Goal: Task Accomplishment & Management: Manage account settings

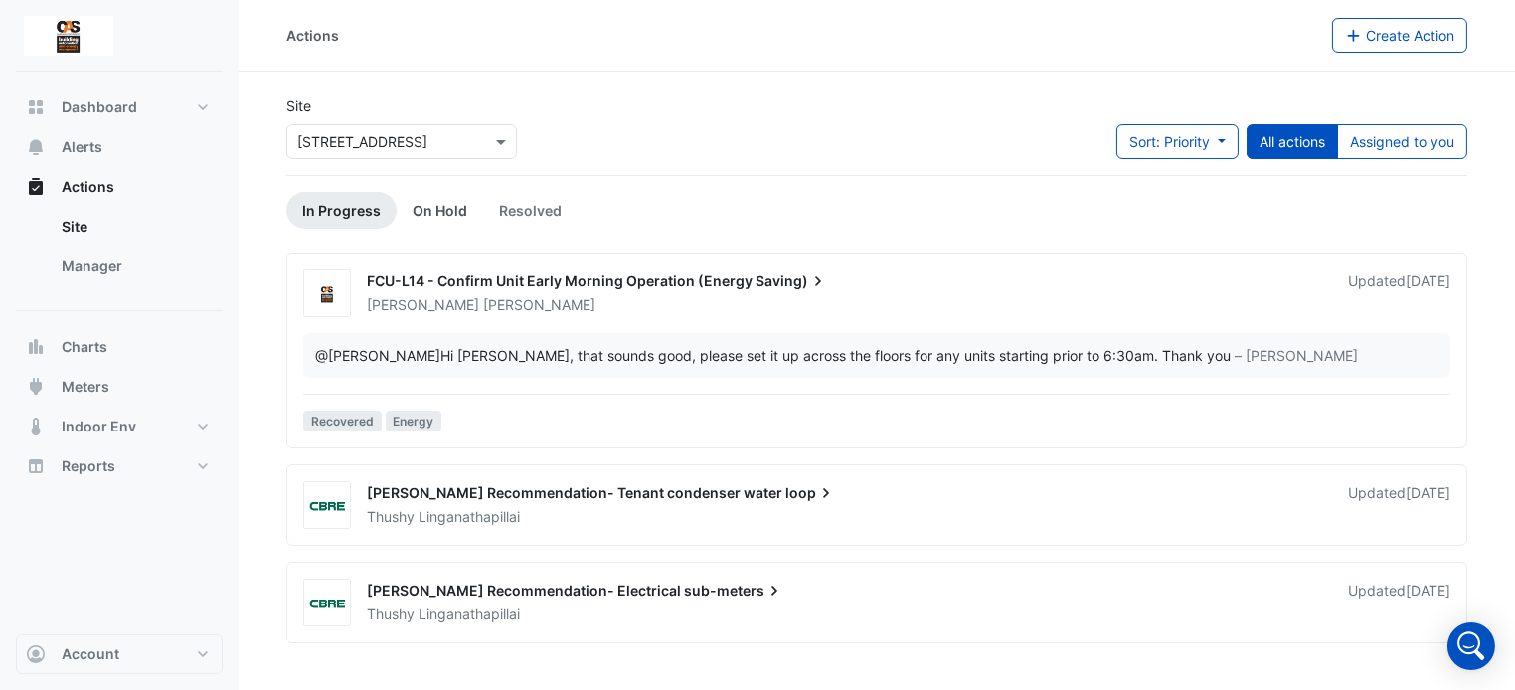
click at [429, 224] on link "On Hold" at bounding box center [440, 210] width 87 height 37
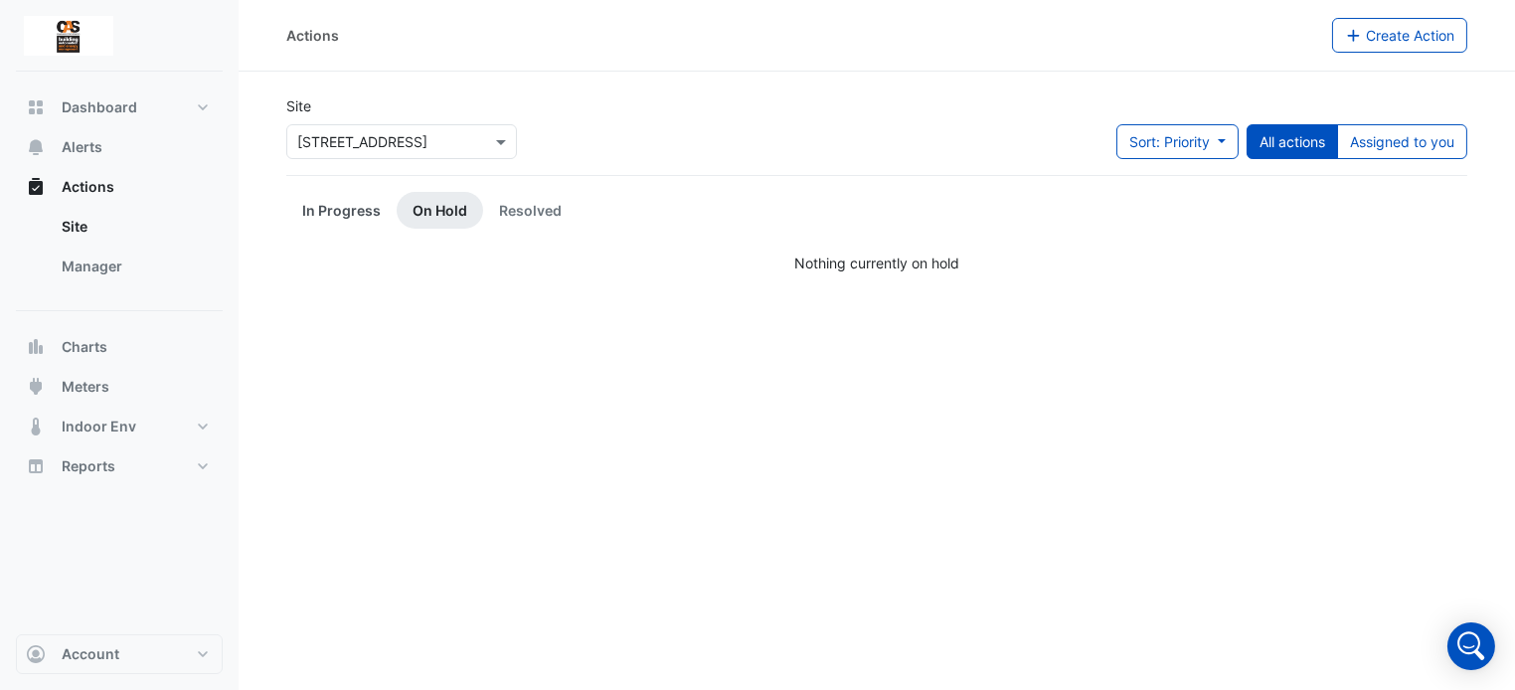
click at [342, 204] on link "In Progress" at bounding box center [341, 210] width 110 height 37
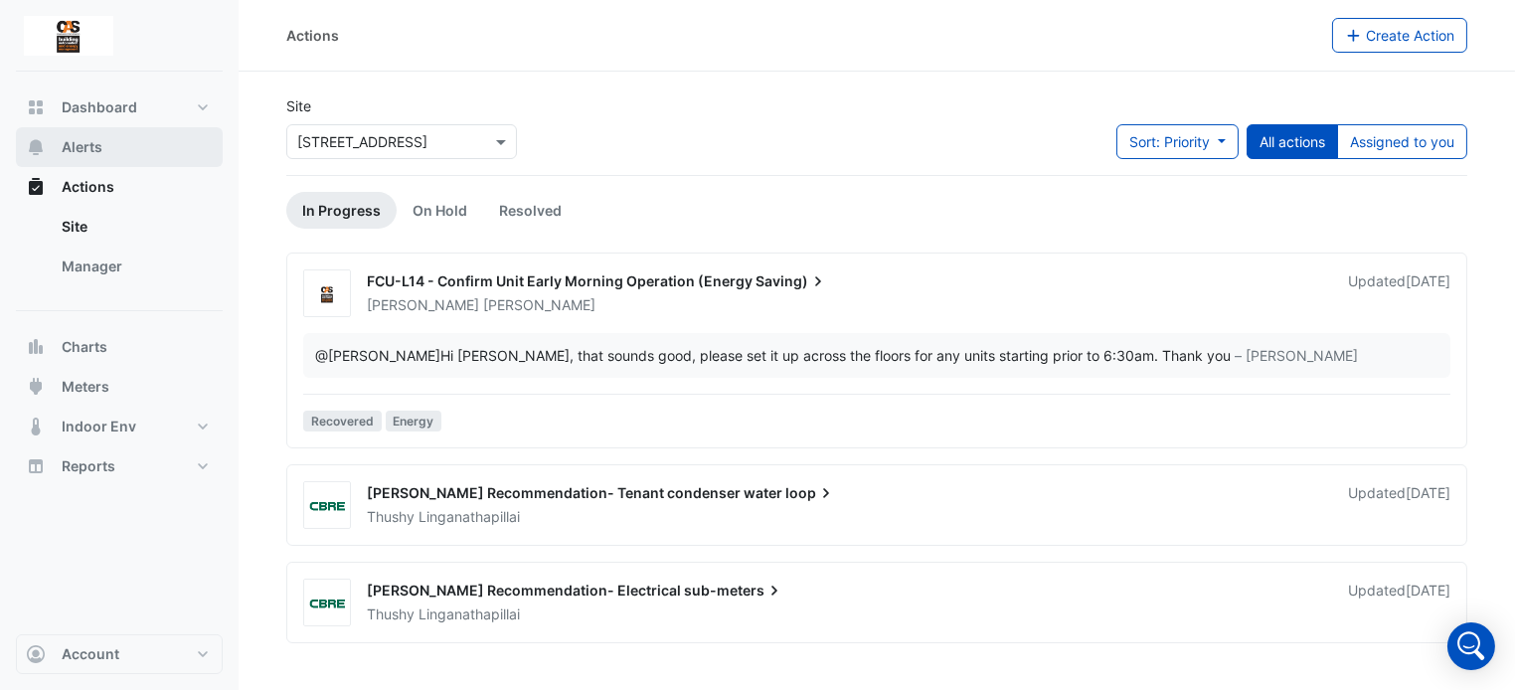
click at [109, 163] on button "Alerts" at bounding box center [119, 147] width 207 height 40
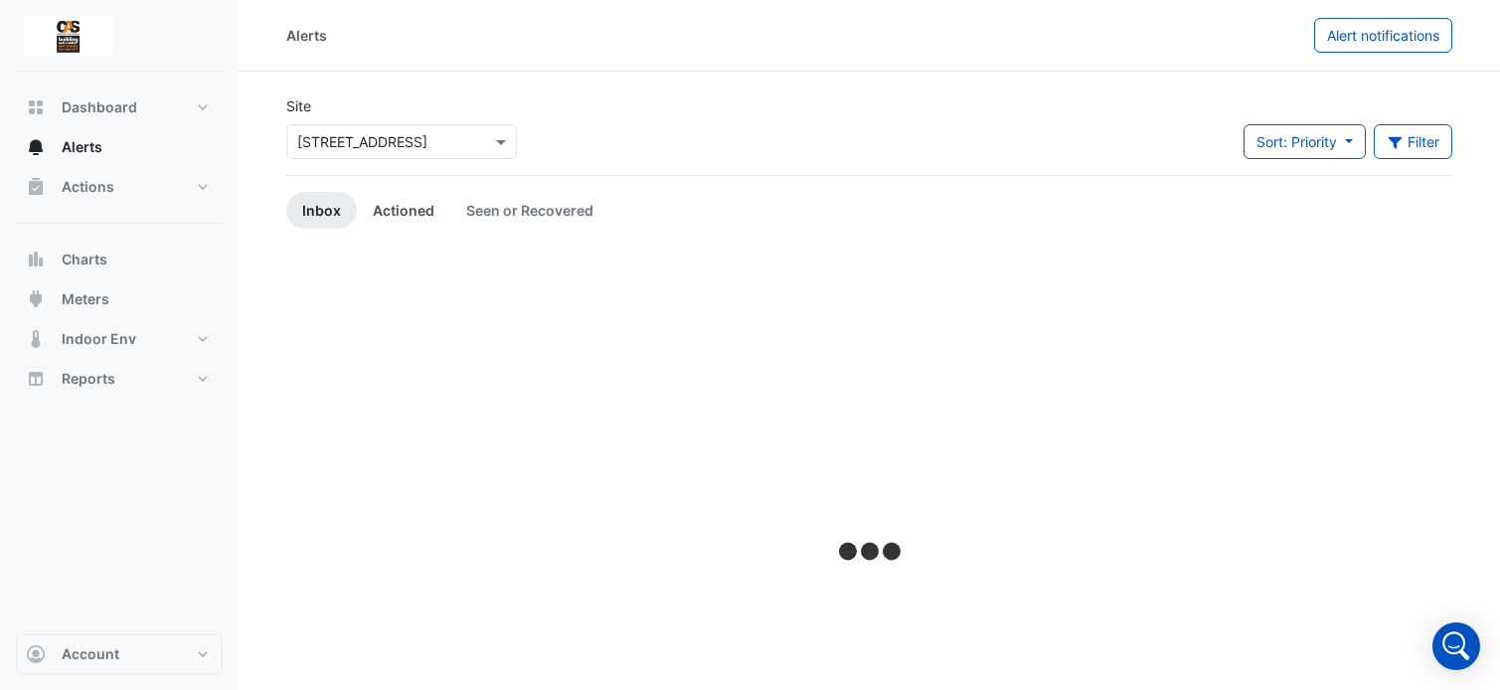
click at [413, 204] on link "Actioned" at bounding box center [403, 210] width 93 height 37
click at [152, 194] on button "Actions" at bounding box center [119, 187] width 207 height 40
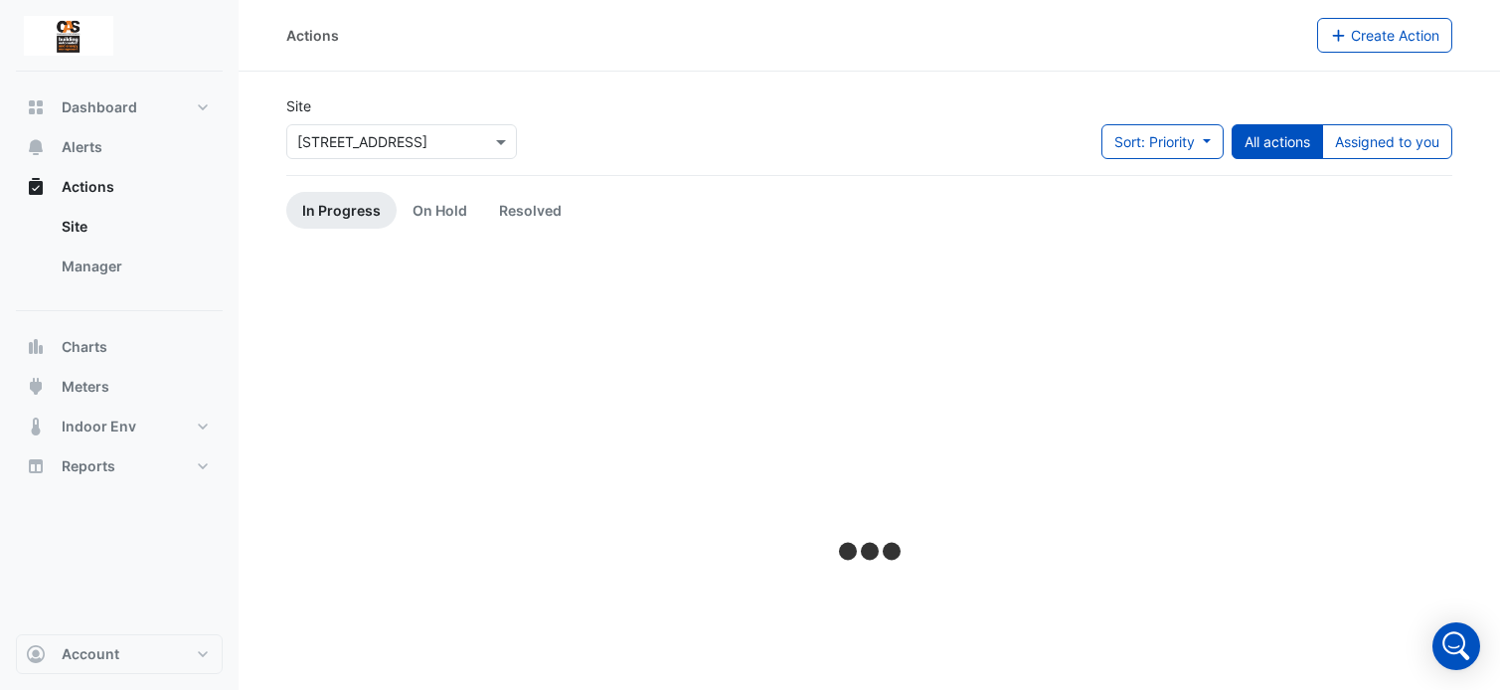
click at [428, 231] on app-escalated-tickets "Site × [STREET_ADDRESS] Sort: Priority Priority Updated All actions Assigned to…" at bounding box center [869, 475] width 1166 height 760
click at [426, 214] on link "On Hold" at bounding box center [440, 210] width 87 height 37
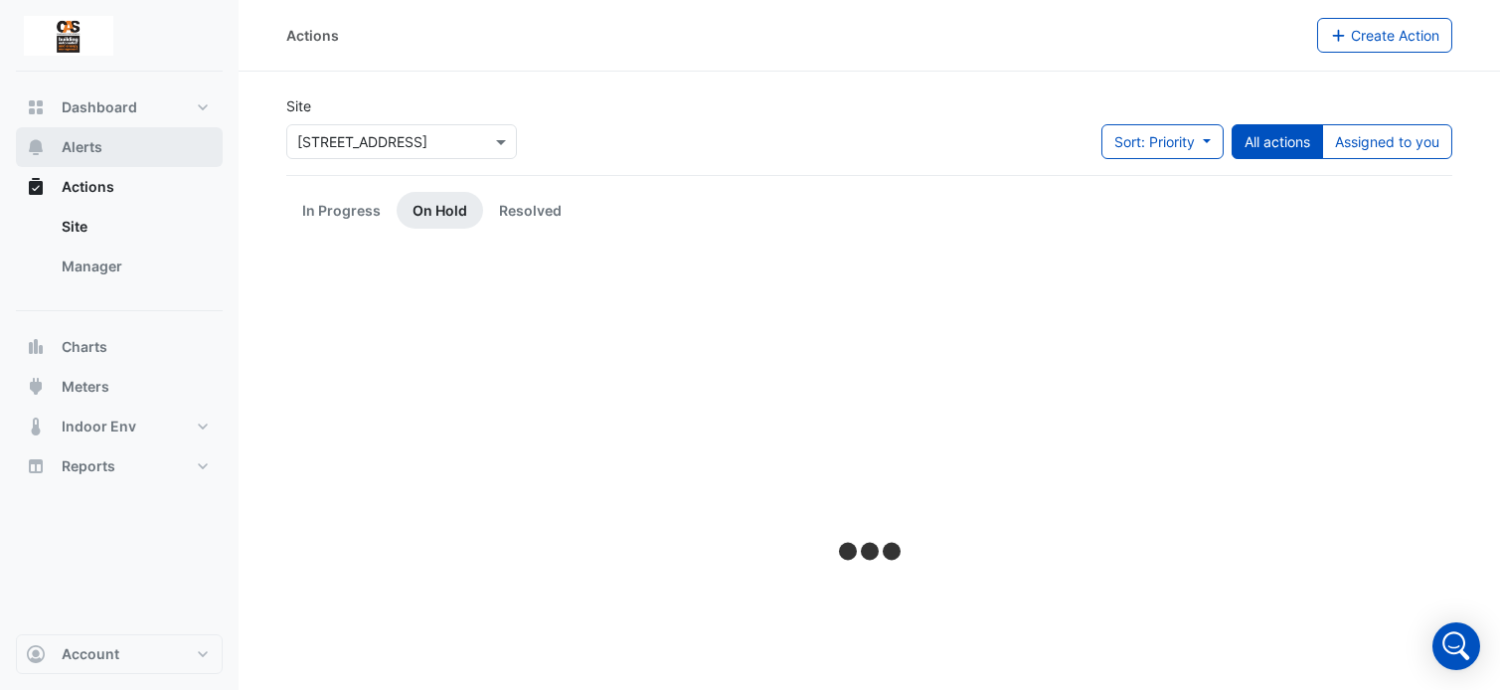
click at [98, 165] on button "Alerts" at bounding box center [119, 147] width 207 height 40
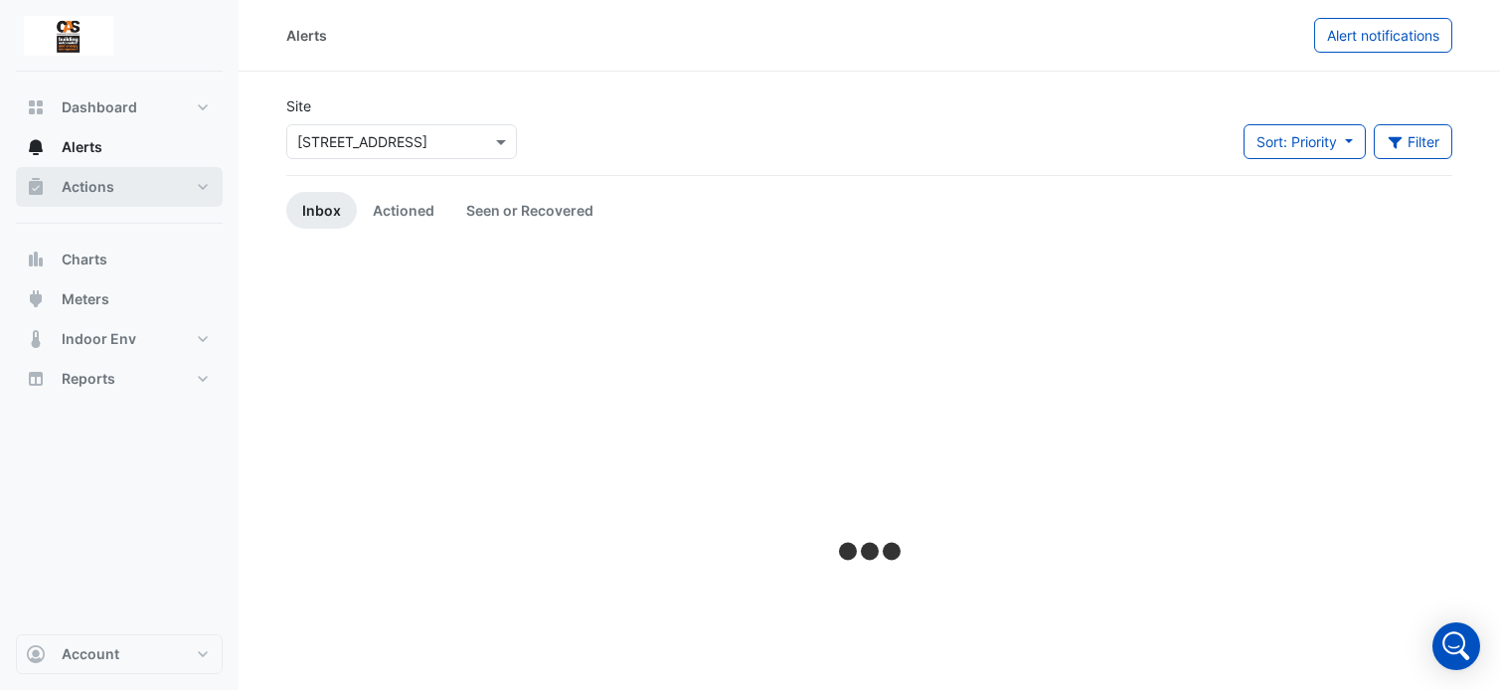
click at [112, 186] on span "Actions" at bounding box center [88, 187] width 53 height 20
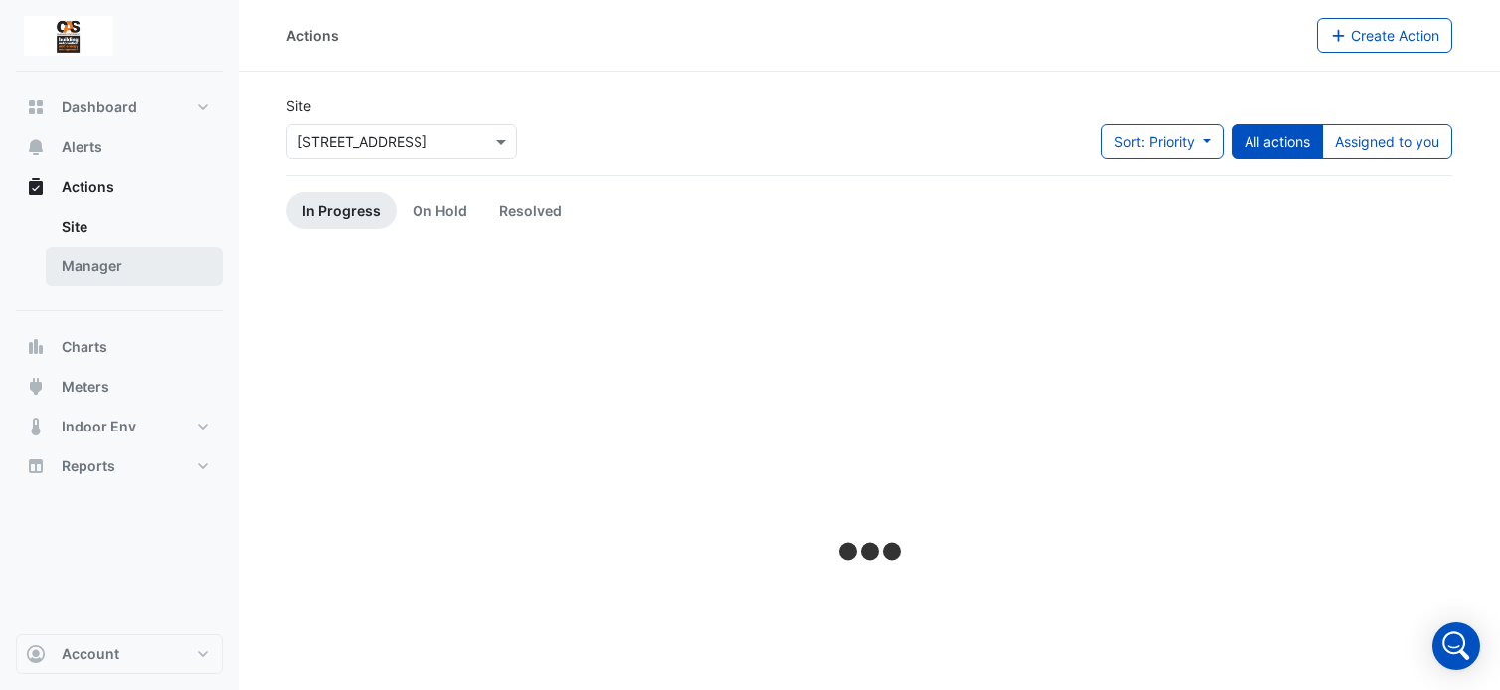
click at [135, 276] on link "Manager" at bounding box center [134, 267] width 177 height 40
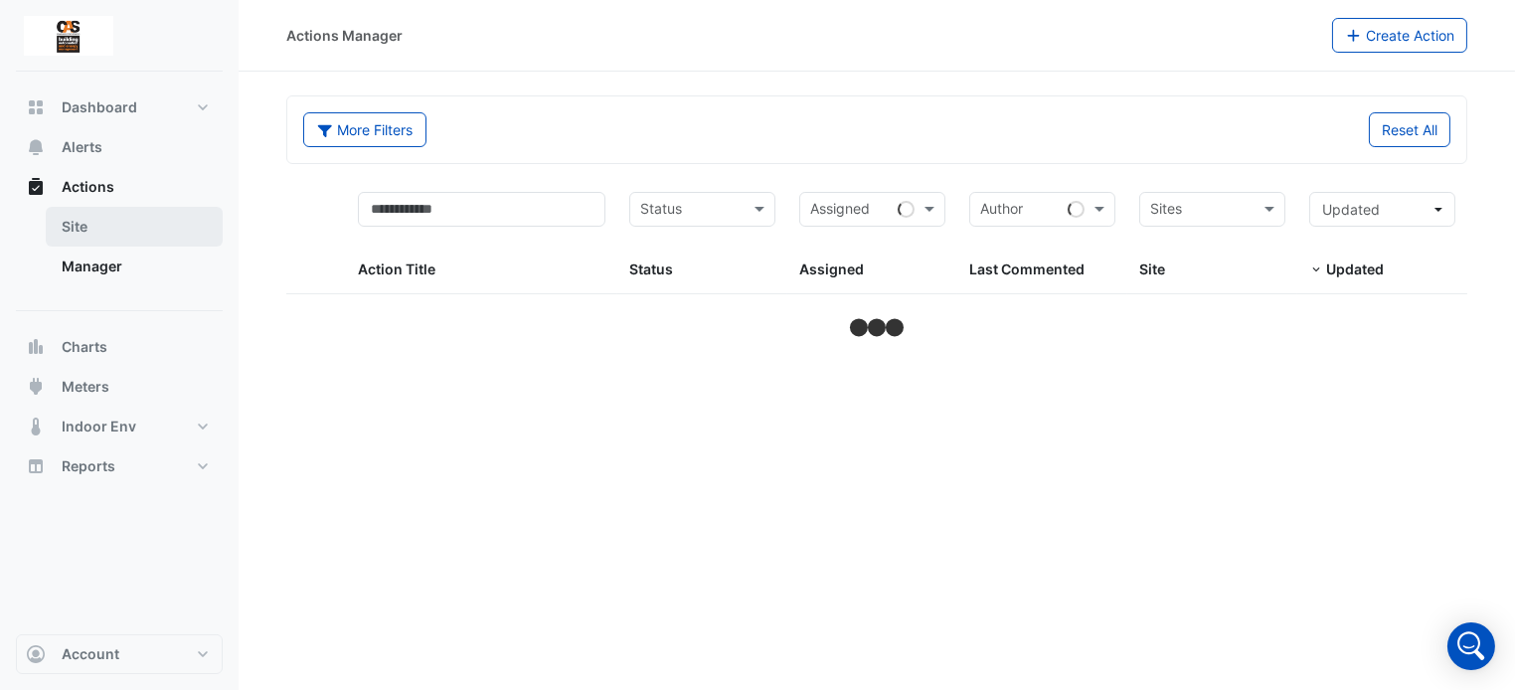
click at [165, 224] on link "Site" at bounding box center [134, 227] width 177 height 40
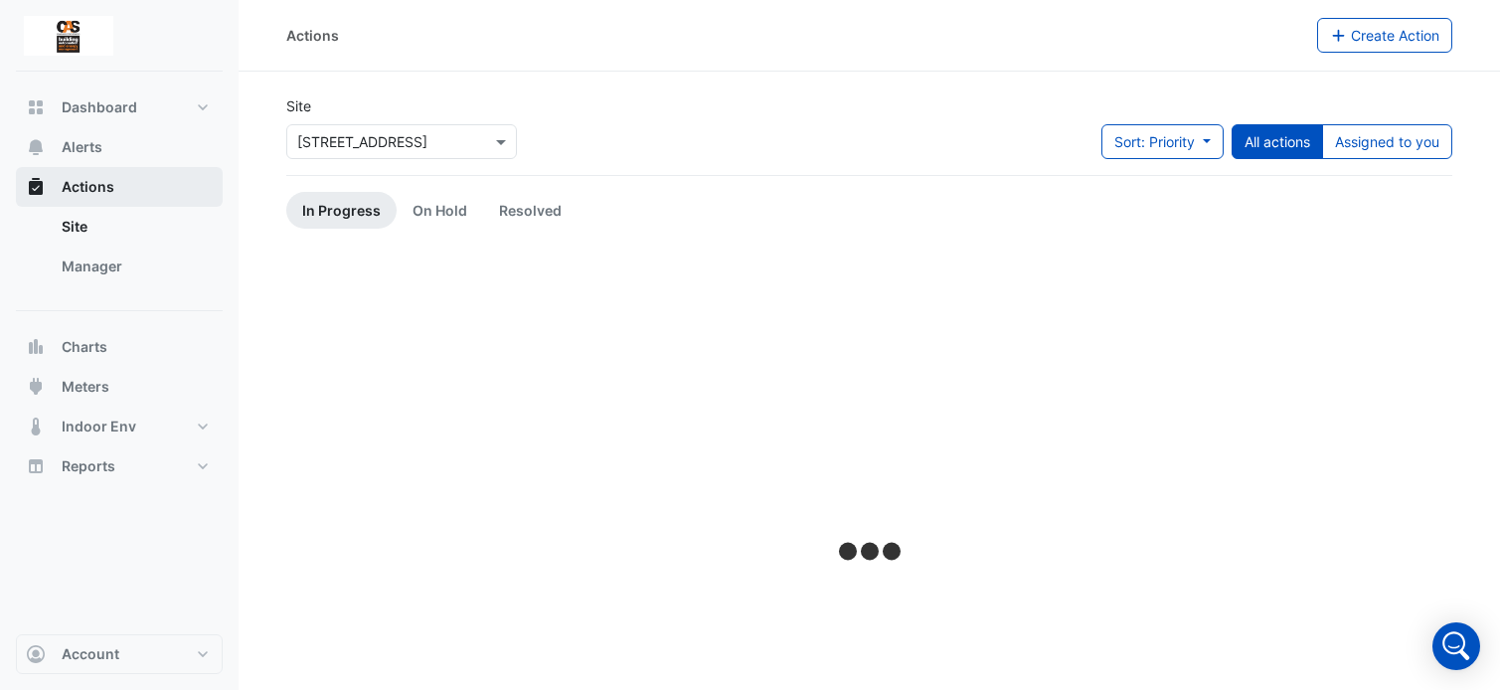
click at [131, 192] on button "Actions" at bounding box center [119, 187] width 207 height 40
click at [120, 153] on button "Alerts" at bounding box center [119, 147] width 207 height 40
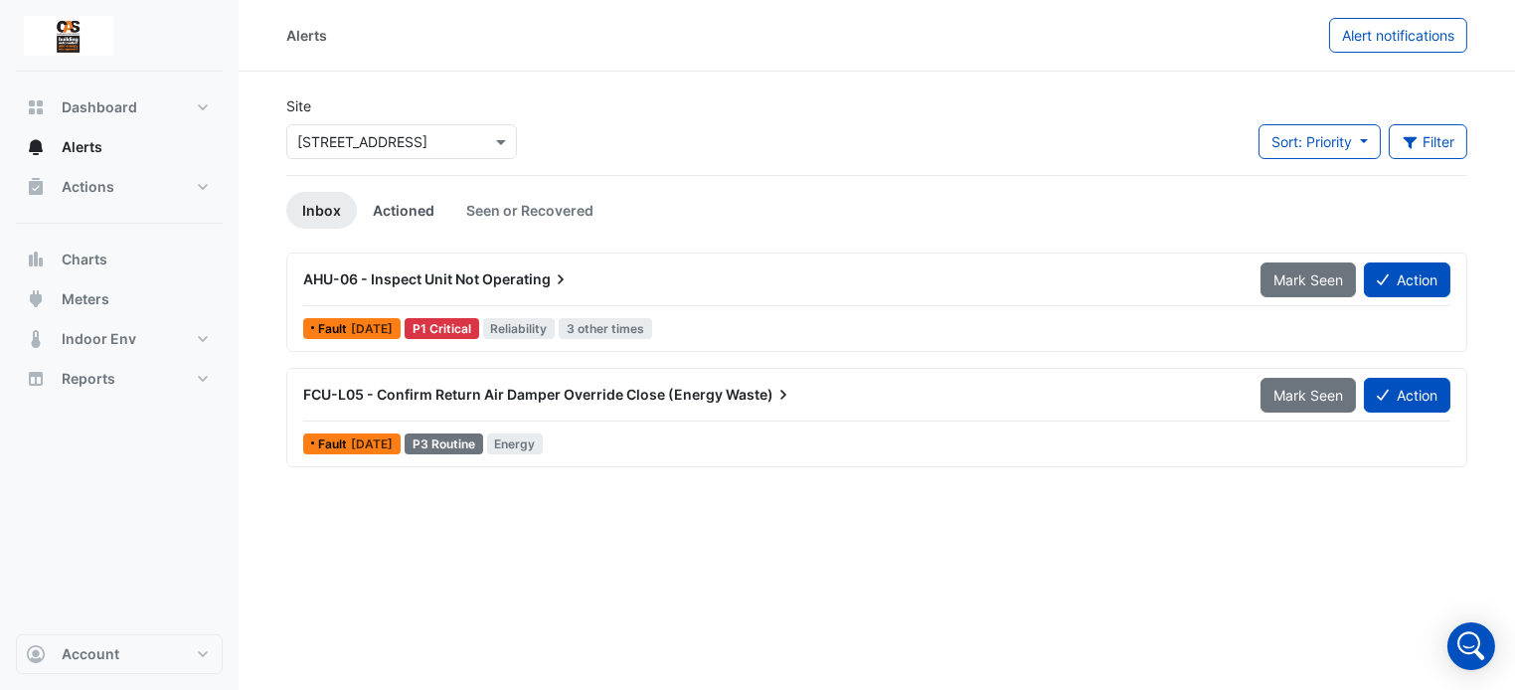
click at [430, 207] on link "Actioned" at bounding box center [403, 210] width 93 height 37
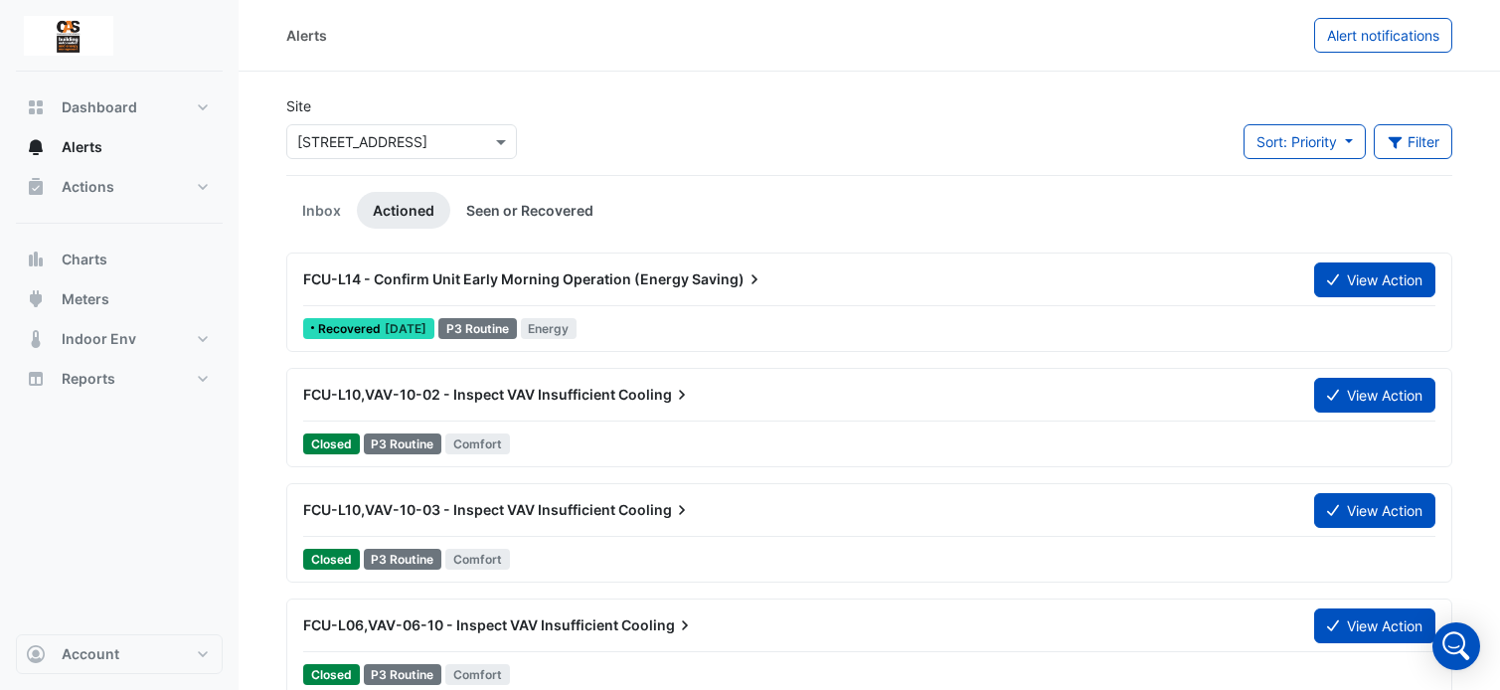
click at [549, 227] on link "Seen or Recovered" at bounding box center [529, 210] width 159 height 37
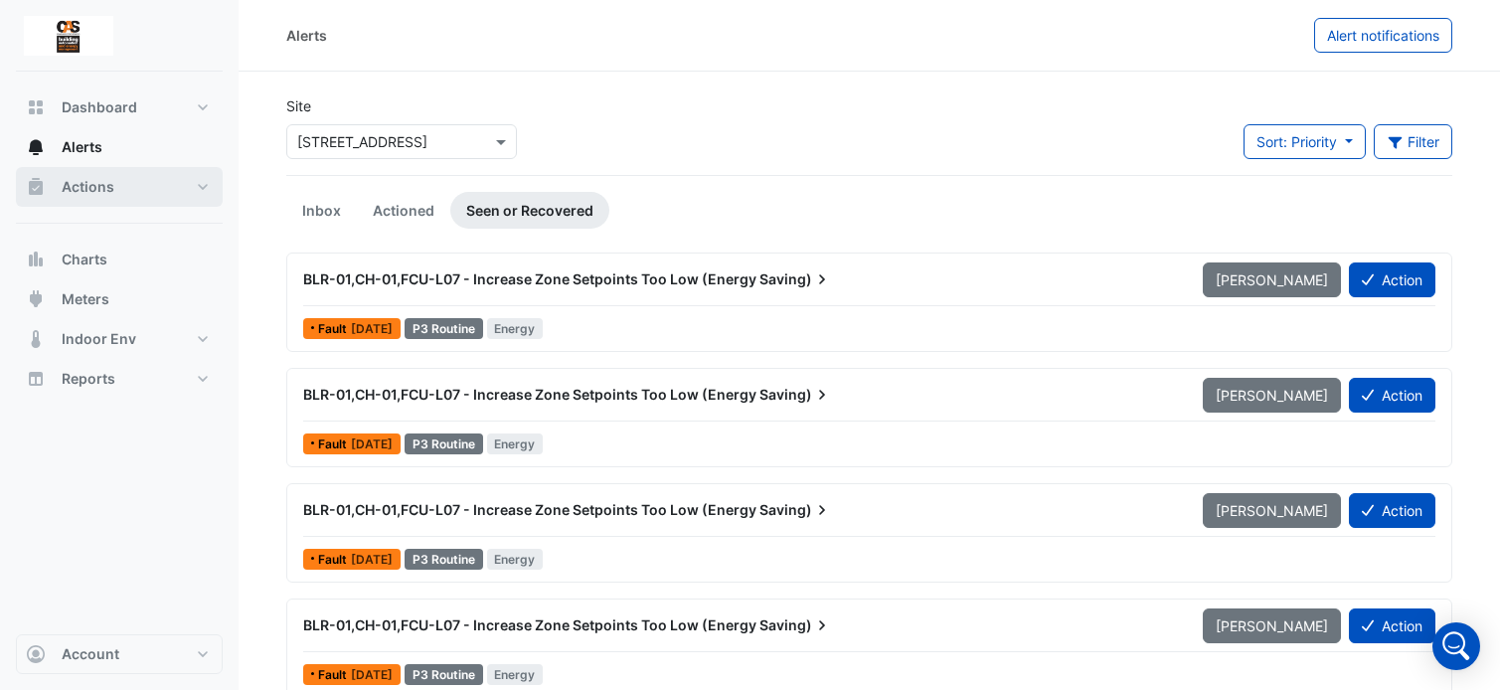
click at [171, 185] on button "Actions" at bounding box center [119, 187] width 207 height 40
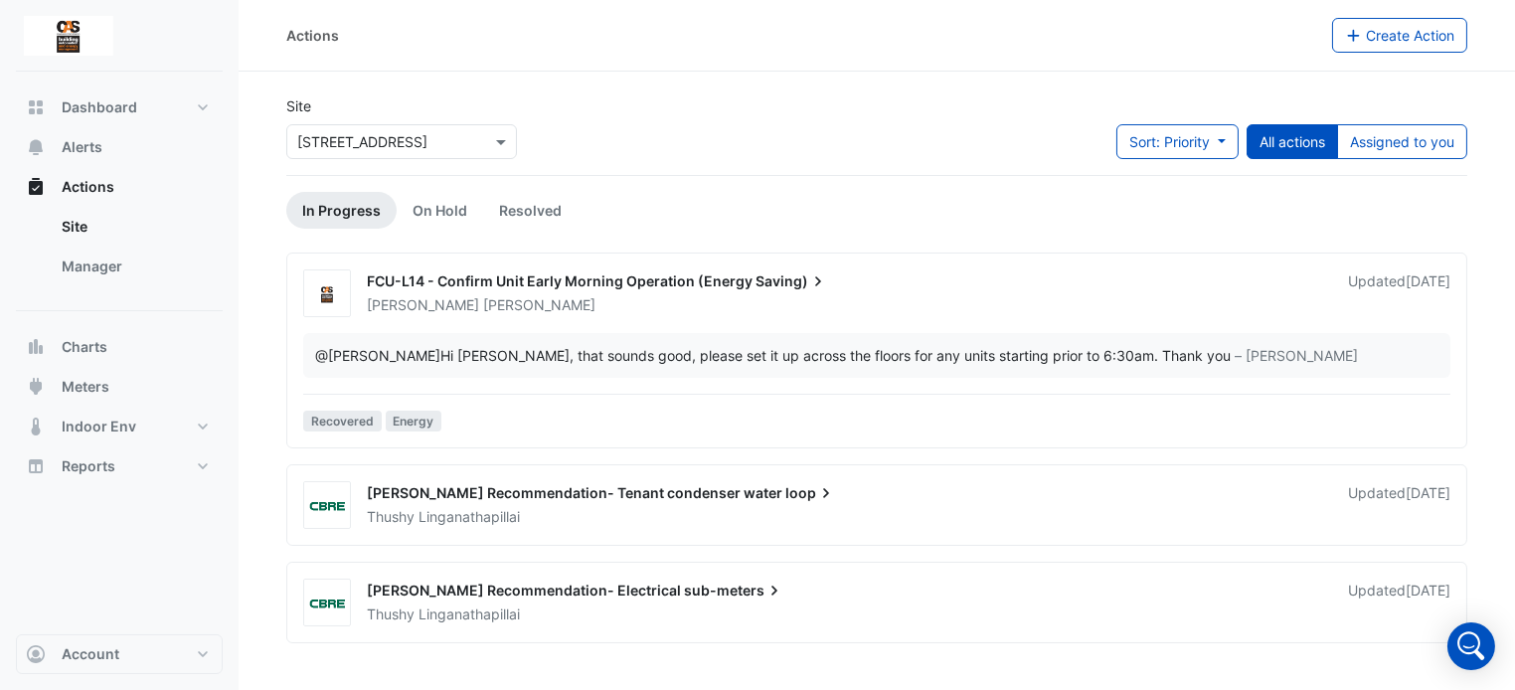
click at [773, 515] on div "Thushy Linganathapillai" at bounding box center [846, 517] width 962 height 20
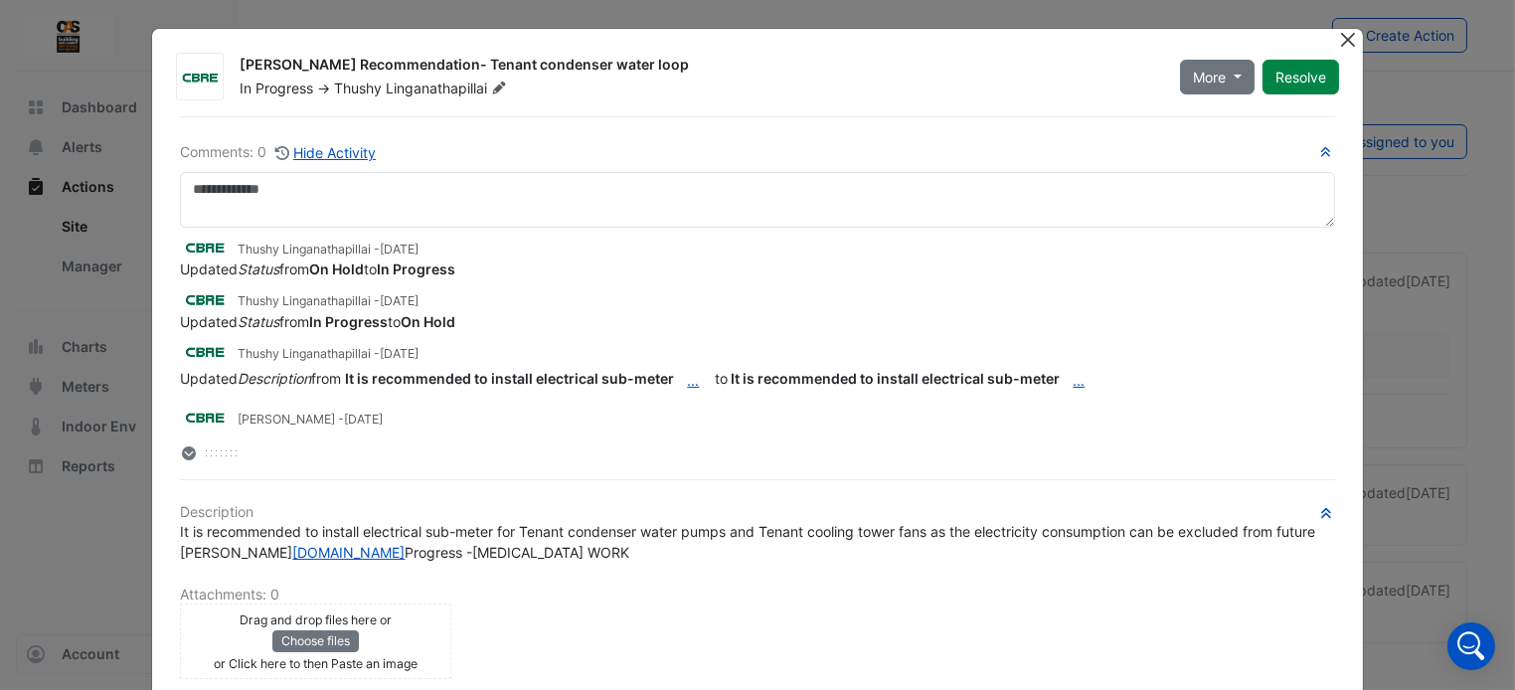
click at [1338, 41] on button "Close" at bounding box center [1348, 39] width 21 height 21
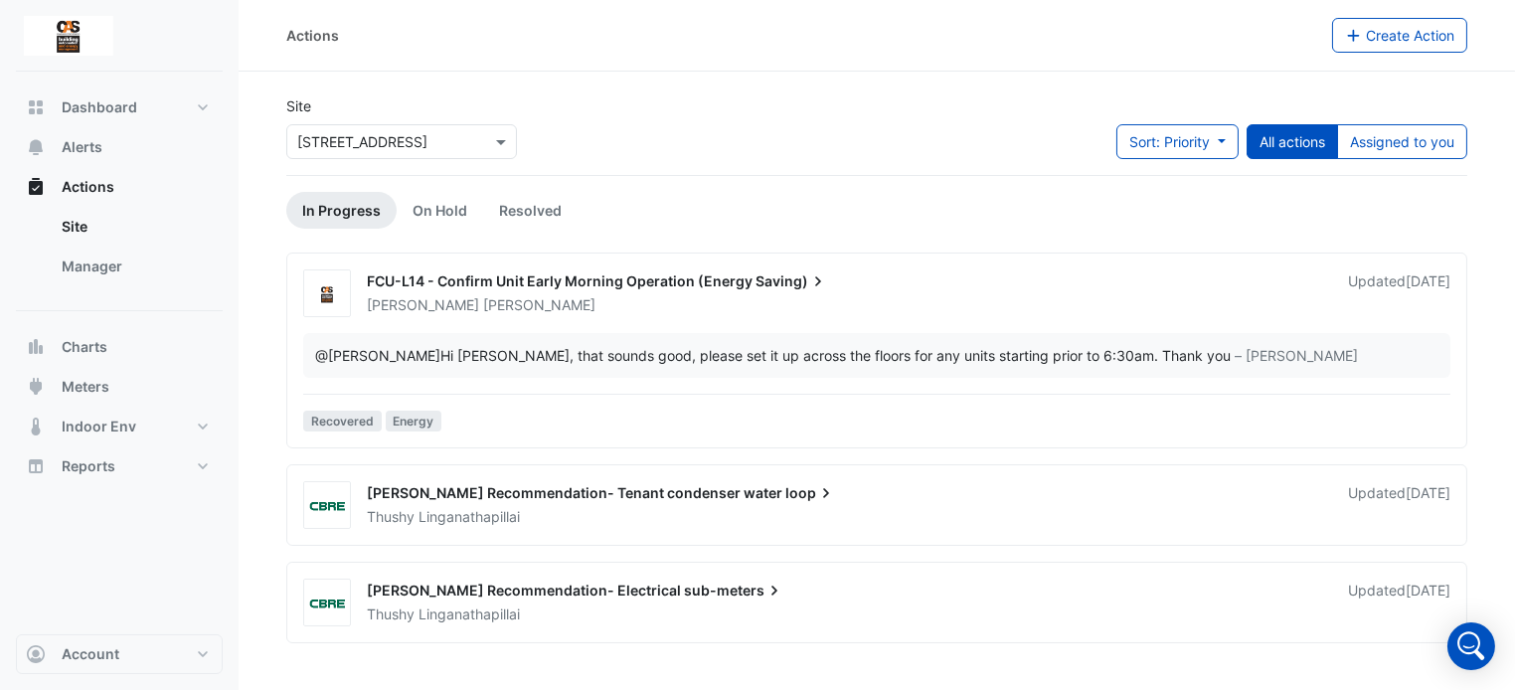
click at [805, 581] on div "[PERSON_NAME] Recommendation- Electrical sub-meters" at bounding box center [846, 593] width 958 height 24
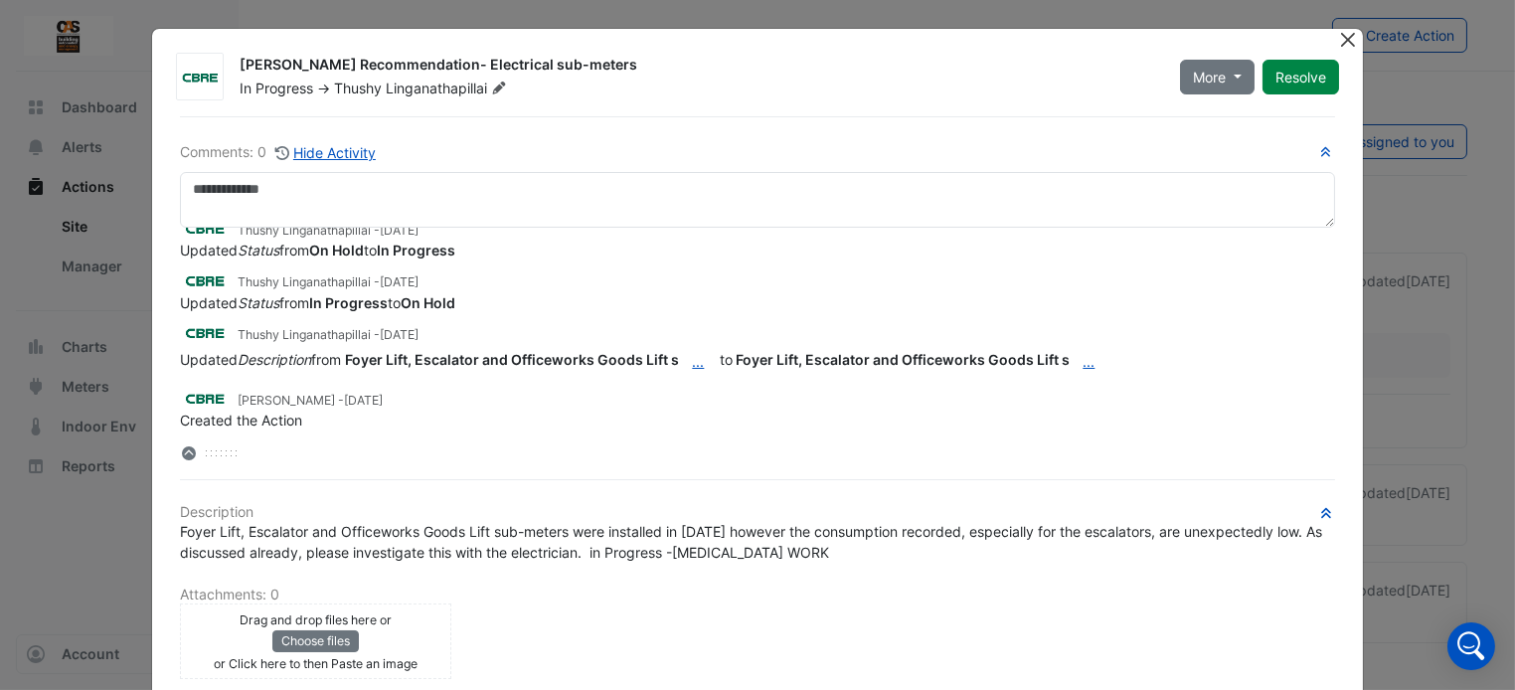
click at [1345, 37] on button "Close" at bounding box center [1348, 39] width 21 height 21
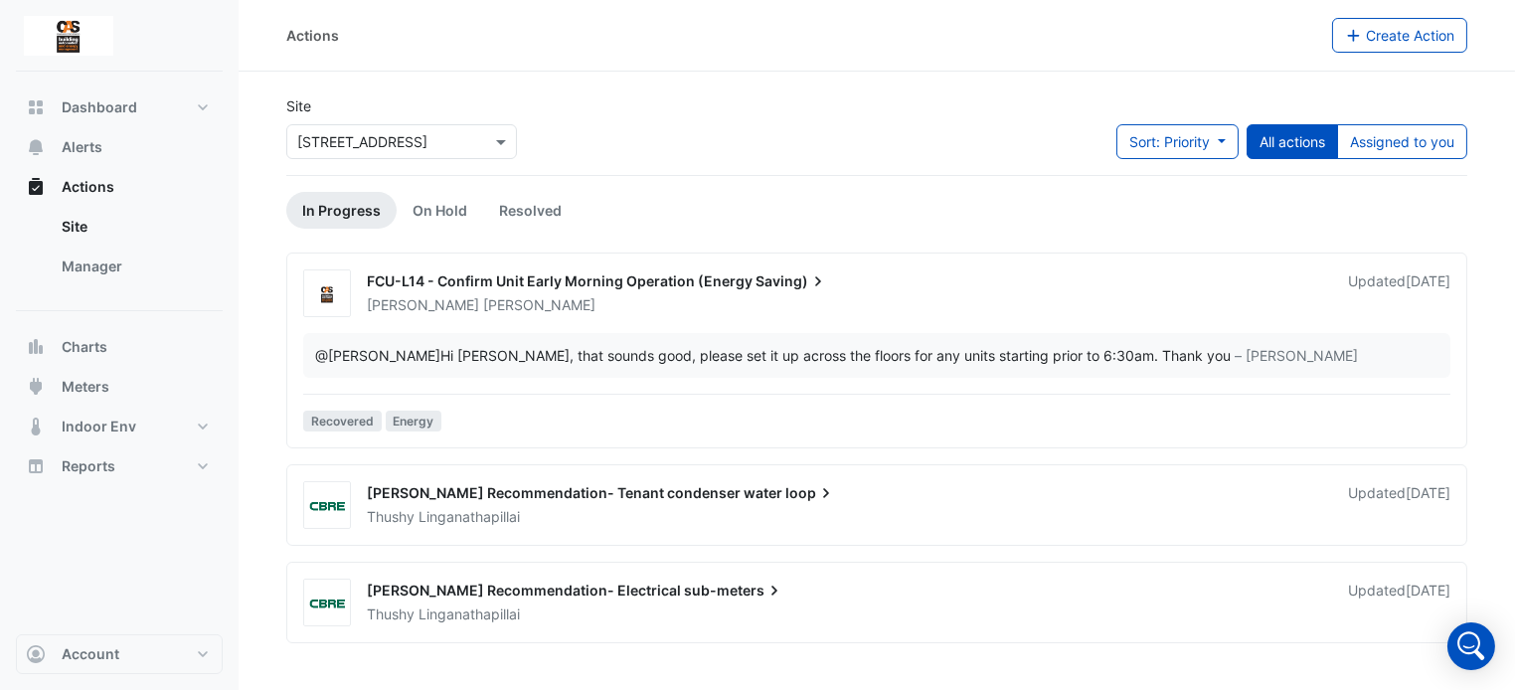
click at [835, 524] on div "Thushy Linganathapillai" at bounding box center [846, 517] width 962 height 20
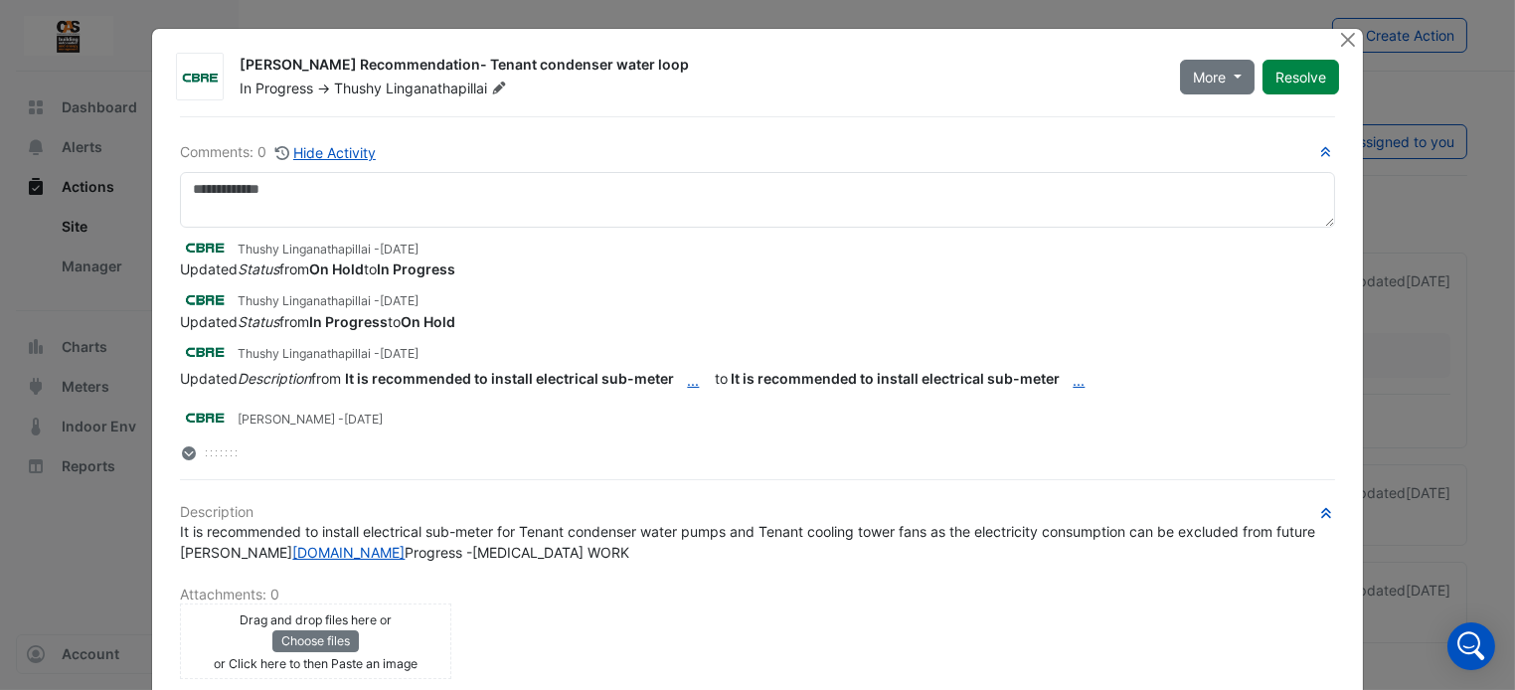
click at [1354, 44] on div at bounding box center [1350, 40] width 25 height 23
click at [1344, 40] on button "Close" at bounding box center [1348, 39] width 21 height 21
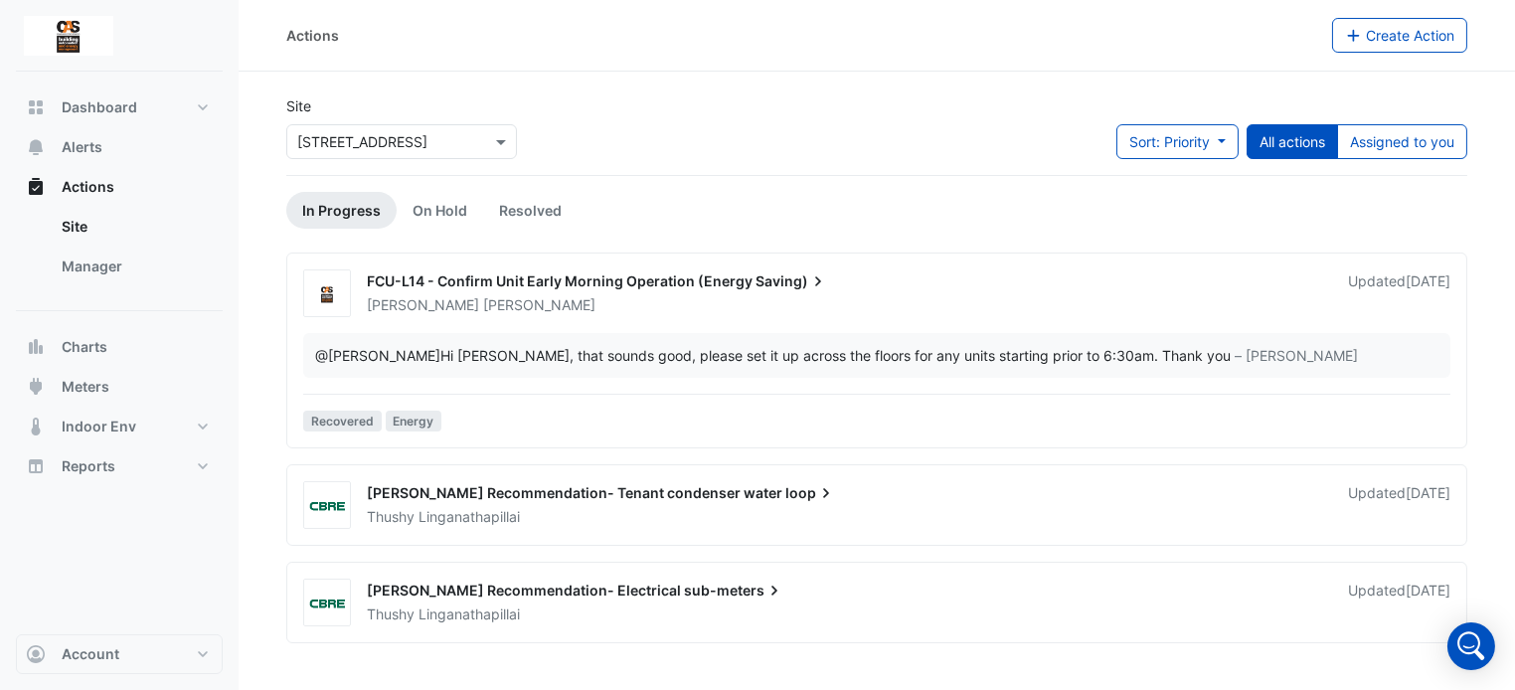
click at [906, 611] on div "Thushy Linganathapillai" at bounding box center [846, 615] width 962 height 20
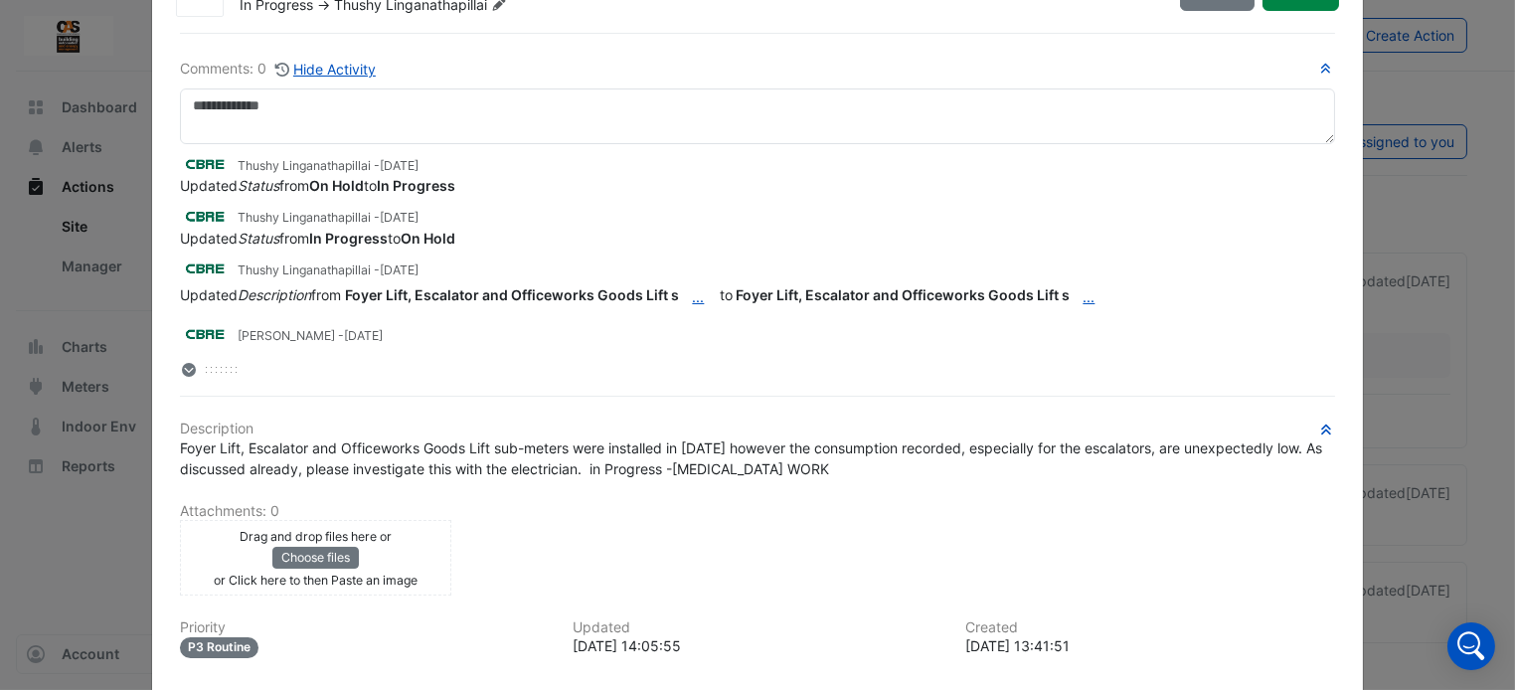
scroll to position [80, 0]
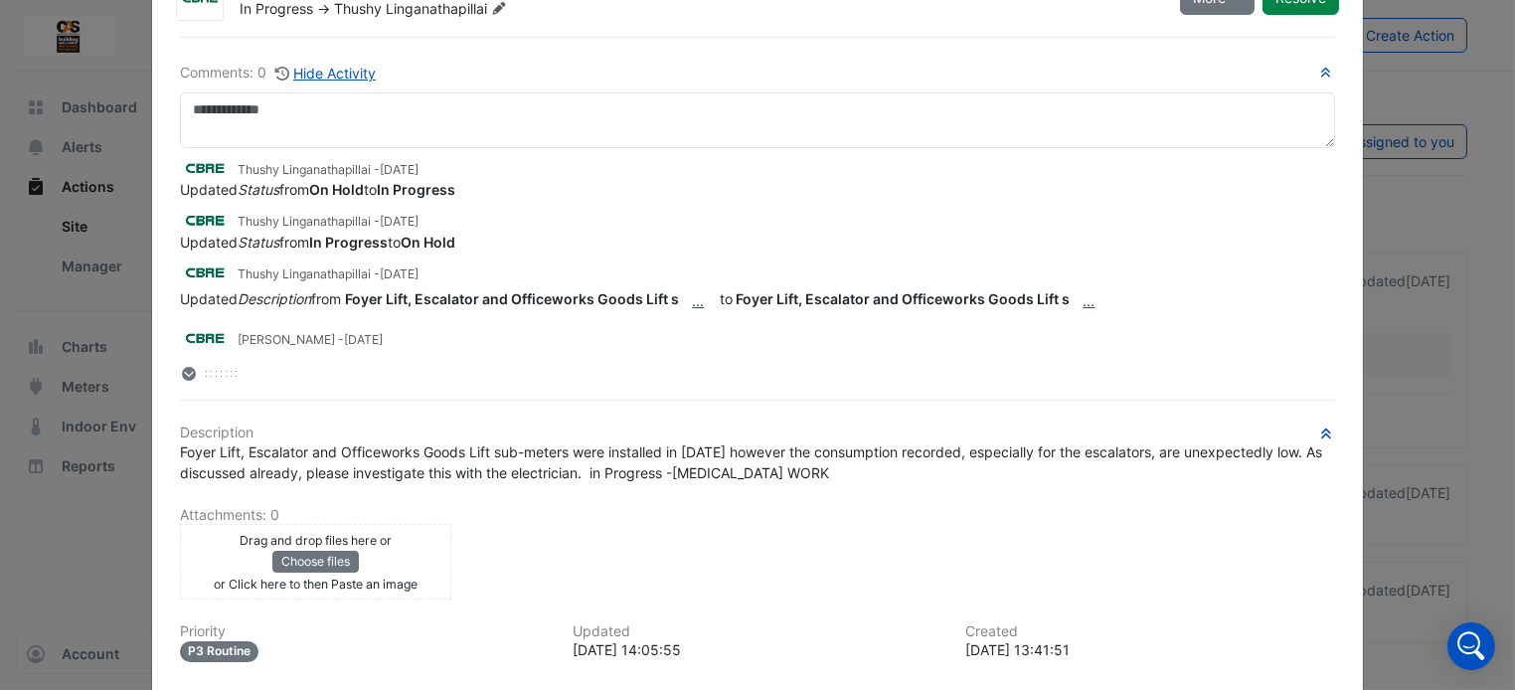
click at [1391, 387] on ngb-modal-window "[PERSON_NAME] Recommendation- Electrical sub-meters In Progress -> Thushy Linga…" at bounding box center [757, 345] width 1515 height 690
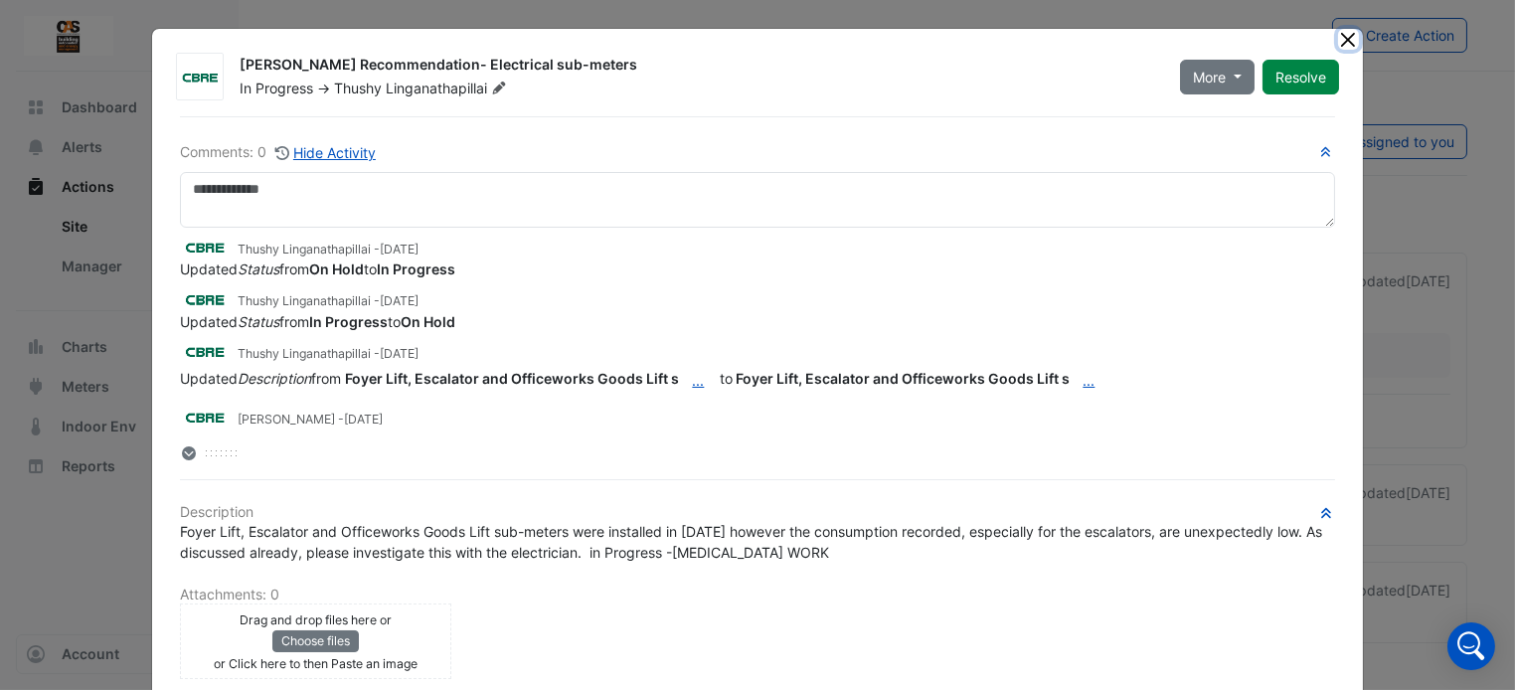
drag, startPoint x: 1343, startPoint y: 42, endPoint x: 891, endPoint y: 226, distance: 488.4
click at [891, 226] on app-escalated-ticket-details-modal "[PERSON_NAME] Recommendation- Electrical sub-meters In Progress -> Thushy Linga…" at bounding box center [757, 482] width 1210 height 906
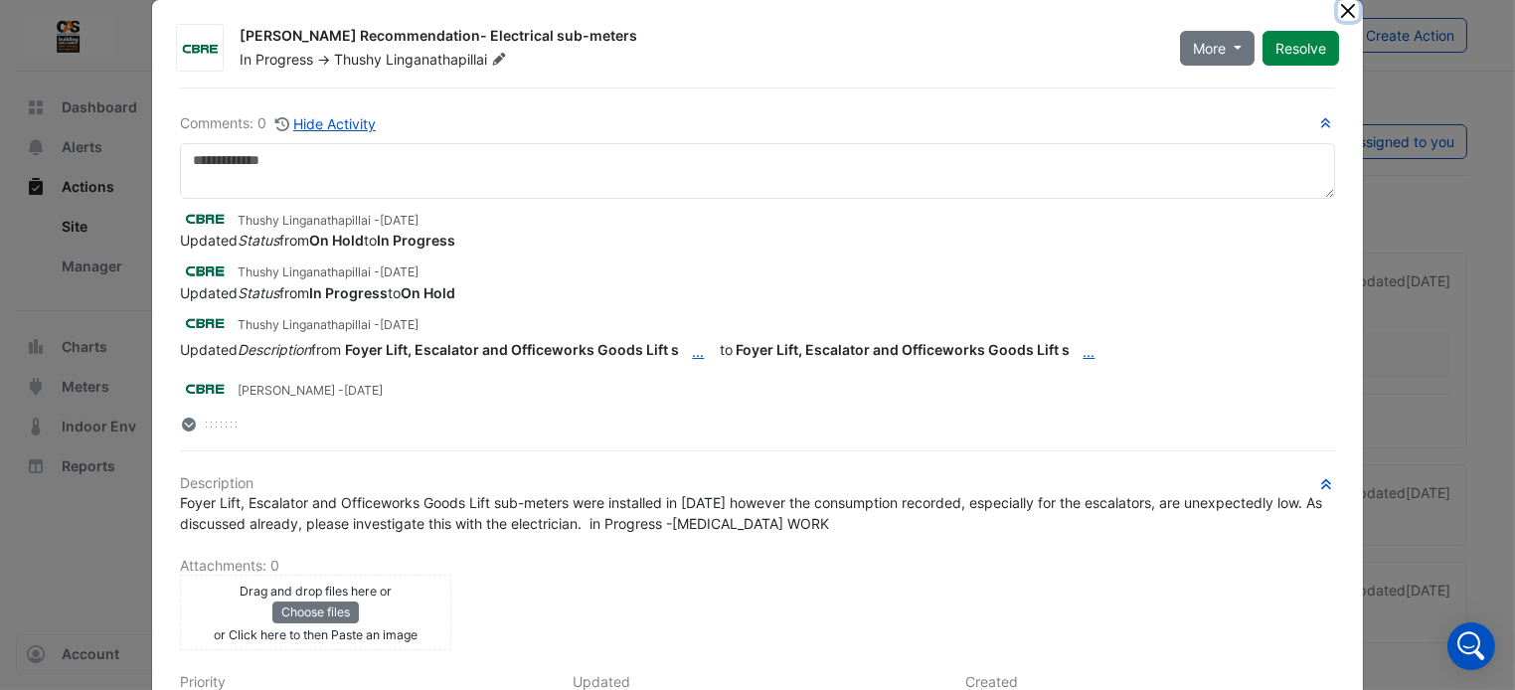
scroll to position [27, 0]
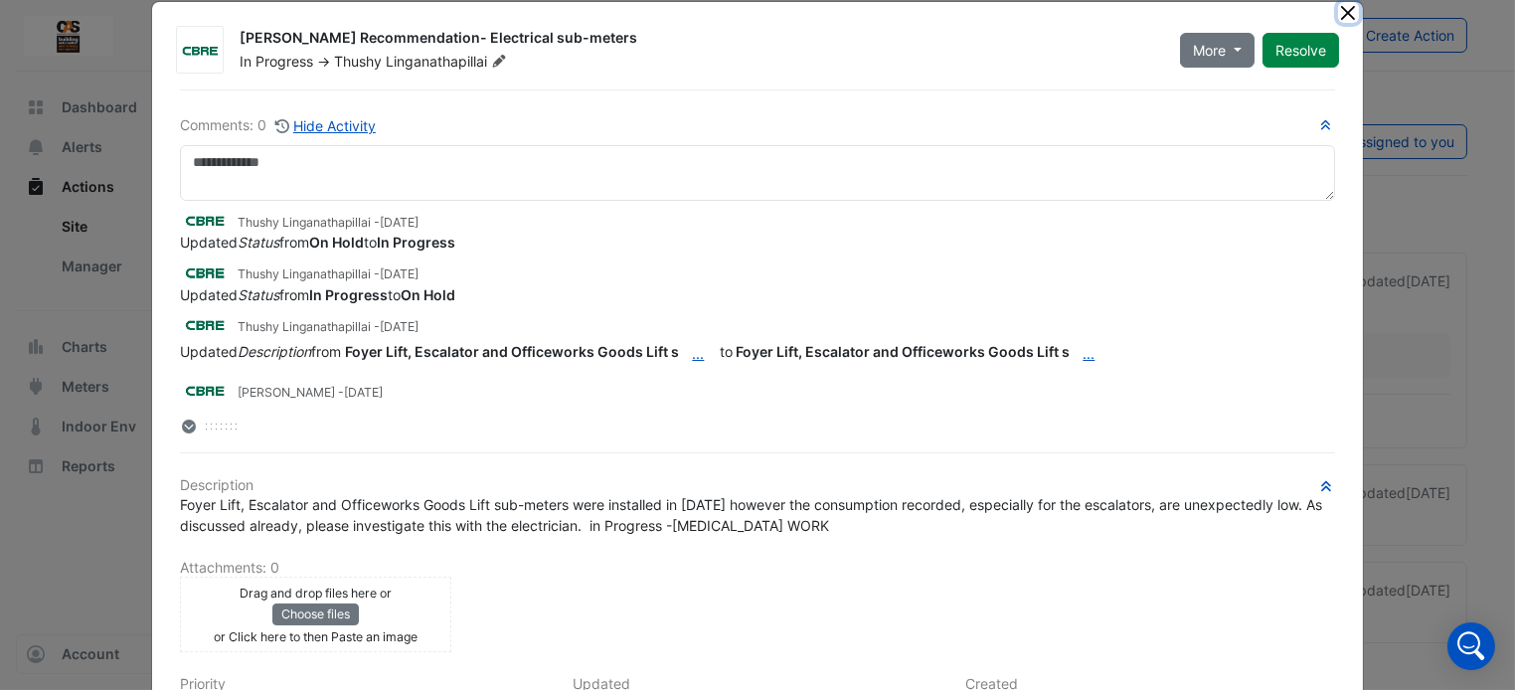
click at [1338, 9] on button "Close" at bounding box center [1348, 12] width 21 height 21
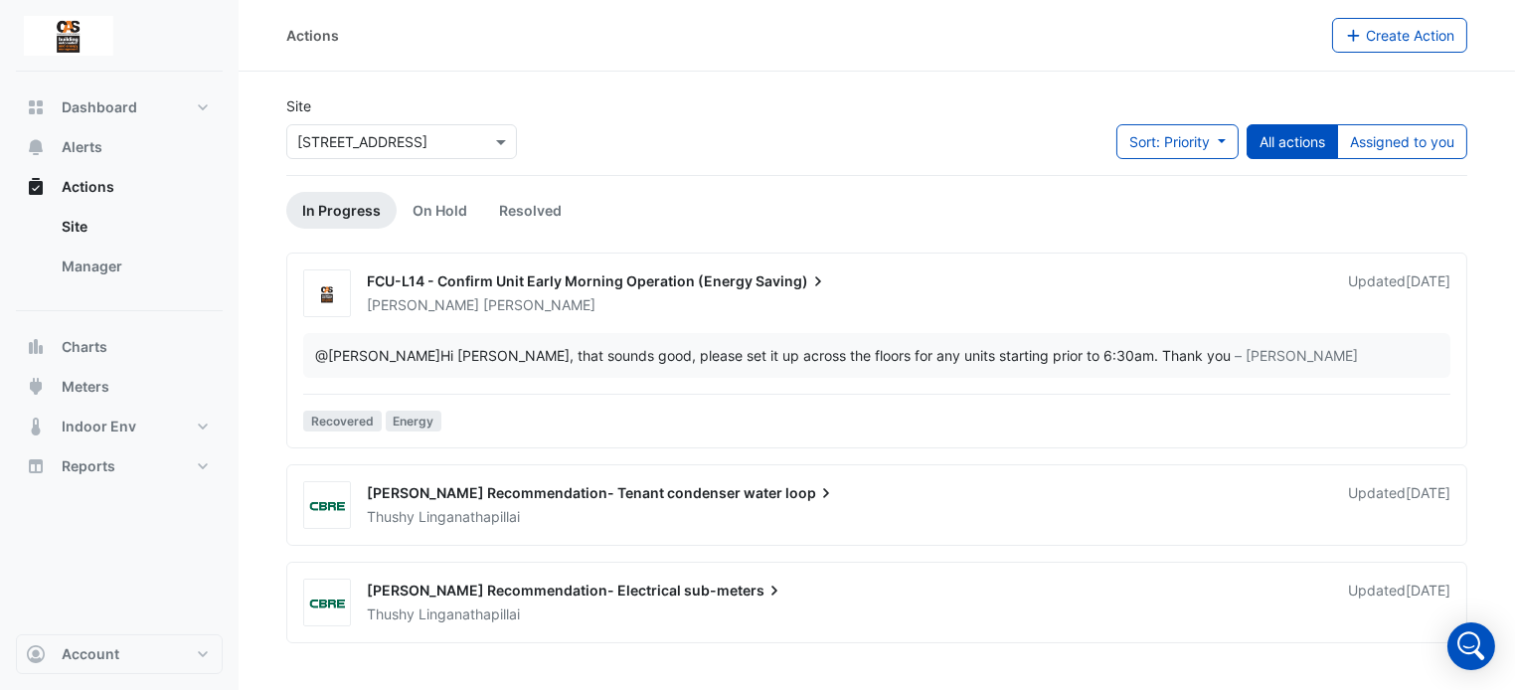
click at [652, 503] on div "[PERSON_NAME] Recommendation- Tenant condenser water loop" at bounding box center [846, 495] width 958 height 24
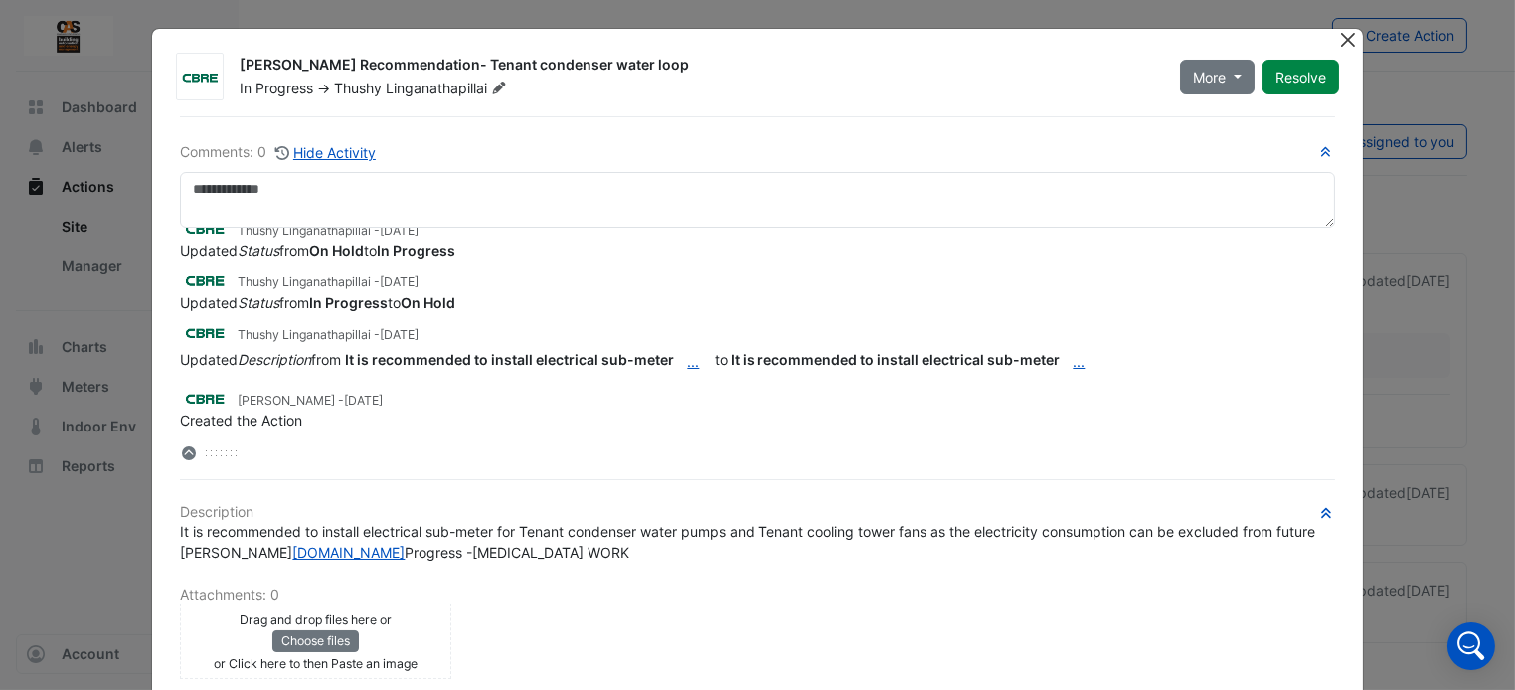
click at [1345, 34] on button "Close" at bounding box center [1348, 39] width 21 height 21
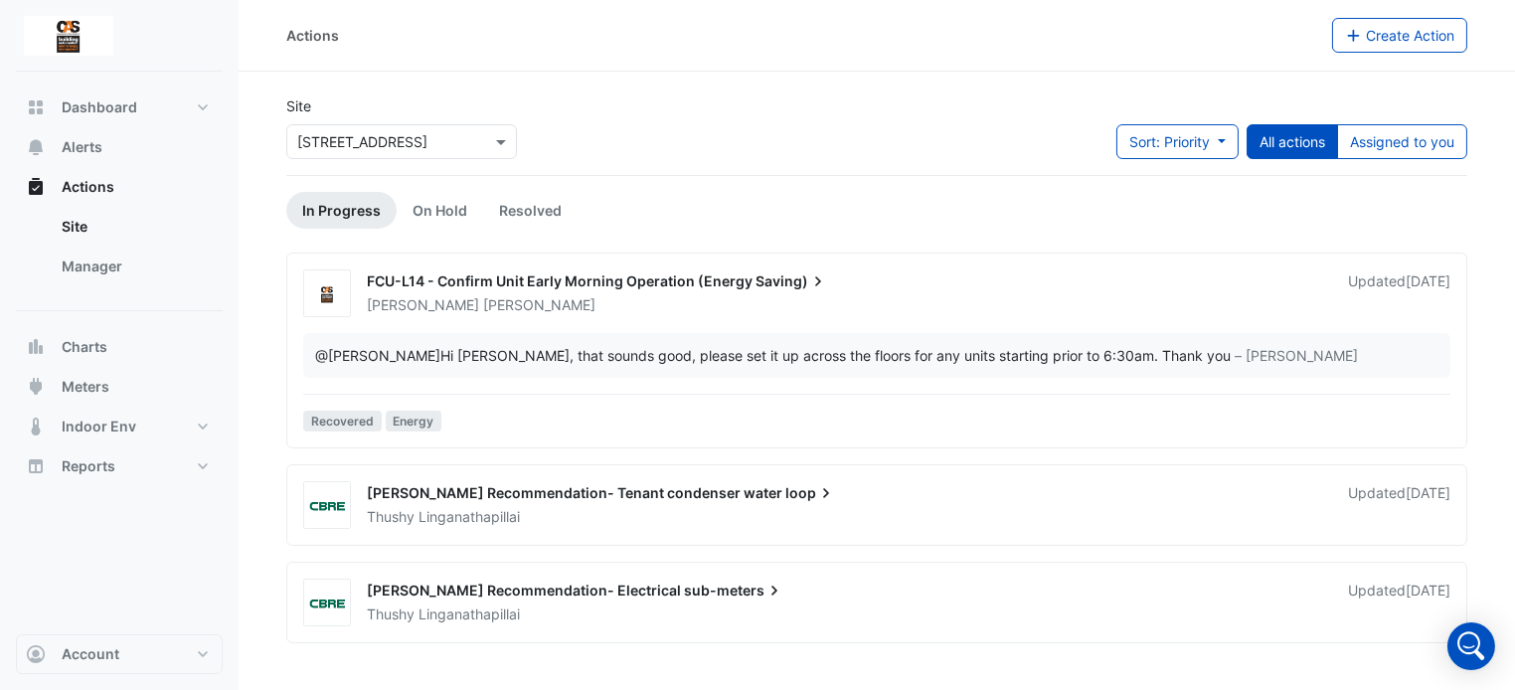
click at [877, 585] on div "[PERSON_NAME] Recommendation- Electrical sub-meters" at bounding box center [846, 593] width 958 height 24
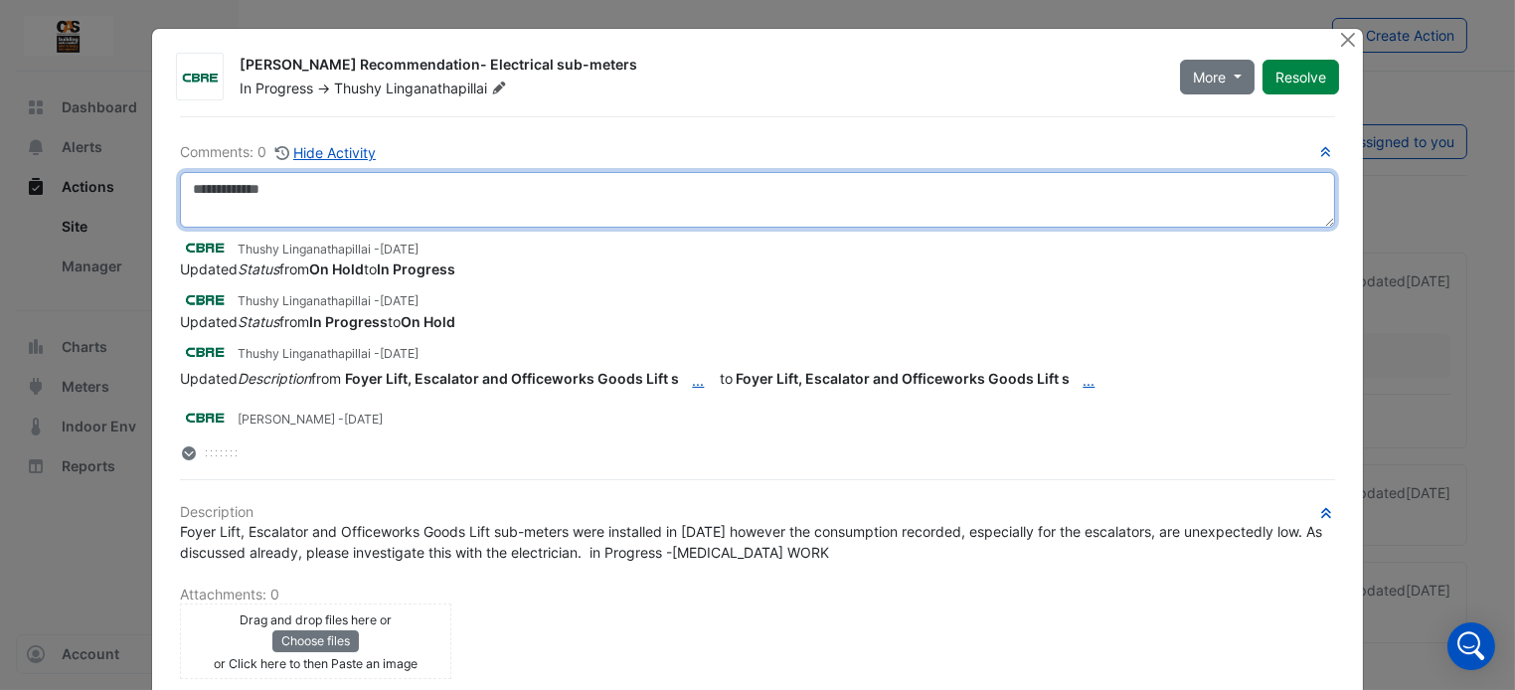
click at [433, 210] on textarea at bounding box center [757, 200] width 1154 height 56
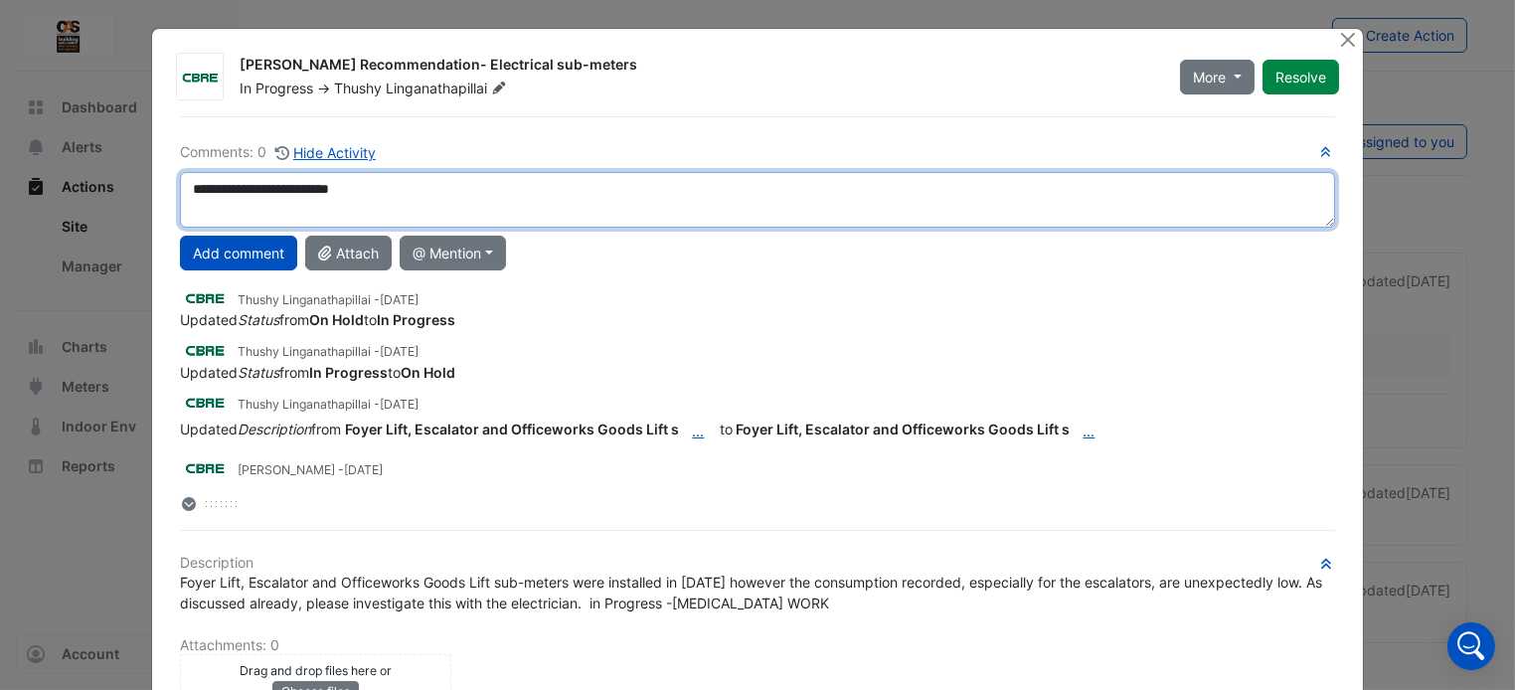
click at [402, 202] on textarea "**********" at bounding box center [757, 200] width 1154 height 56
paste textarea "**********"
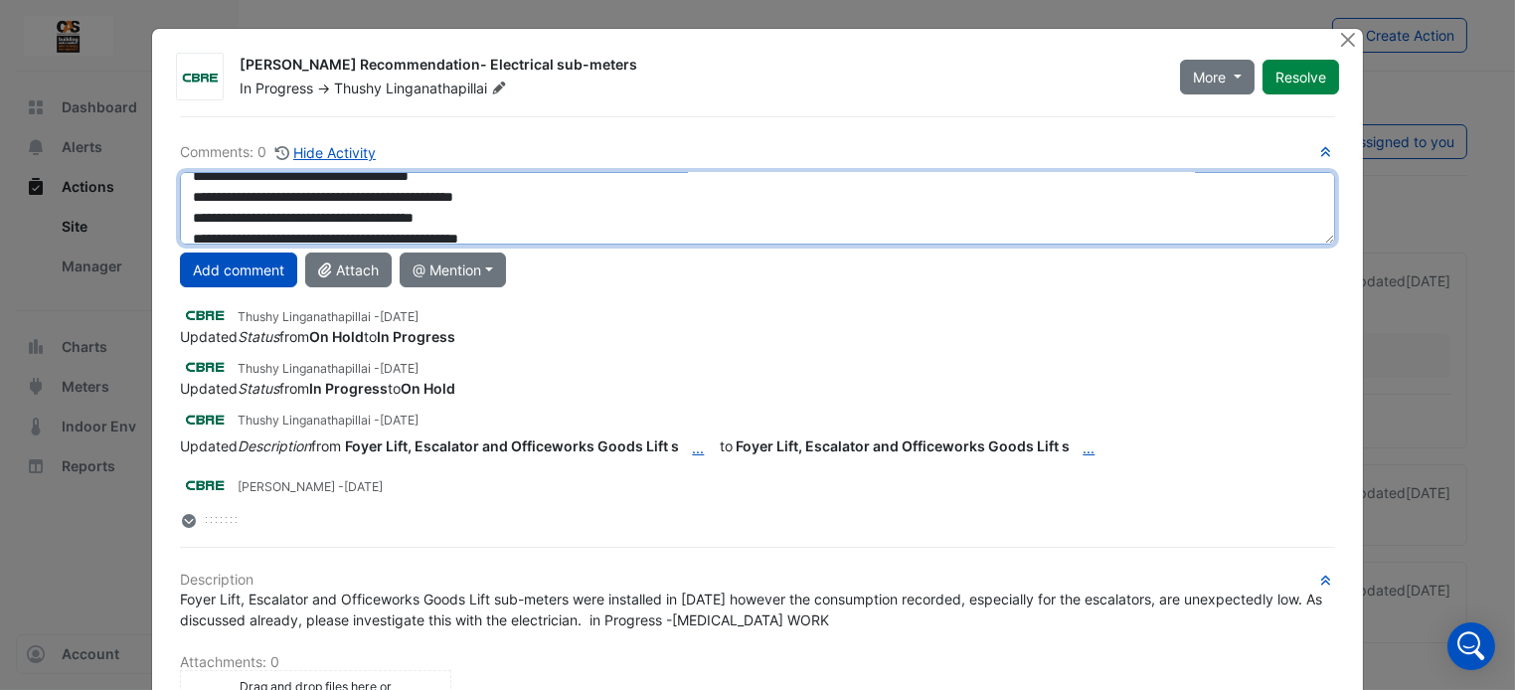
scroll to position [0, 0]
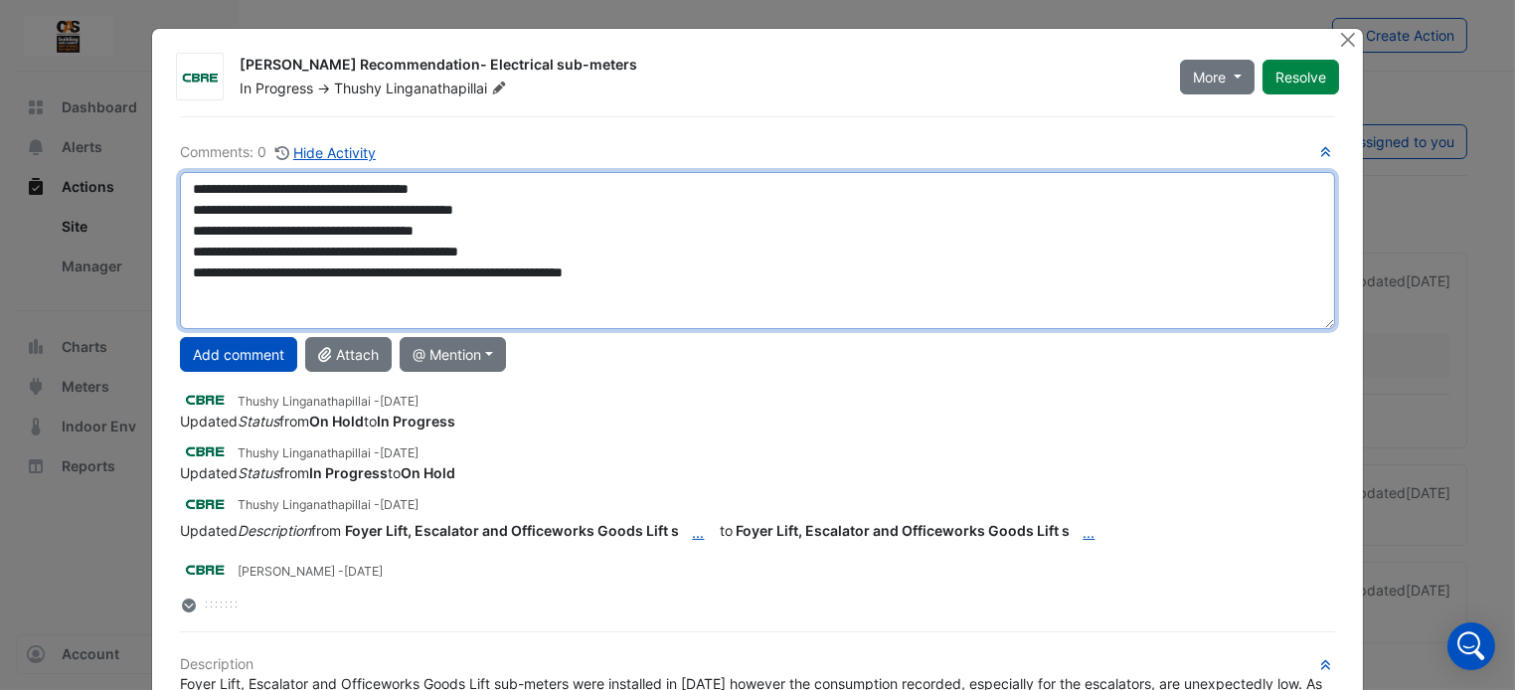
drag, startPoint x: 1321, startPoint y: 219, endPoint x: 1288, endPoint y: 323, distance: 109.4
click at [1288, 323] on textarea "**********" at bounding box center [757, 250] width 1155 height 157
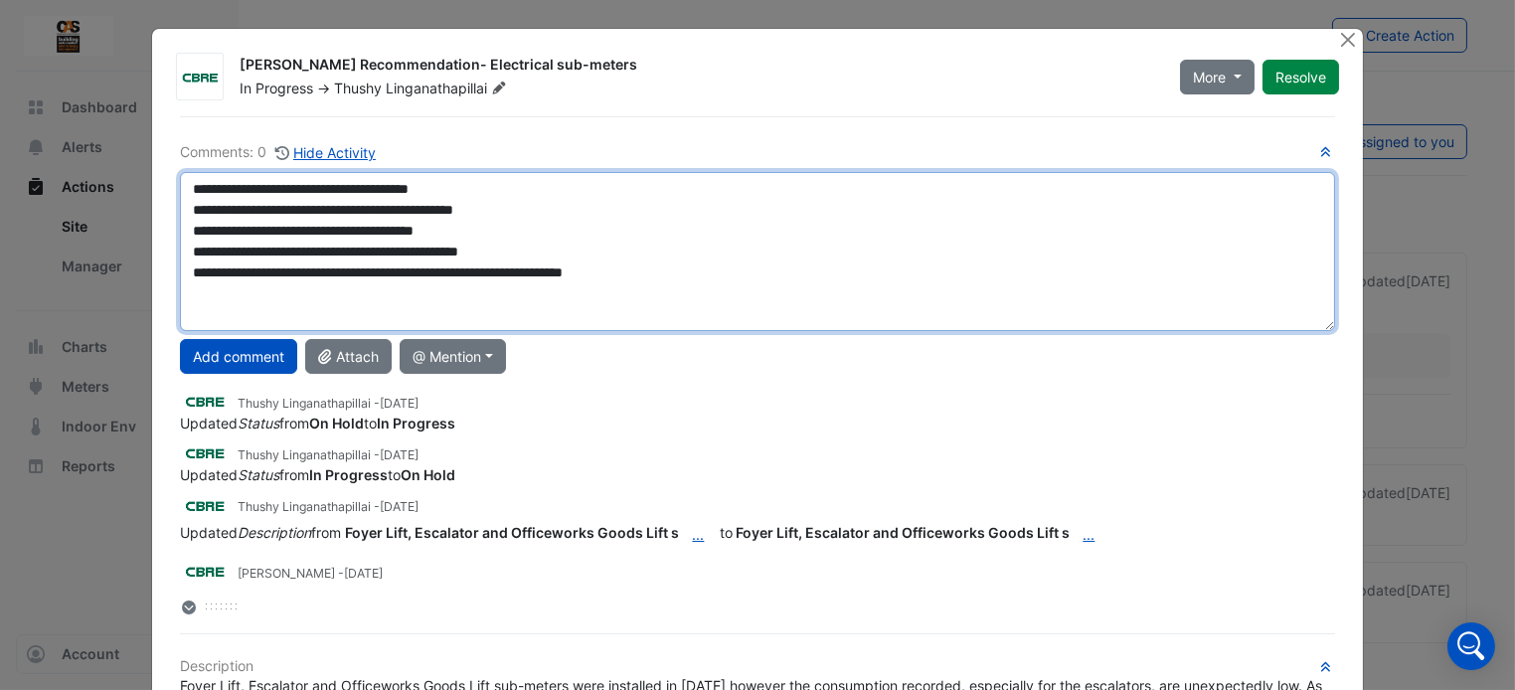
click at [641, 300] on textarea "**********" at bounding box center [757, 251] width 1155 height 159
type textarea "**********"
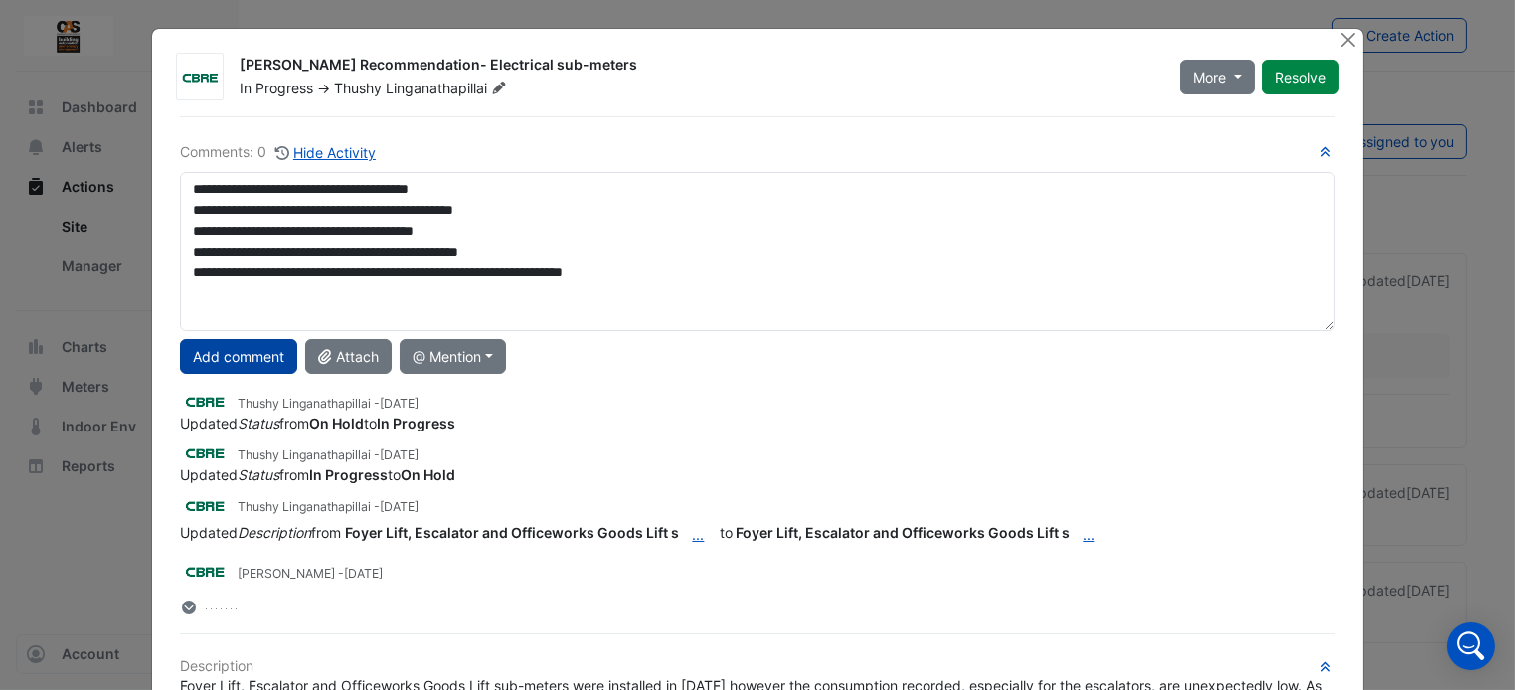
click at [255, 364] on button "Add comment" at bounding box center [238, 356] width 117 height 35
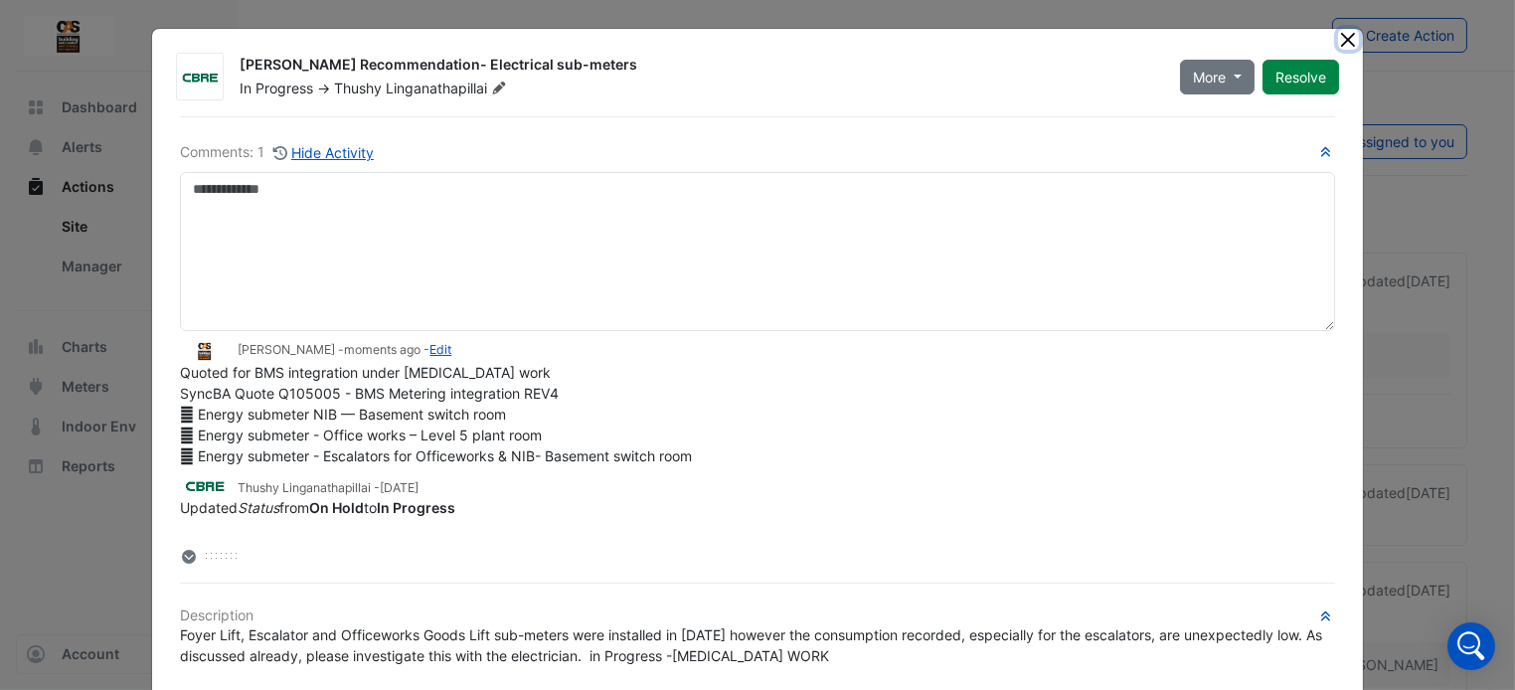
click at [1346, 38] on button "Close" at bounding box center [1348, 39] width 21 height 21
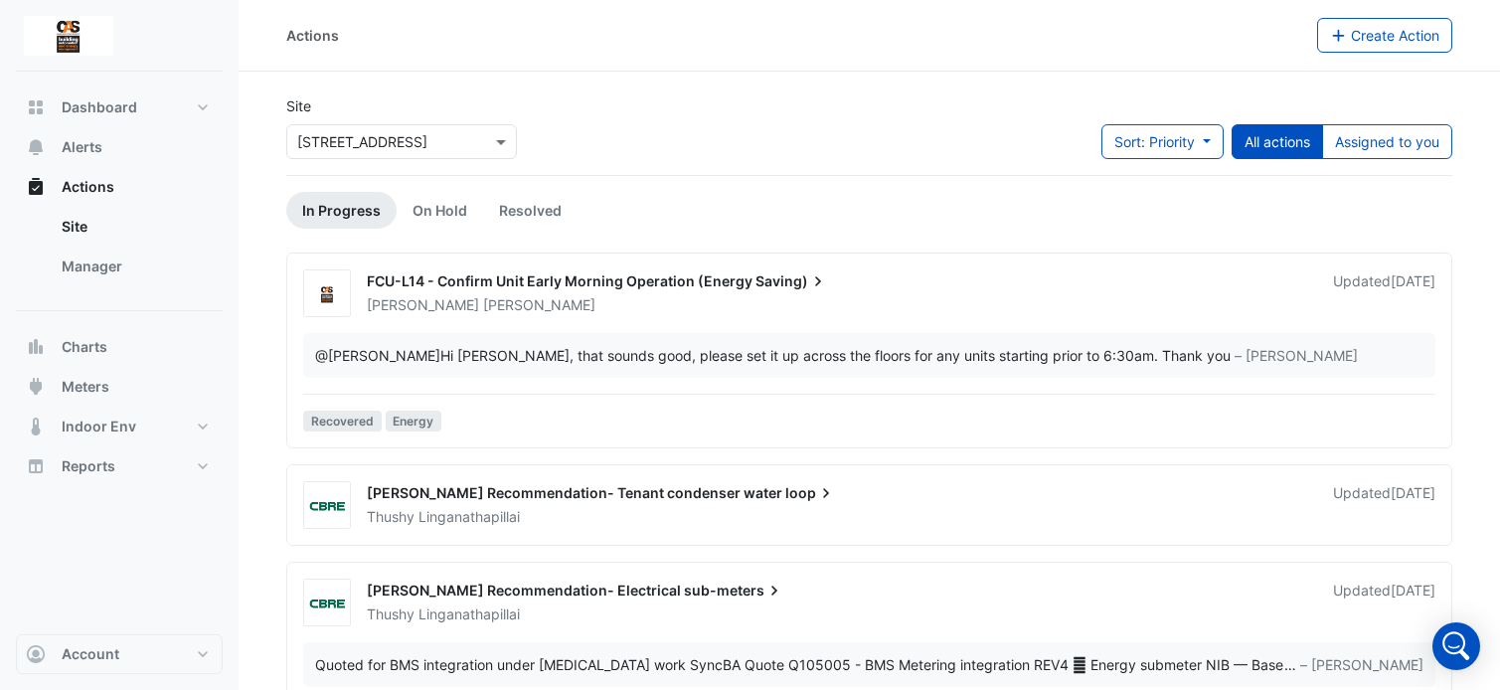
click at [774, 488] on div "[PERSON_NAME] Recommendation- Tenant condenser water loop" at bounding box center [838, 495] width 943 height 24
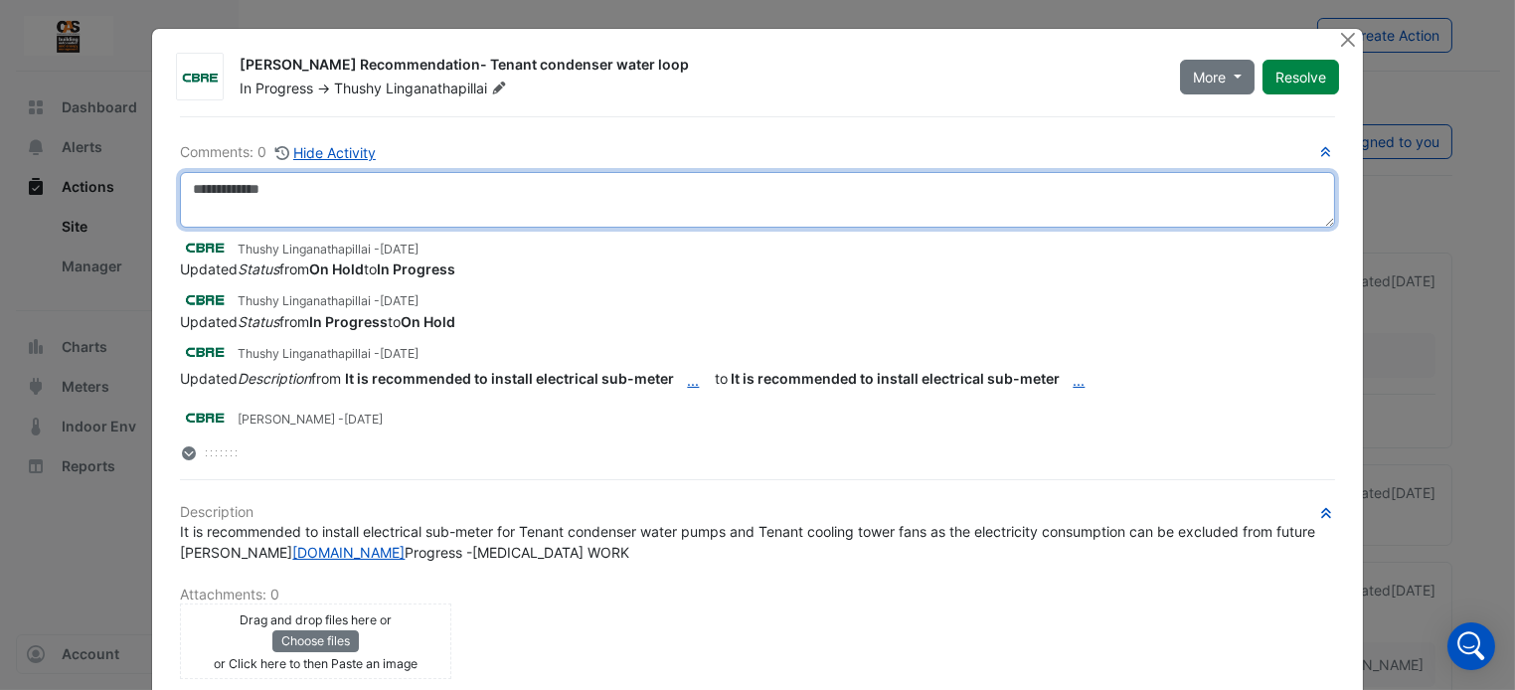
click at [698, 192] on textarea at bounding box center [757, 200] width 1154 height 56
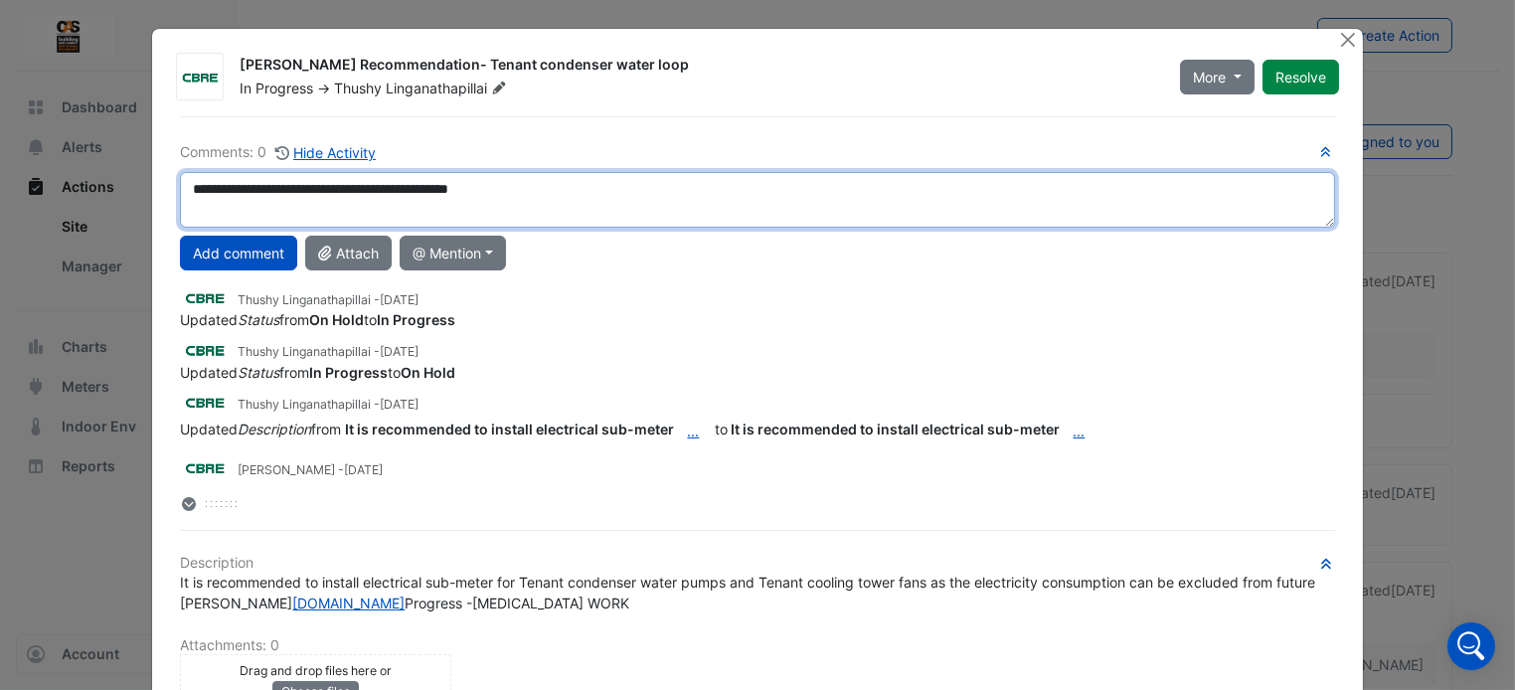
click at [365, 186] on textarea "**********" at bounding box center [757, 200] width 1154 height 56
click at [385, 186] on textarea "**********" at bounding box center [757, 200] width 1154 height 56
click at [363, 184] on textarea "**********" at bounding box center [757, 200] width 1154 height 56
click at [624, 185] on textarea "**********" at bounding box center [757, 200] width 1154 height 56
click at [851, 198] on textarea "**********" at bounding box center [757, 200] width 1154 height 56
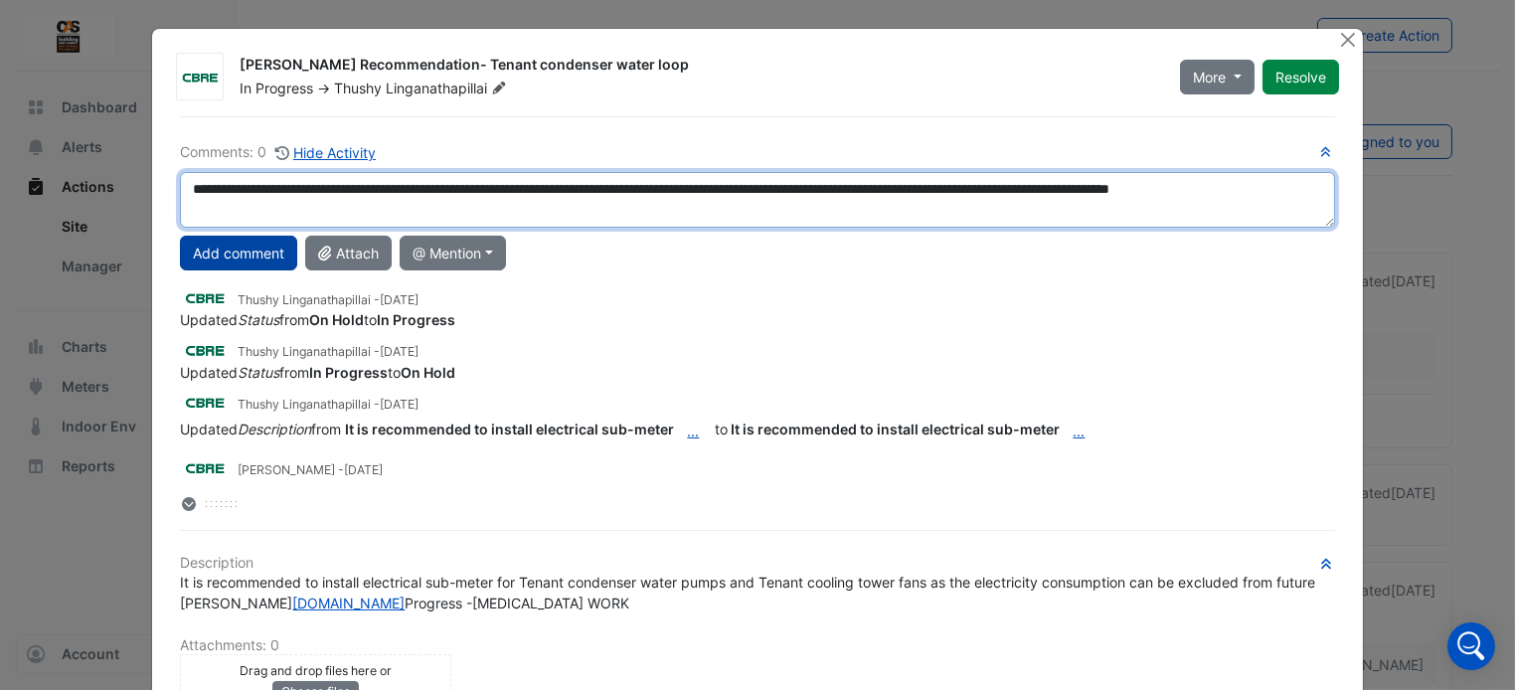
type textarea "**********"
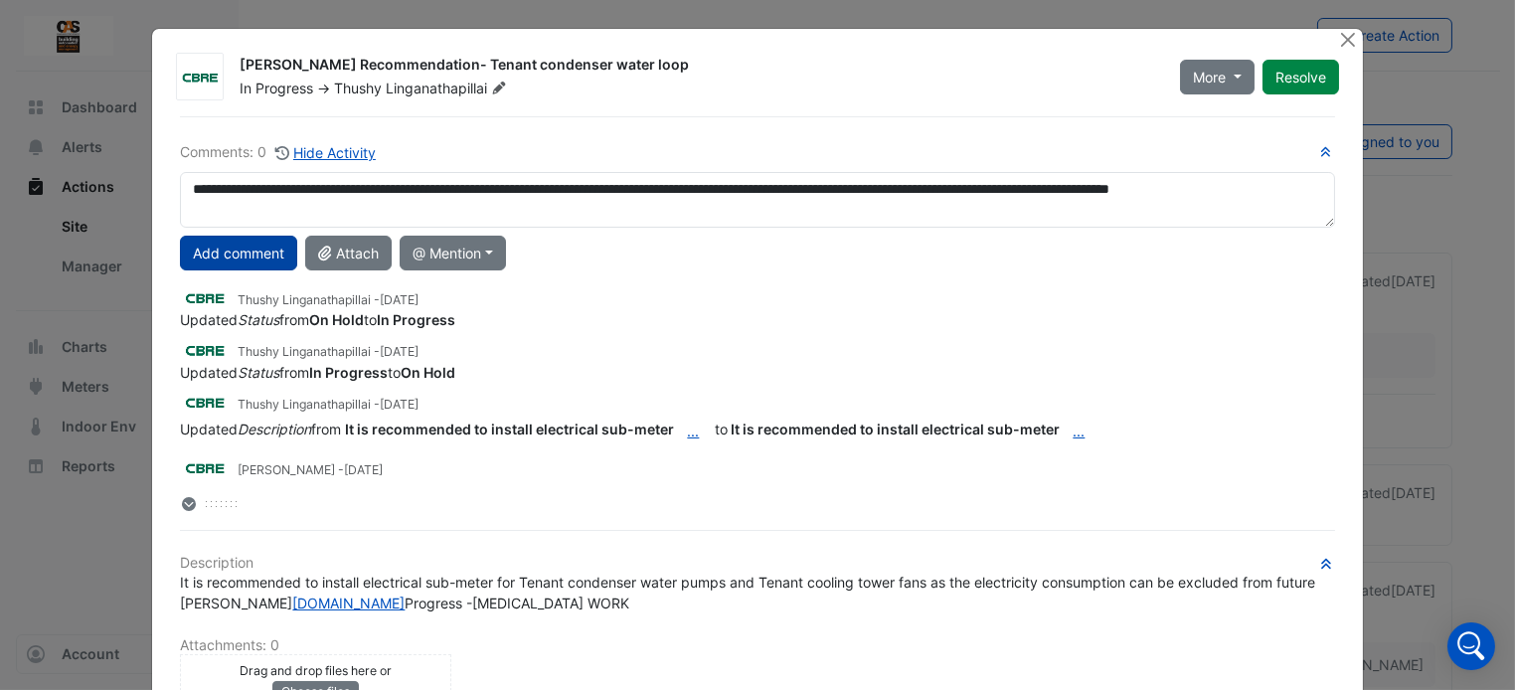
click at [230, 250] on button "Add comment" at bounding box center [238, 253] width 117 height 35
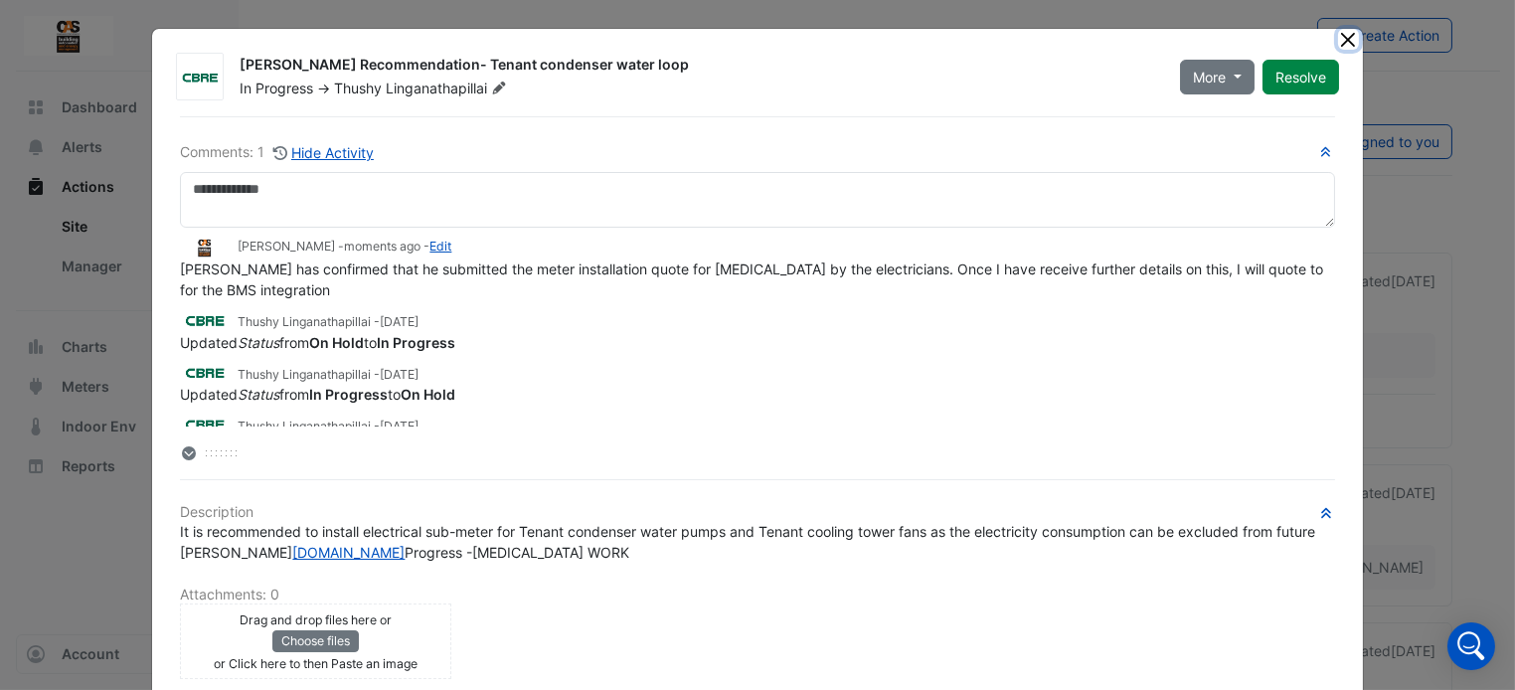
click at [1343, 41] on button "Close" at bounding box center [1348, 39] width 21 height 21
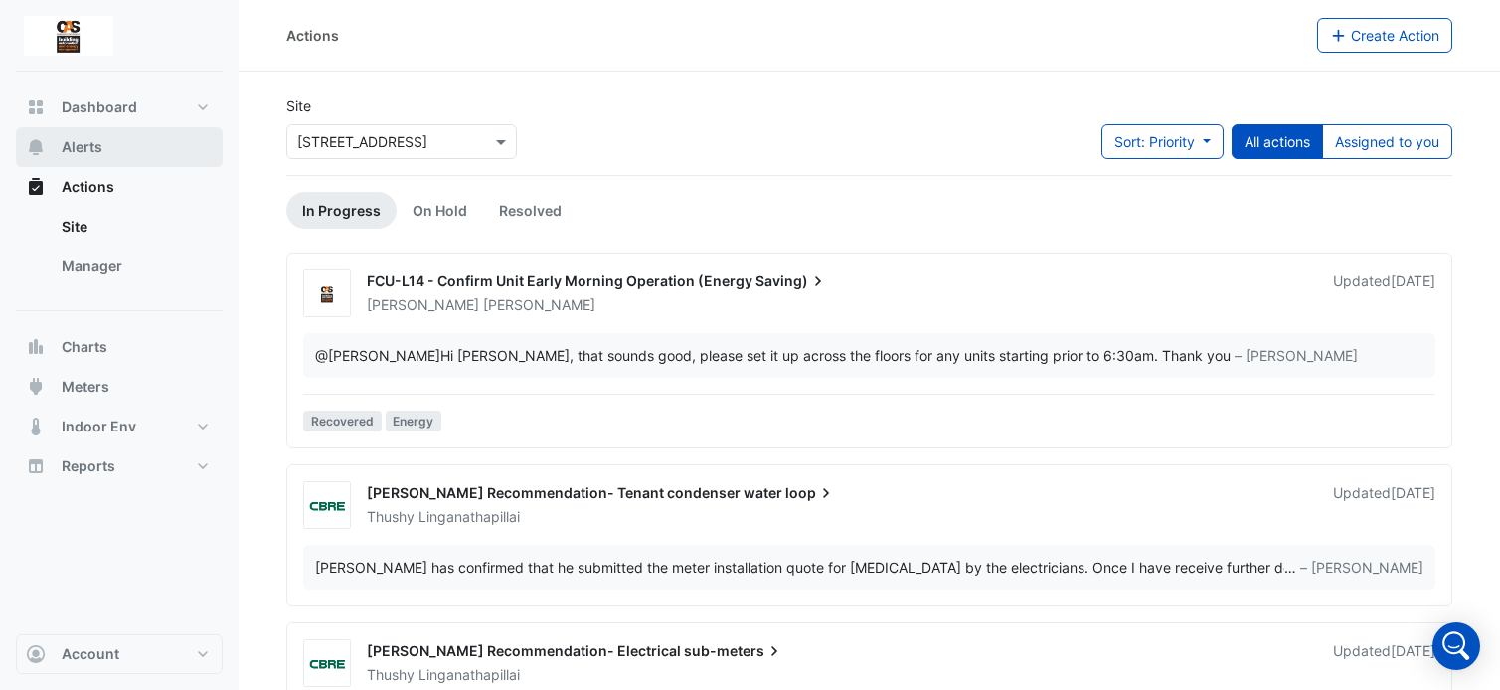
click at [126, 142] on button "Alerts" at bounding box center [119, 147] width 207 height 40
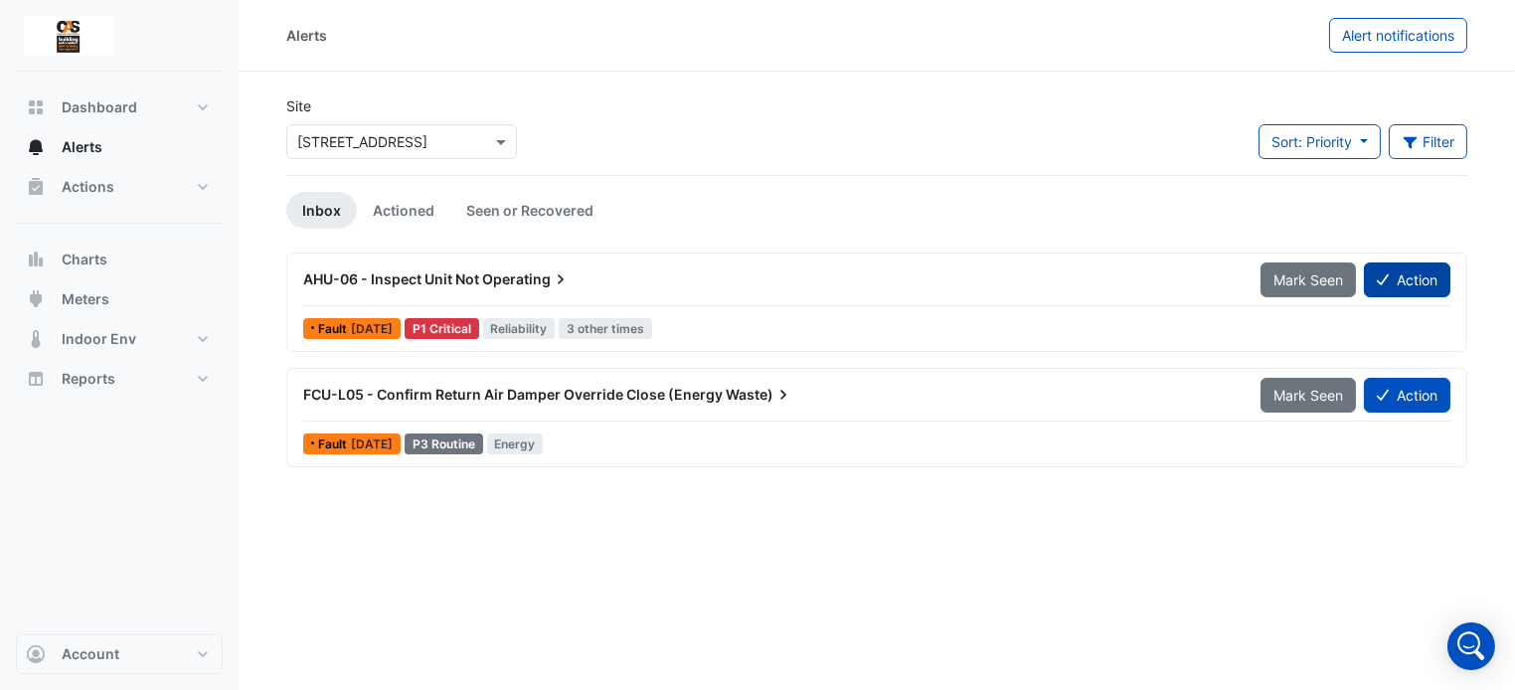
click at [1403, 282] on button "Action" at bounding box center [1407, 280] width 87 height 35
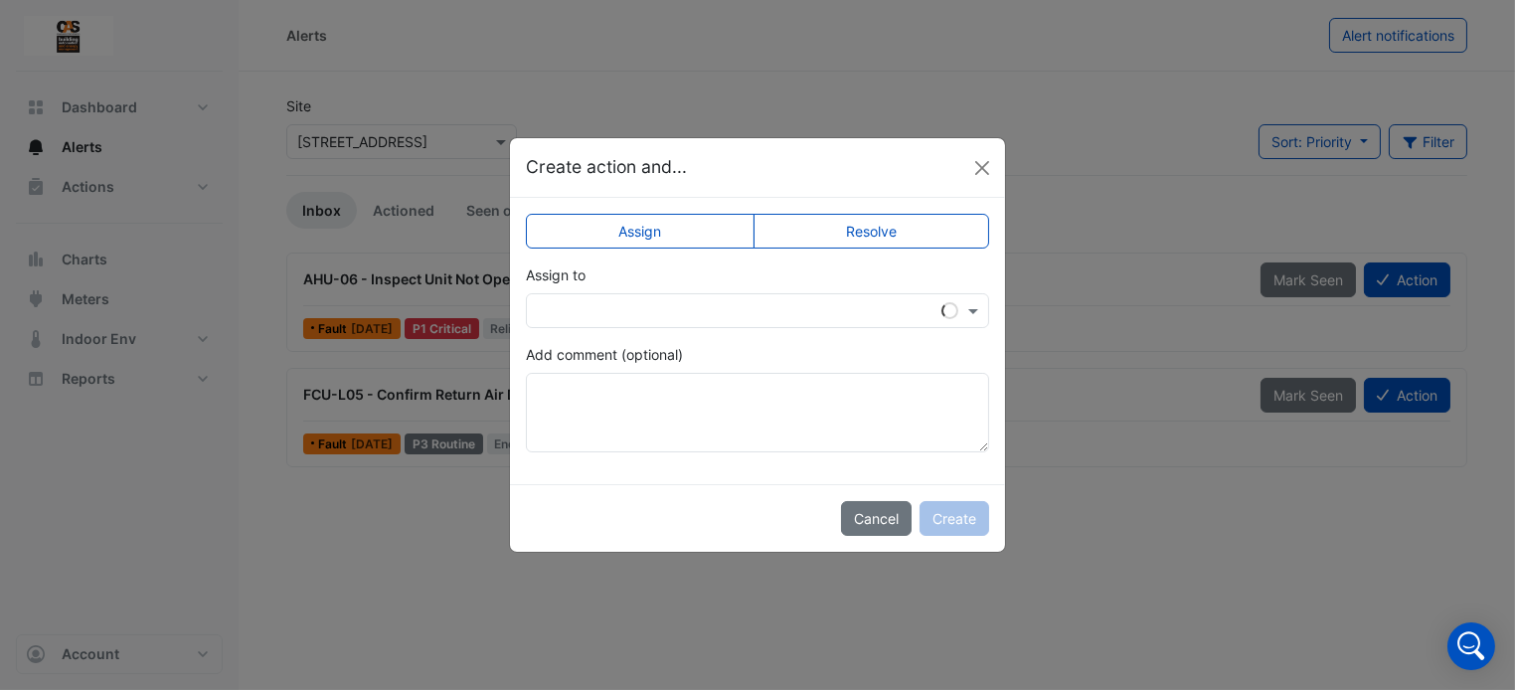
click at [820, 303] on input "text" at bounding box center [738, 311] width 402 height 21
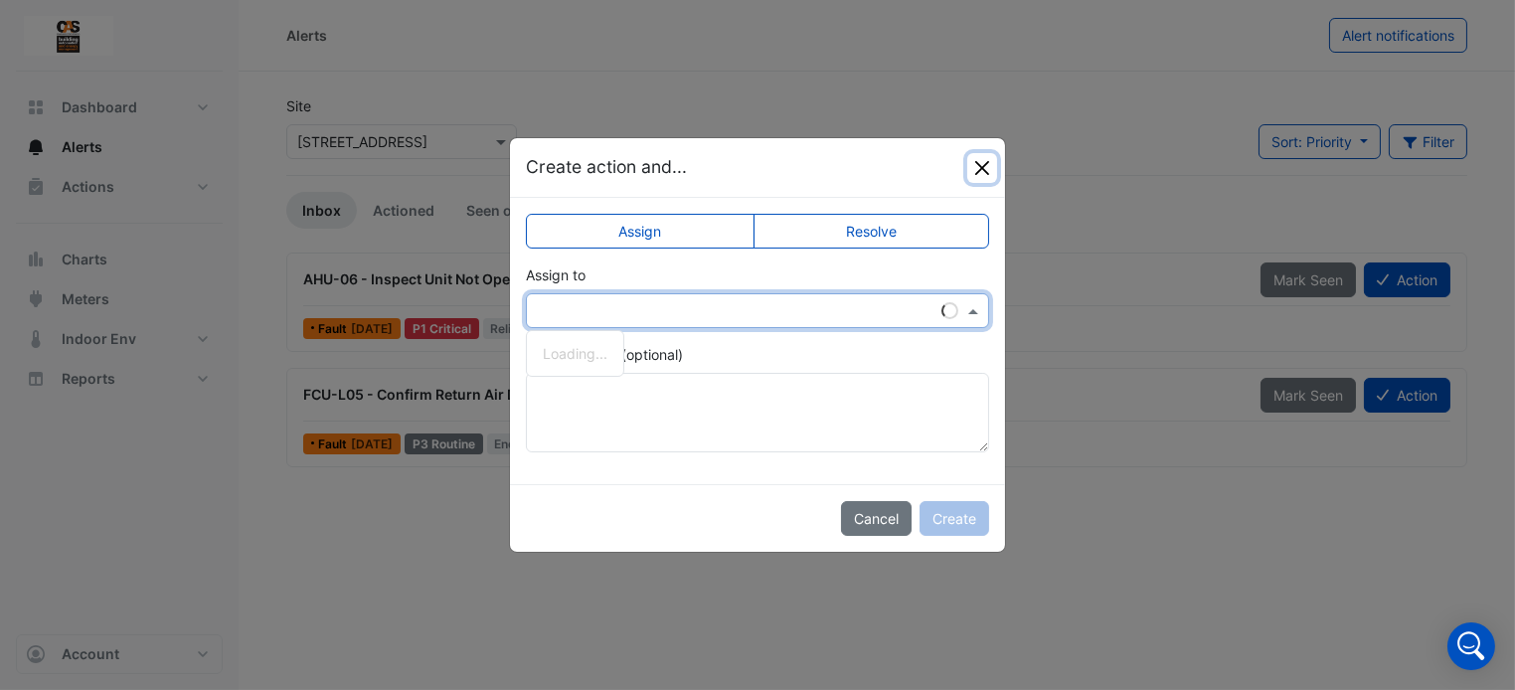
click at [991, 162] on button "Close" at bounding box center [983, 168] width 30 height 30
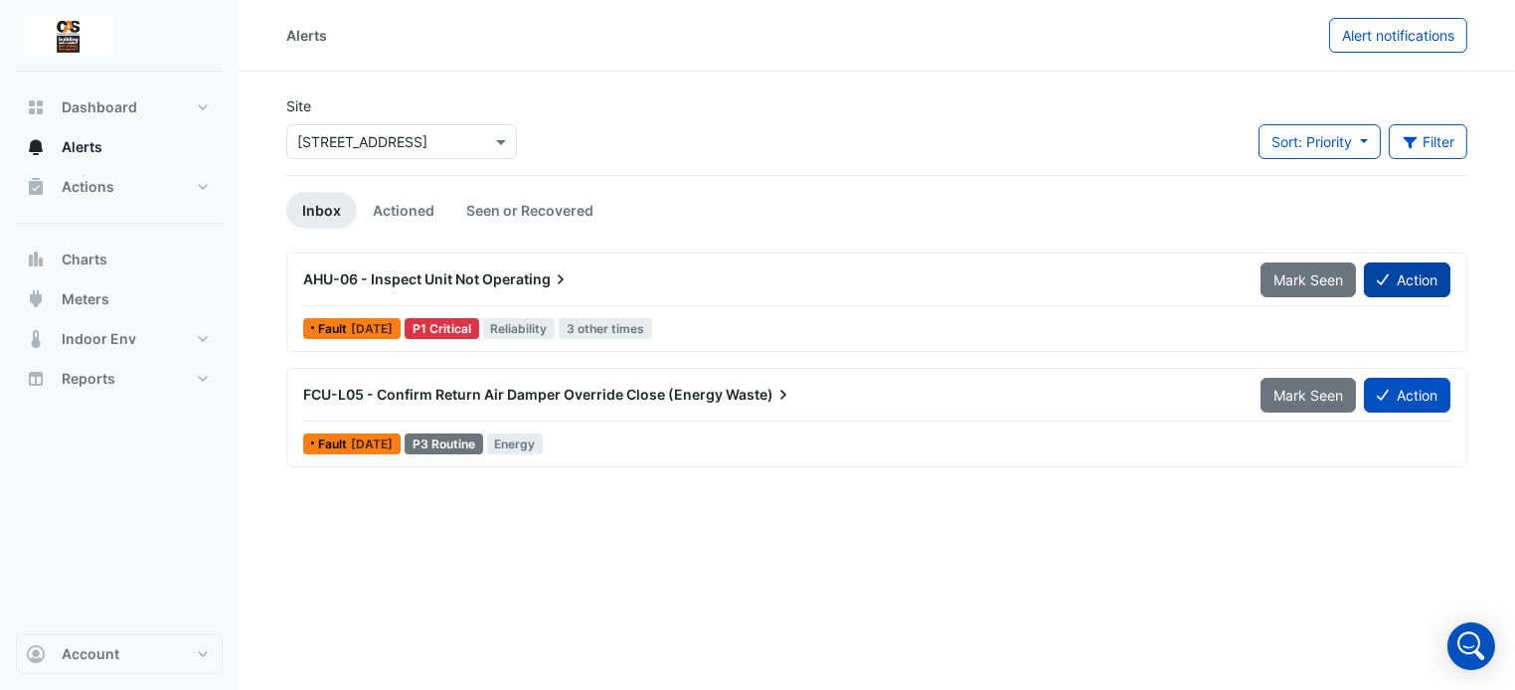
click at [1408, 265] on button "Action" at bounding box center [1407, 280] width 87 height 35
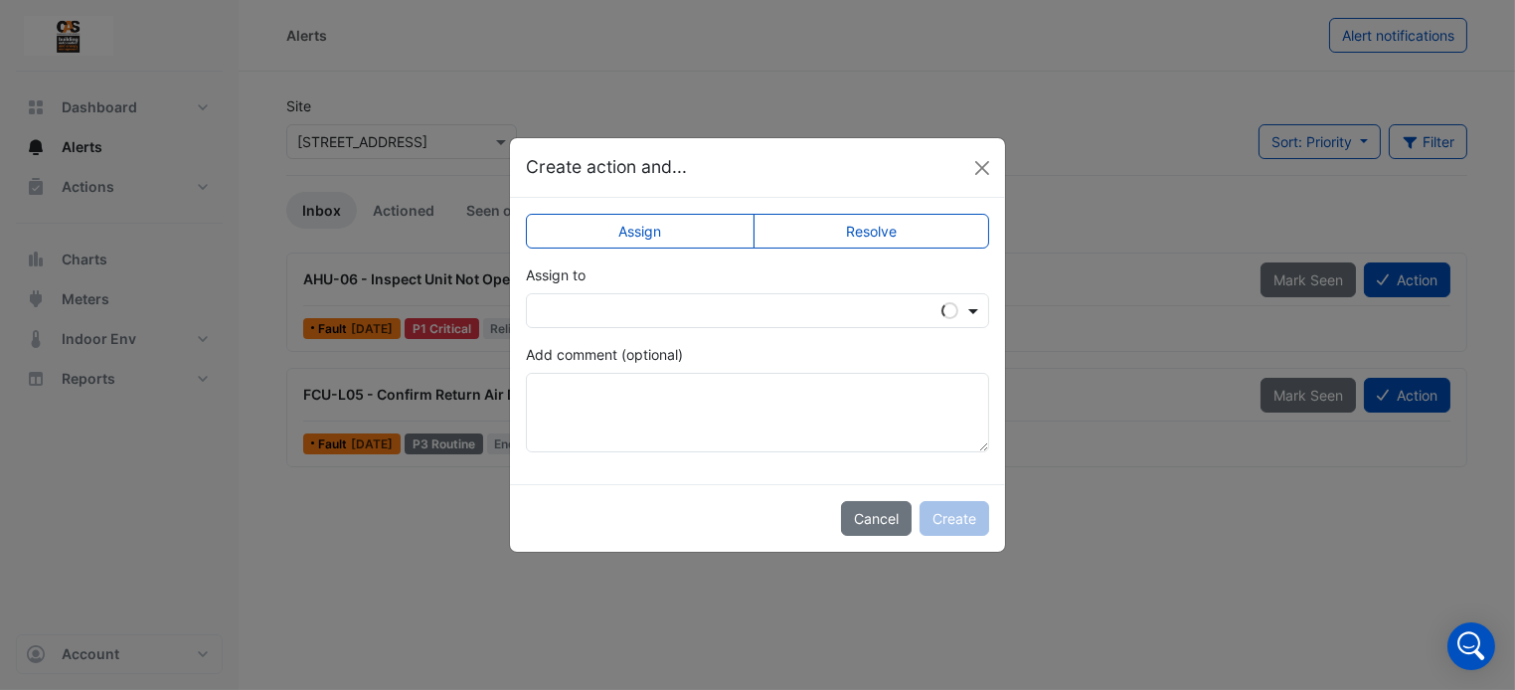
click at [971, 303] on span at bounding box center [976, 310] width 25 height 21
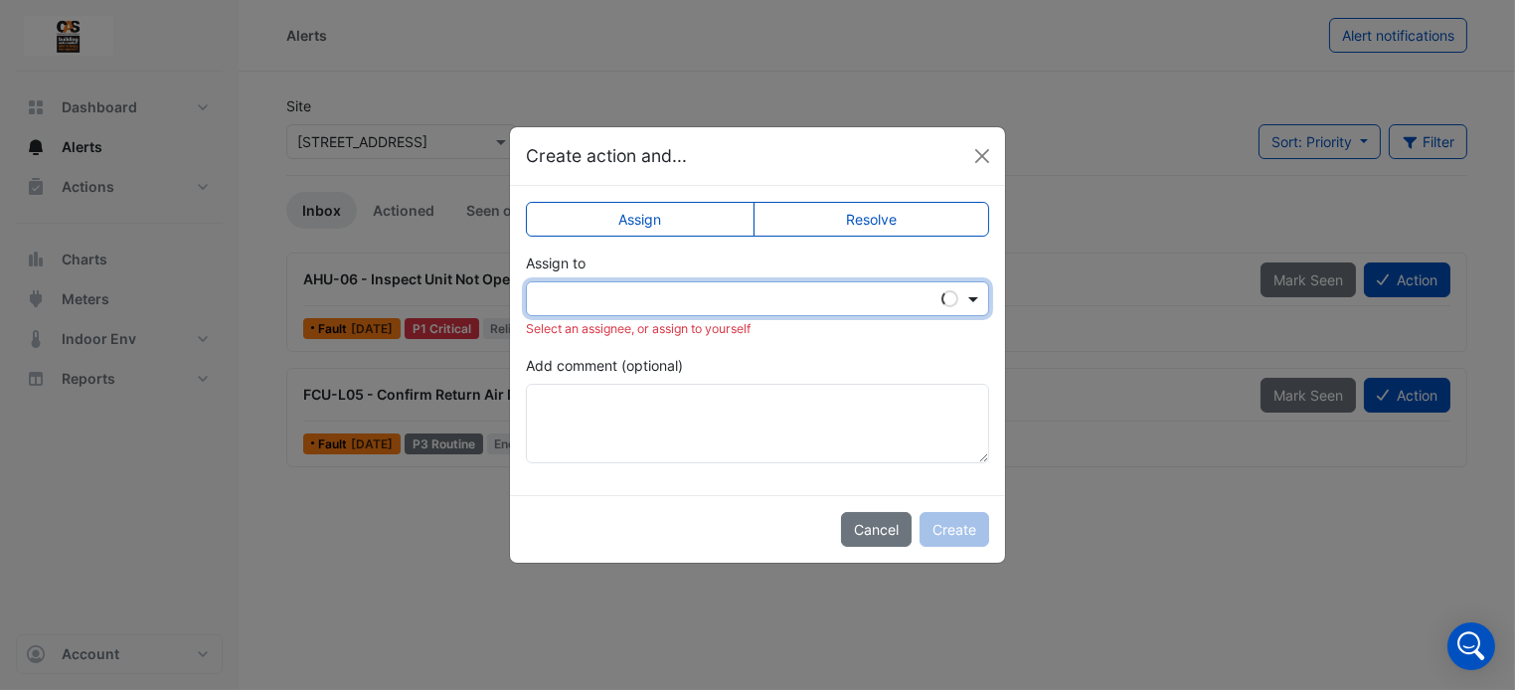
click at [971, 303] on span at bounding box center [976, 298] width 25 height 21
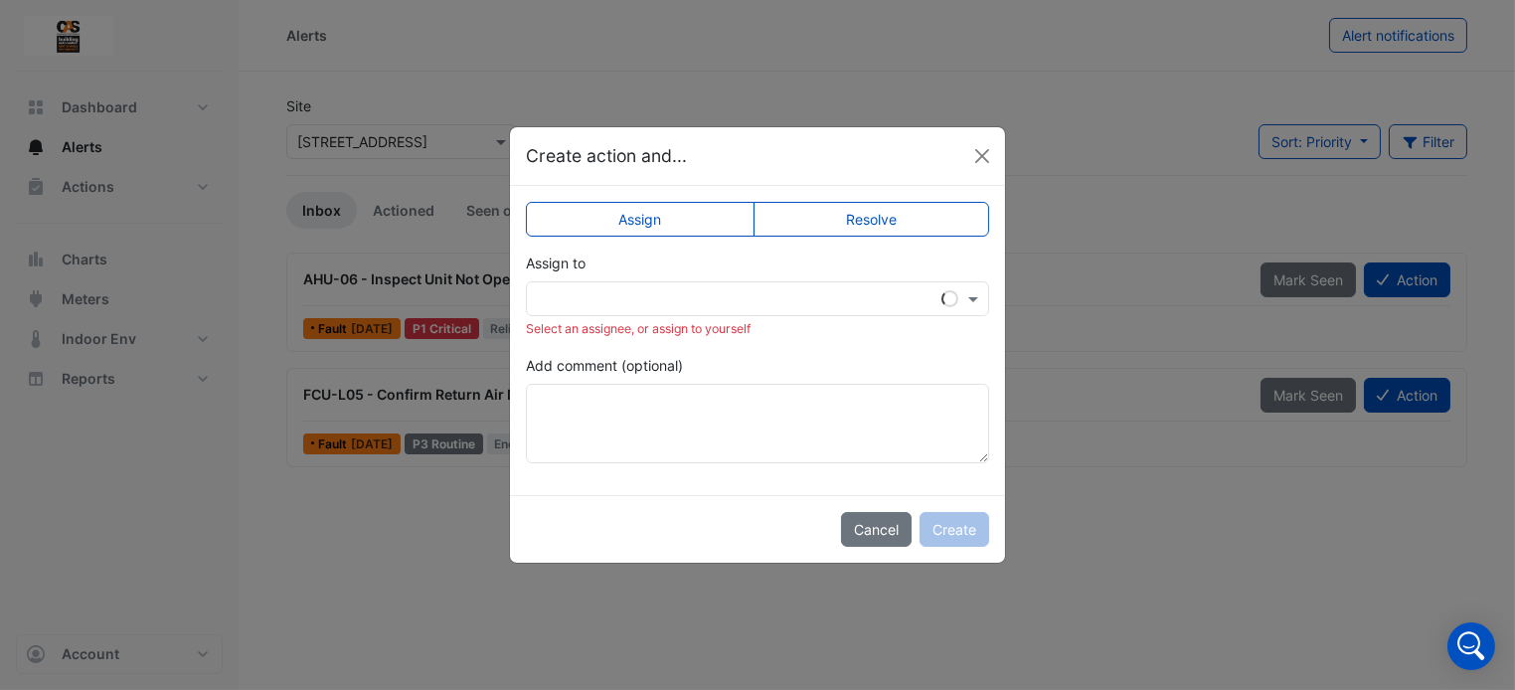
drag, startPoint x: 822, startPoint y: 326, endPoint x: 825, endPoint y: 314, distance: 12.3
click at [823, 320] on div "Select an assignee, or assign to yourself" at bounding box center [757, 329] width 463 height 18
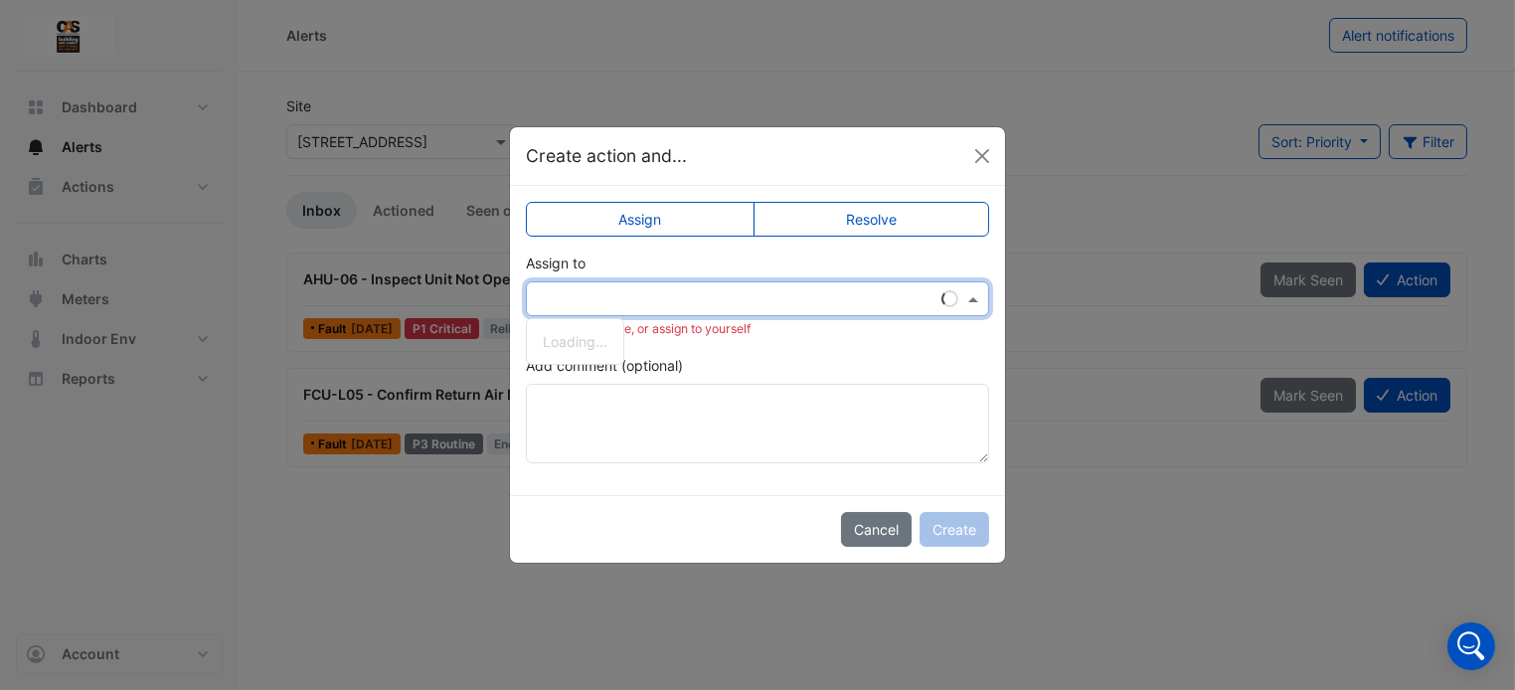
click at [828, 303] on div at bounding box center [757, 298] width 463 height 35
type input "*"
click at [981, 163] on button "Close" at bounding box center [983, 156] width 30 height 30
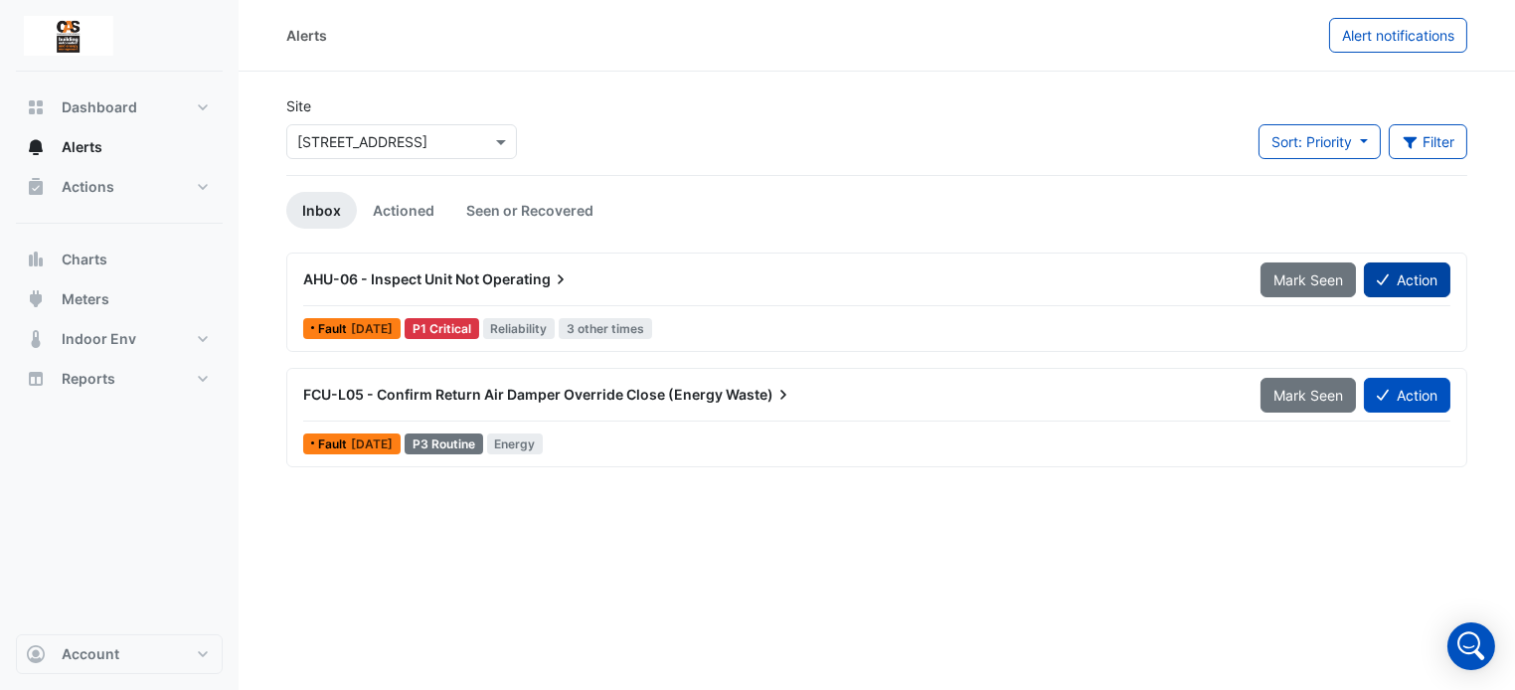
click at [1418, 286] on button "Action" at bounding box center [1407, 280] width 87 height 35
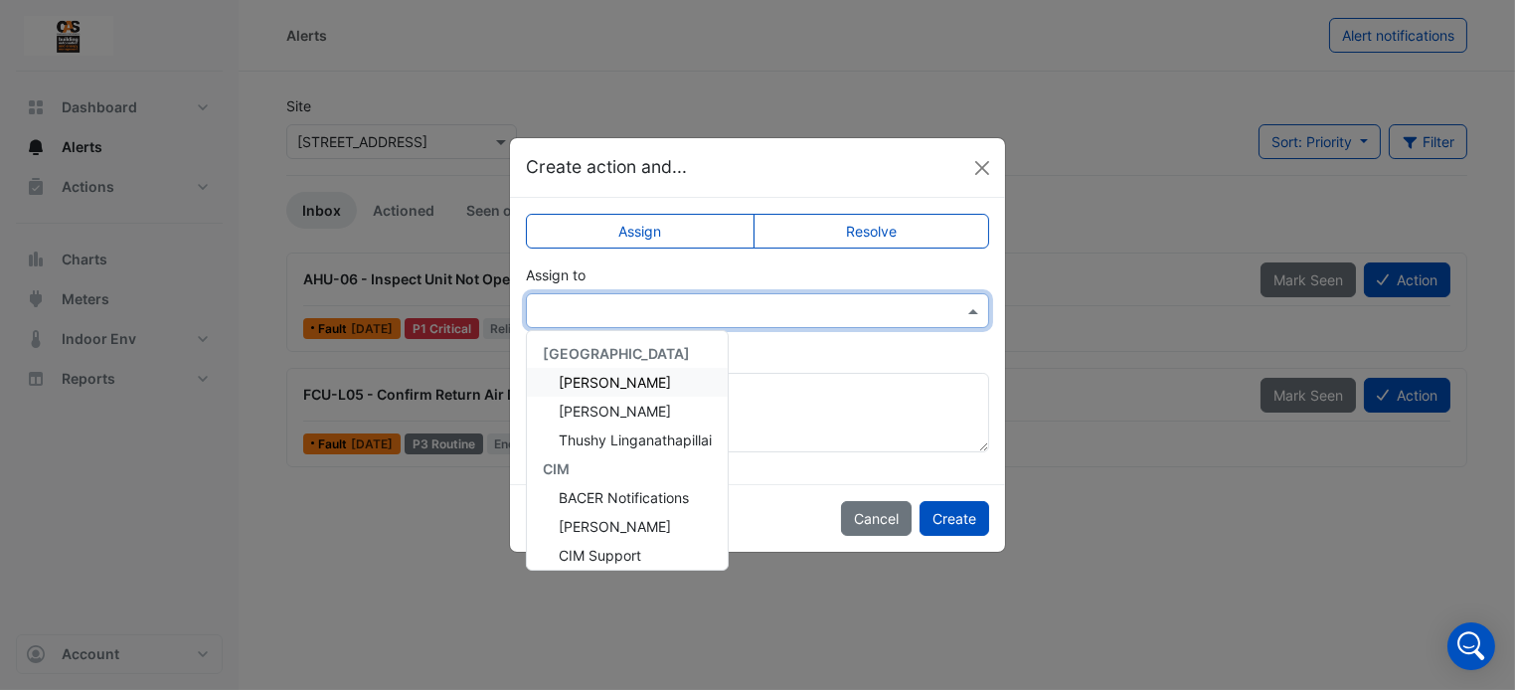
click at [882, 307] on input "text" at bounding box center [738, 311] width 402 height 21
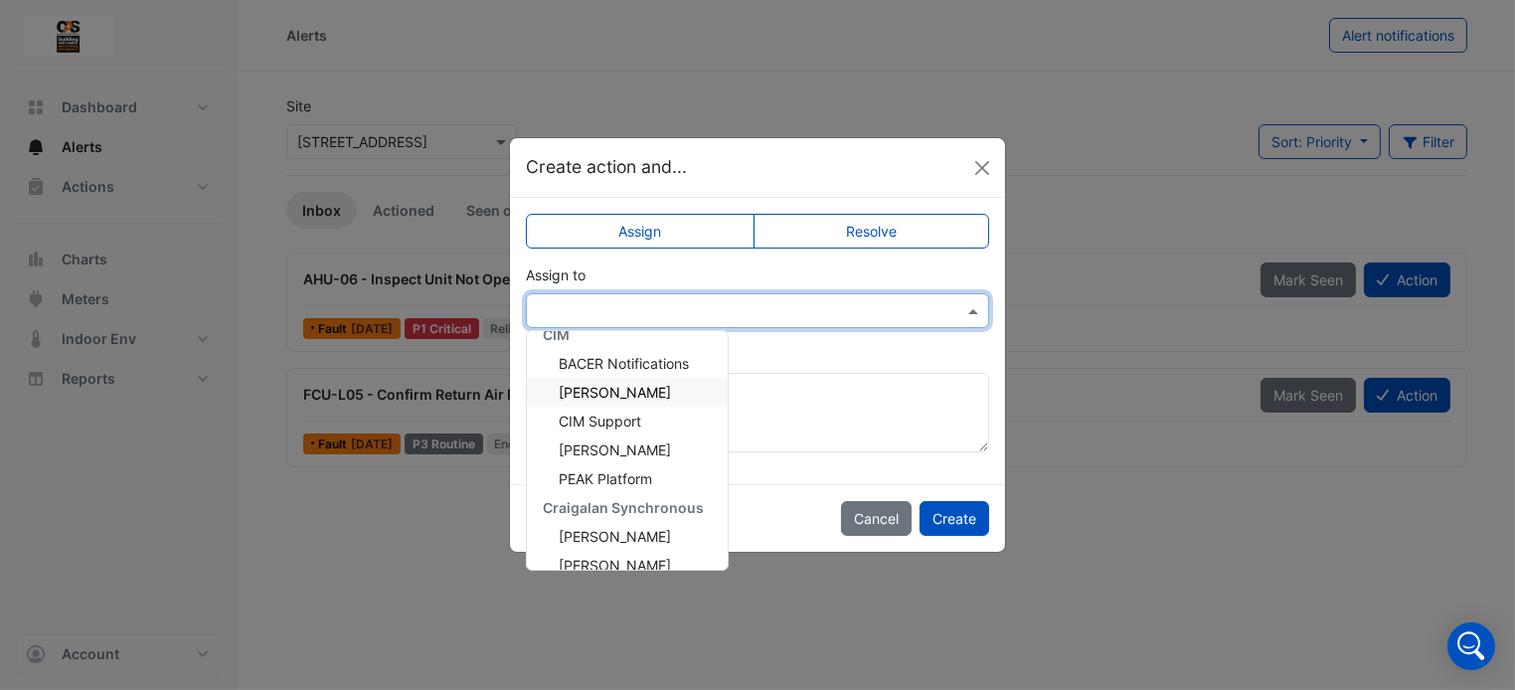
scroll to position [136, 0]
click at [648, 532] on span "[PERSON_NAME]" at bounding box center [615, 534] width 112 height 17
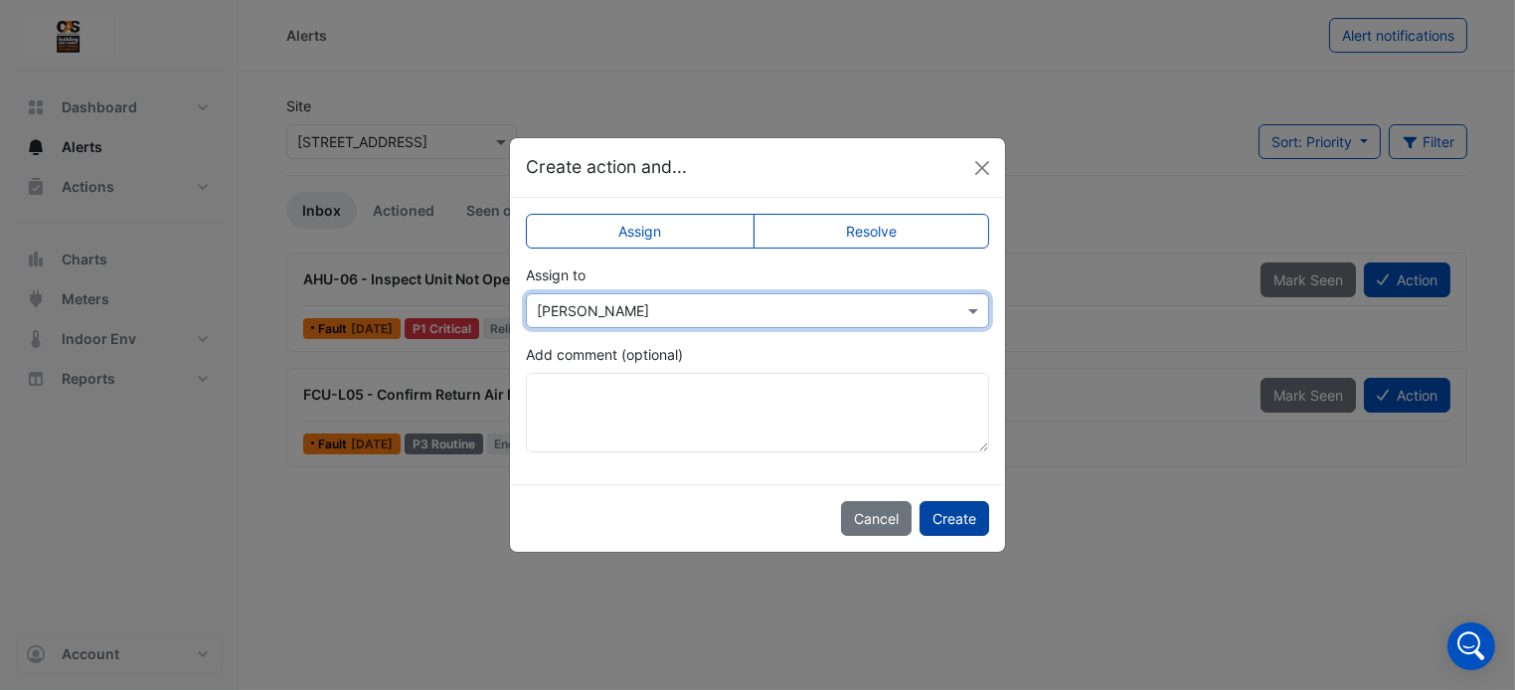
click at [962, 524] on button "Create" at bounding box center [955, 518] width 70 height 35
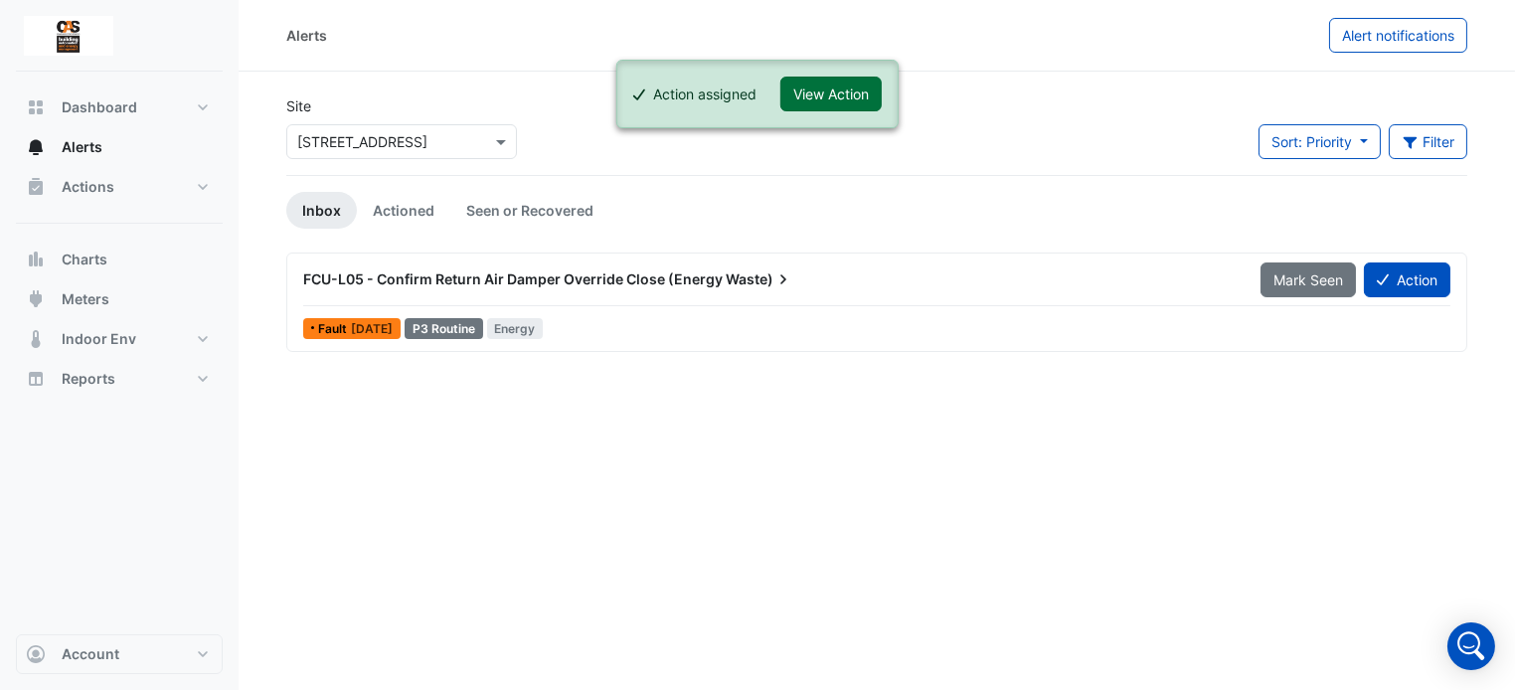
click at [864, 104] on button "View Action" at bounding box center [831, 94] width 101 height 35
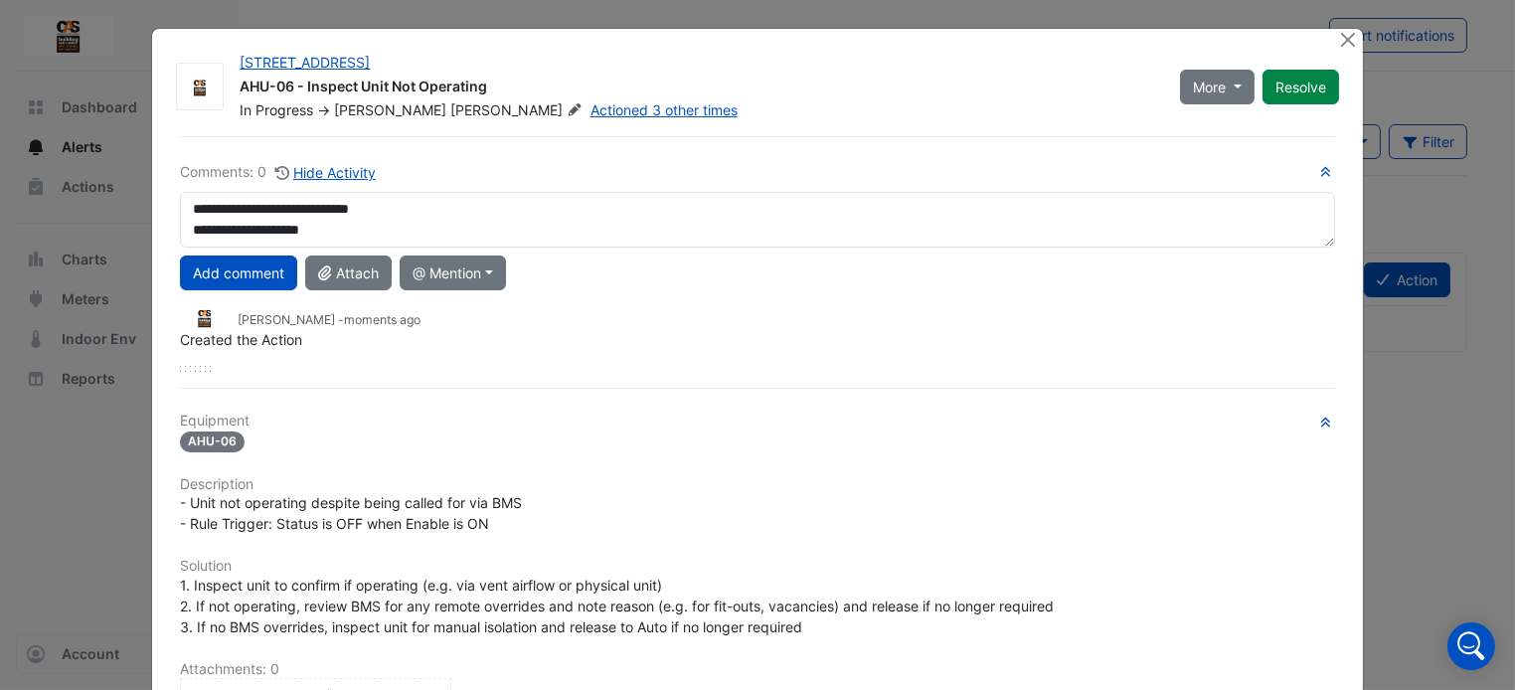
click at [342, 233] on textarea "**********" at bounding box center [757, 220] width 1154 height 56
type textarea "**********"
click at [250, 262] on button "Add comment" at bounding box center [238, 273] width 117 height 35
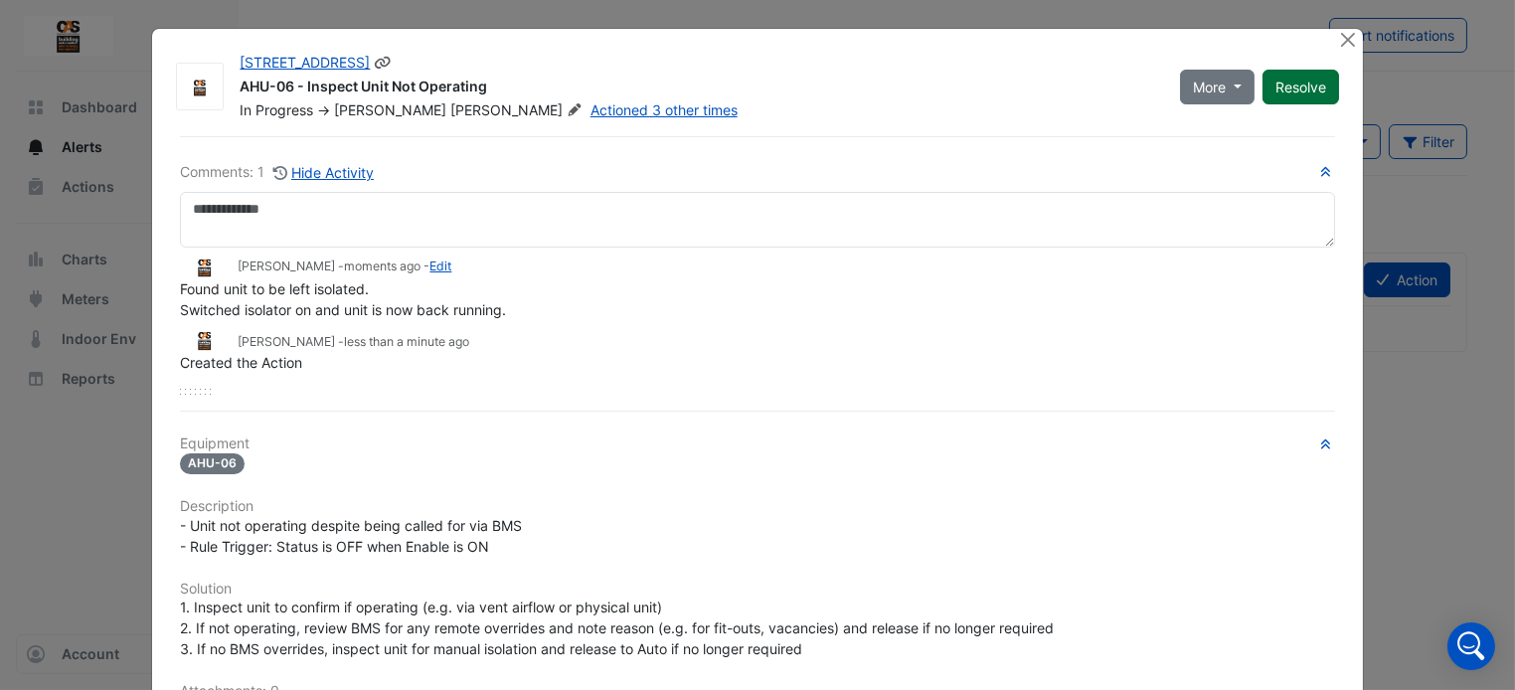
click at [1293, 87] on button "Resolve" at bounding box center [1301, 87] width 77 height 35
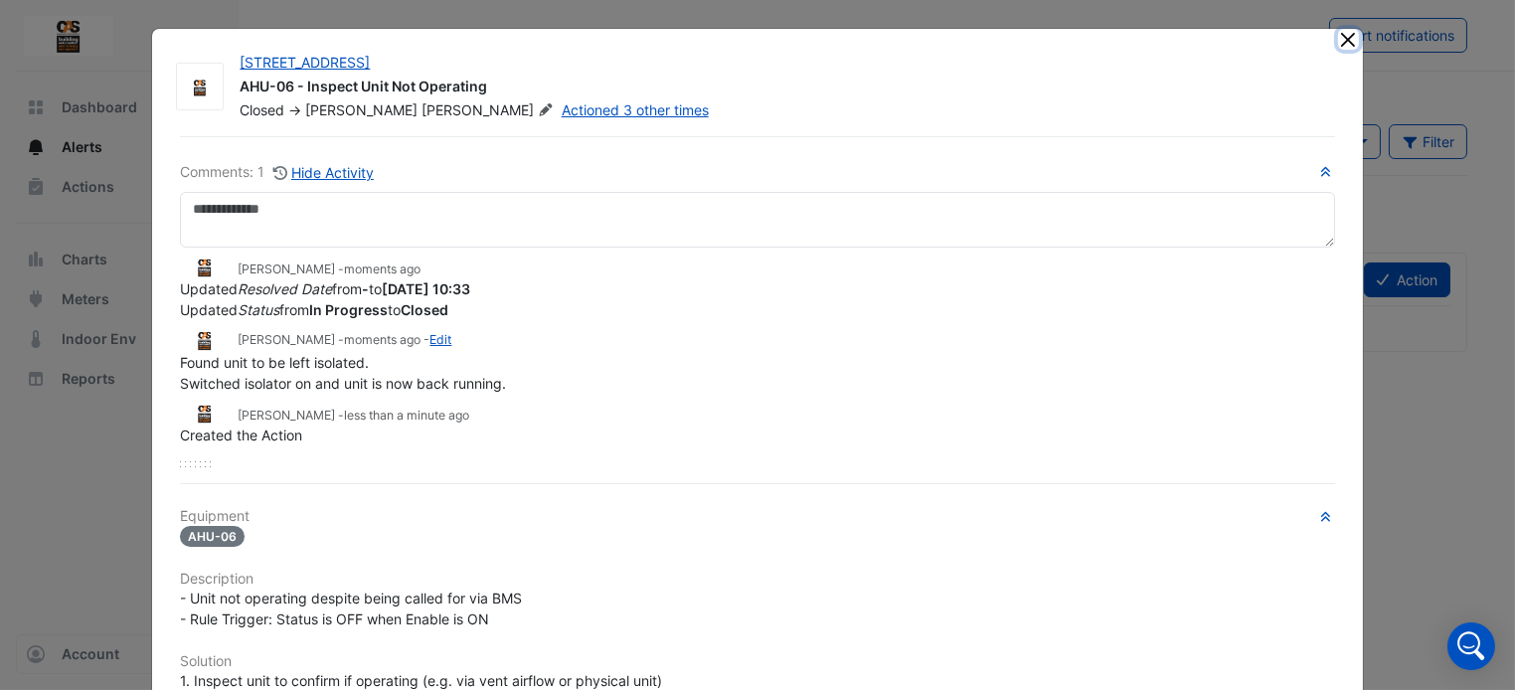
click at [1347, 44] on button "Close" at bounding box center [1348, 39] width 21 height 21
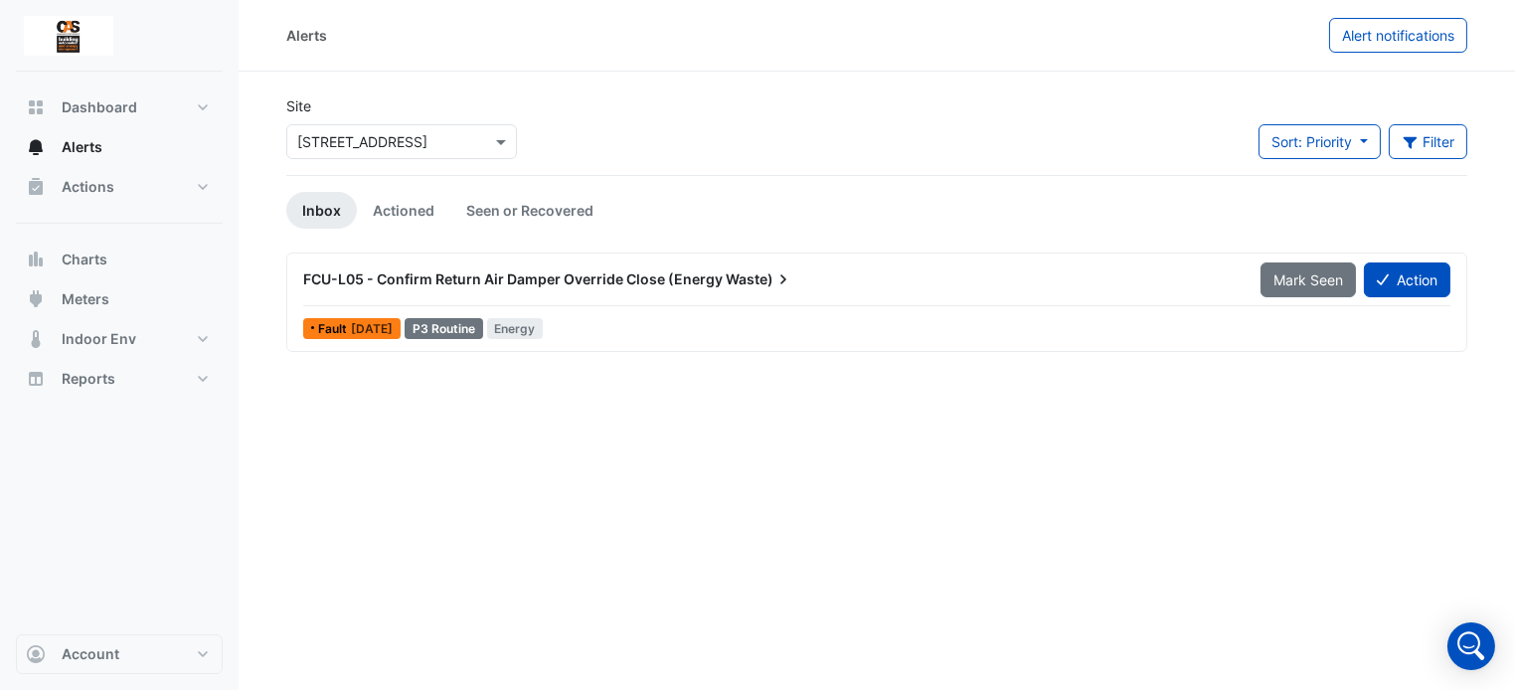
click at [839, 289] on div "FCU-L05 - Confirm Return Air Damper Override Close (Energy Waste)" at bounding box center [770, 280] width 958 height 36
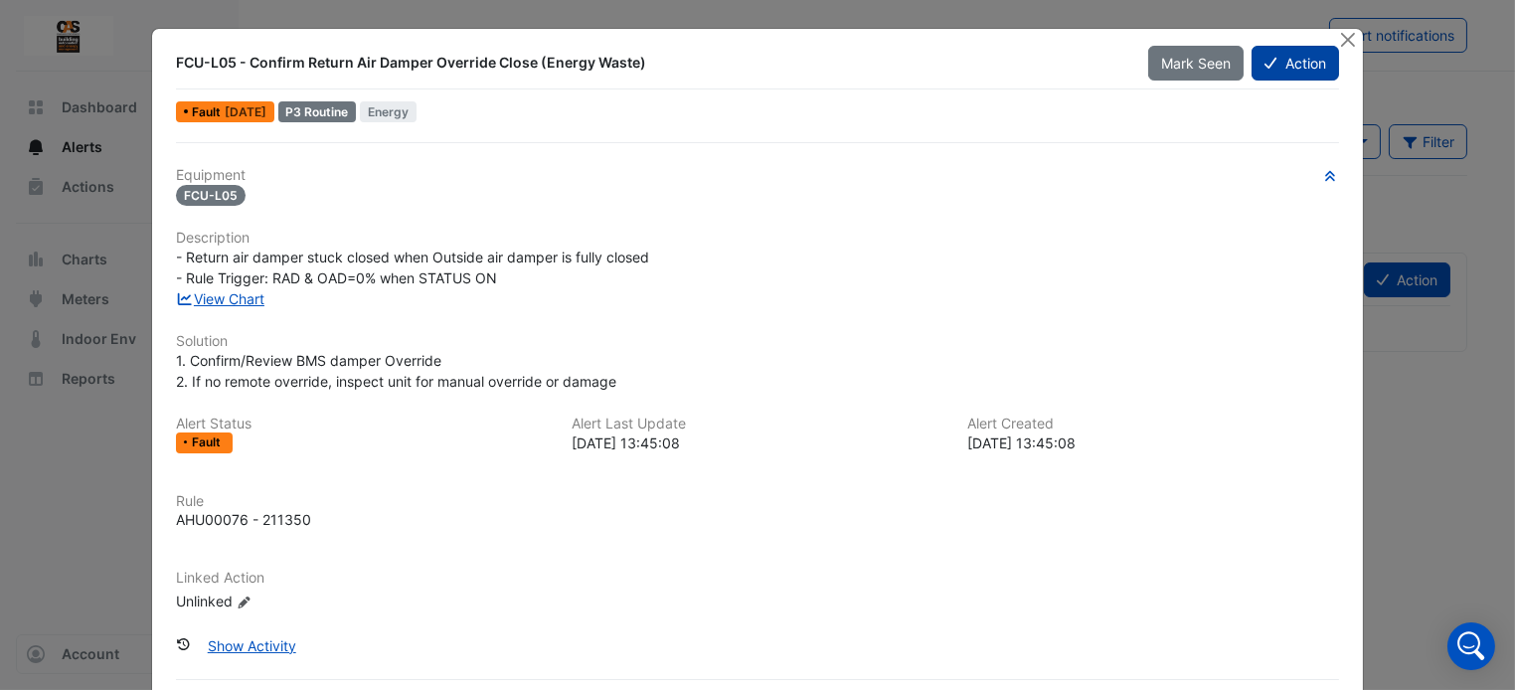
click at [1277, 63] on button "Action" at bounding box center [1295, 63] width 87 height 35
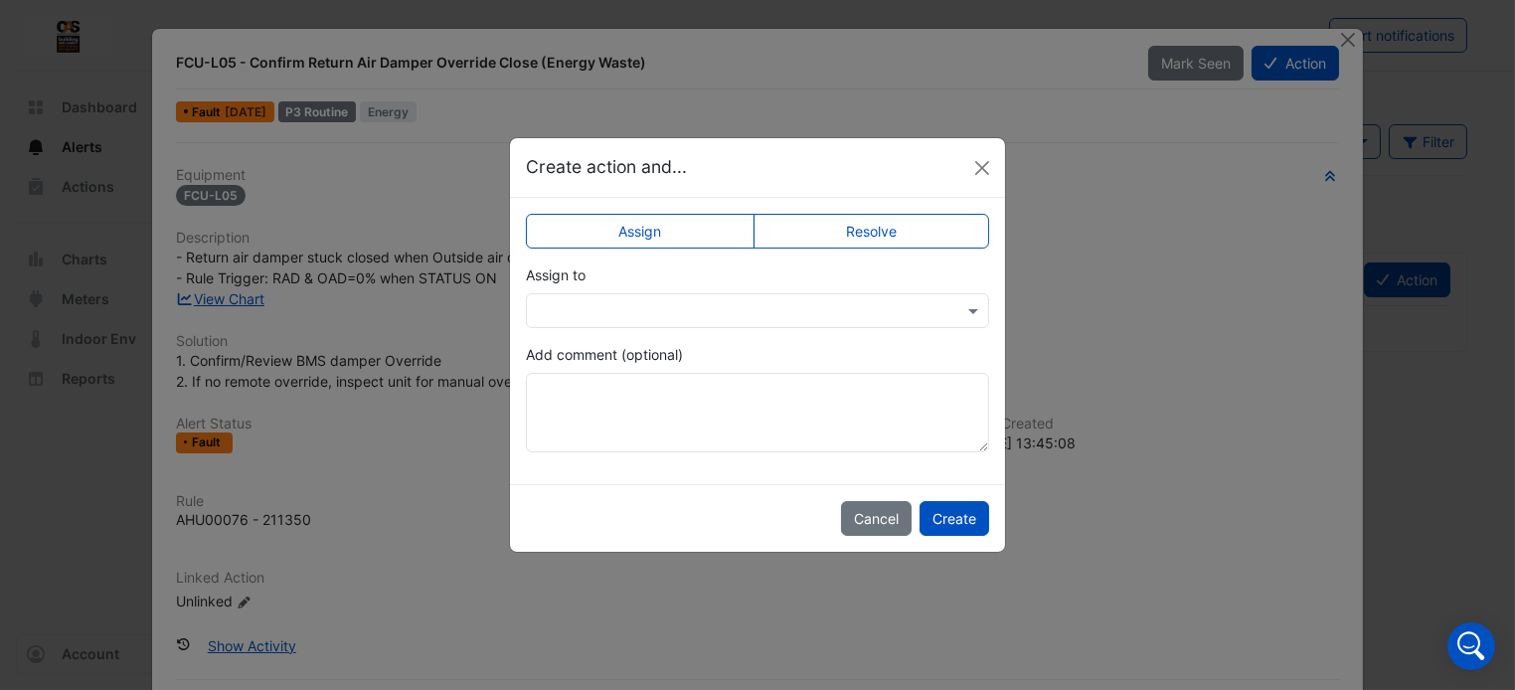
click at [773, 306] on input "text" at bounding box center [738, 311] width 402 height 21
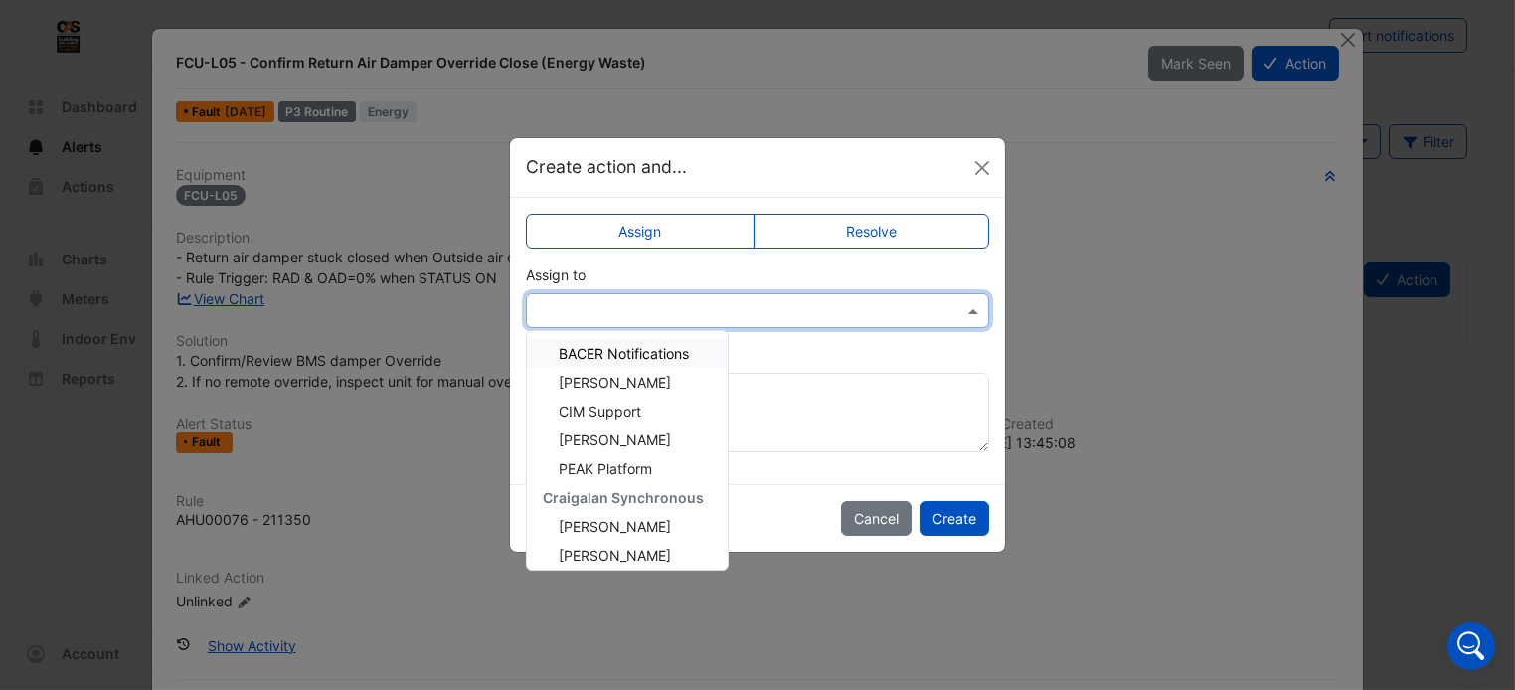
scroll to position [147, 0]
click at [615, 531] on div "[PERSON_NAME]" at bounding box center [627, 523] width 201 height 29
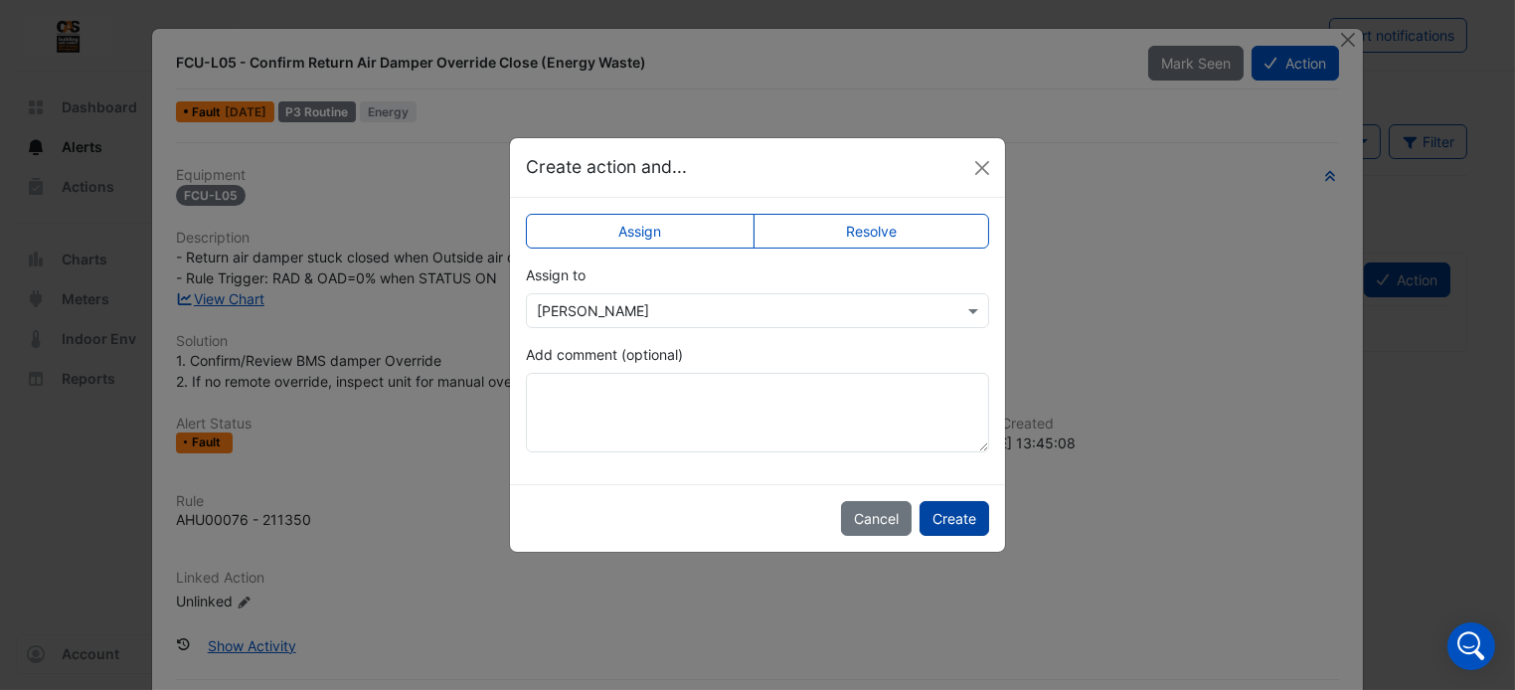
click at [948, 513] on button "Create" at bounding box center [955, 518] width 70 height 35
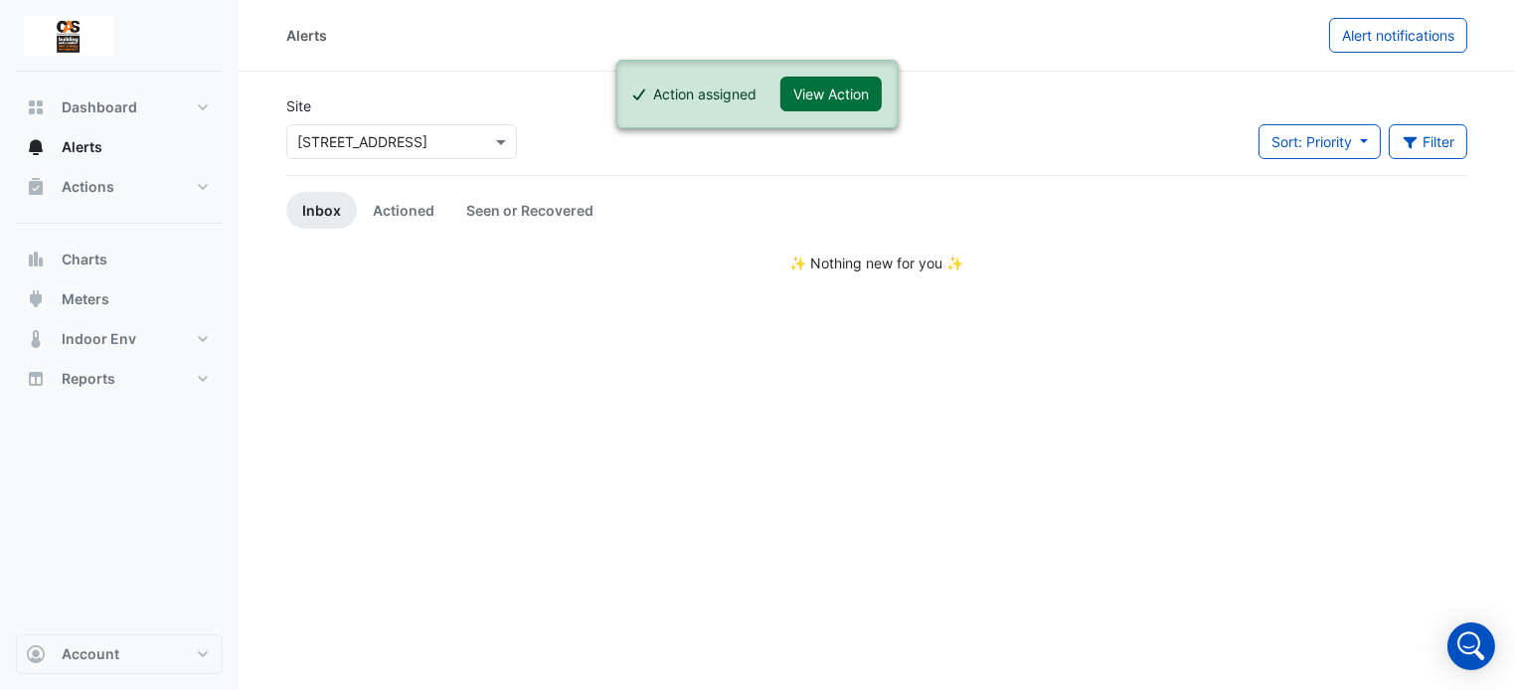
click at [863, 100] on button "View Action" at bounding box center [831, 94] width 101 height 35
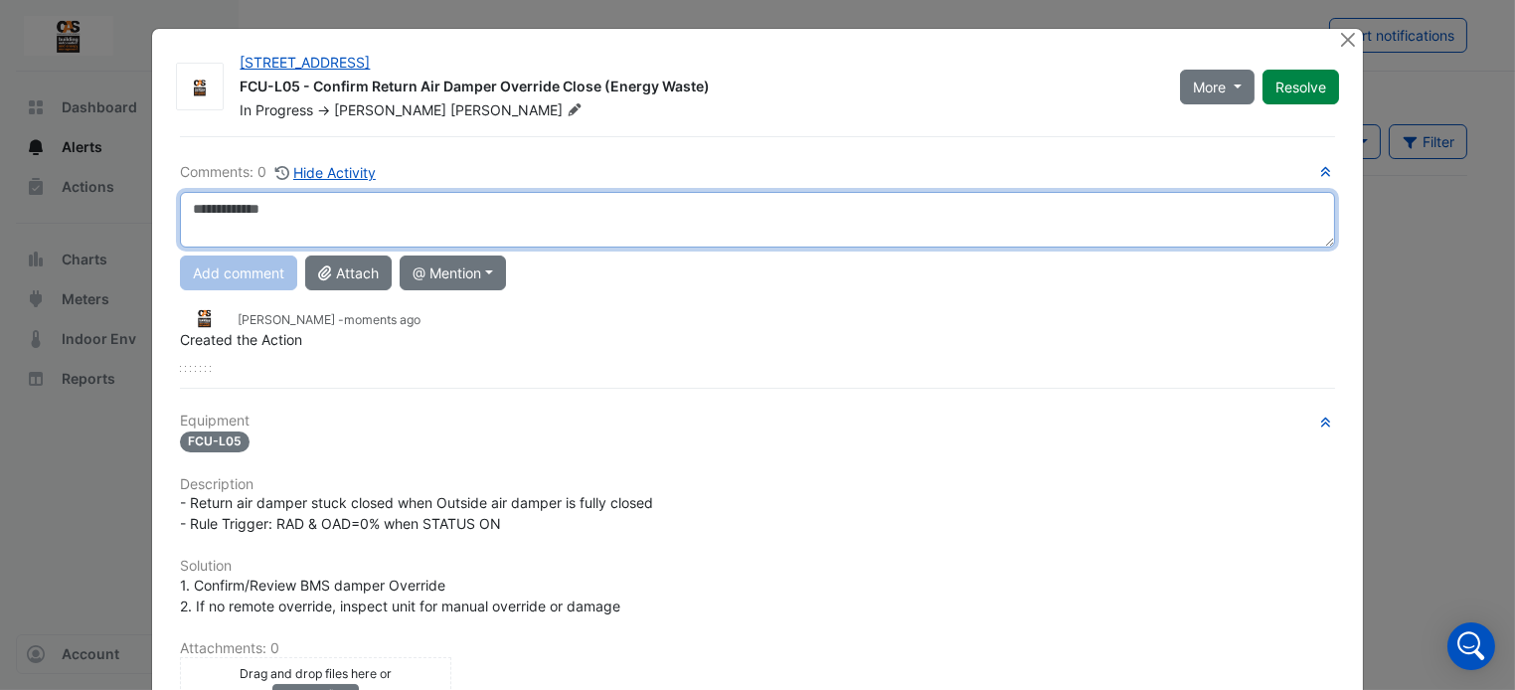
click at [411, 218] on textarea at bounding box center [757, 220] width 1154 height 56
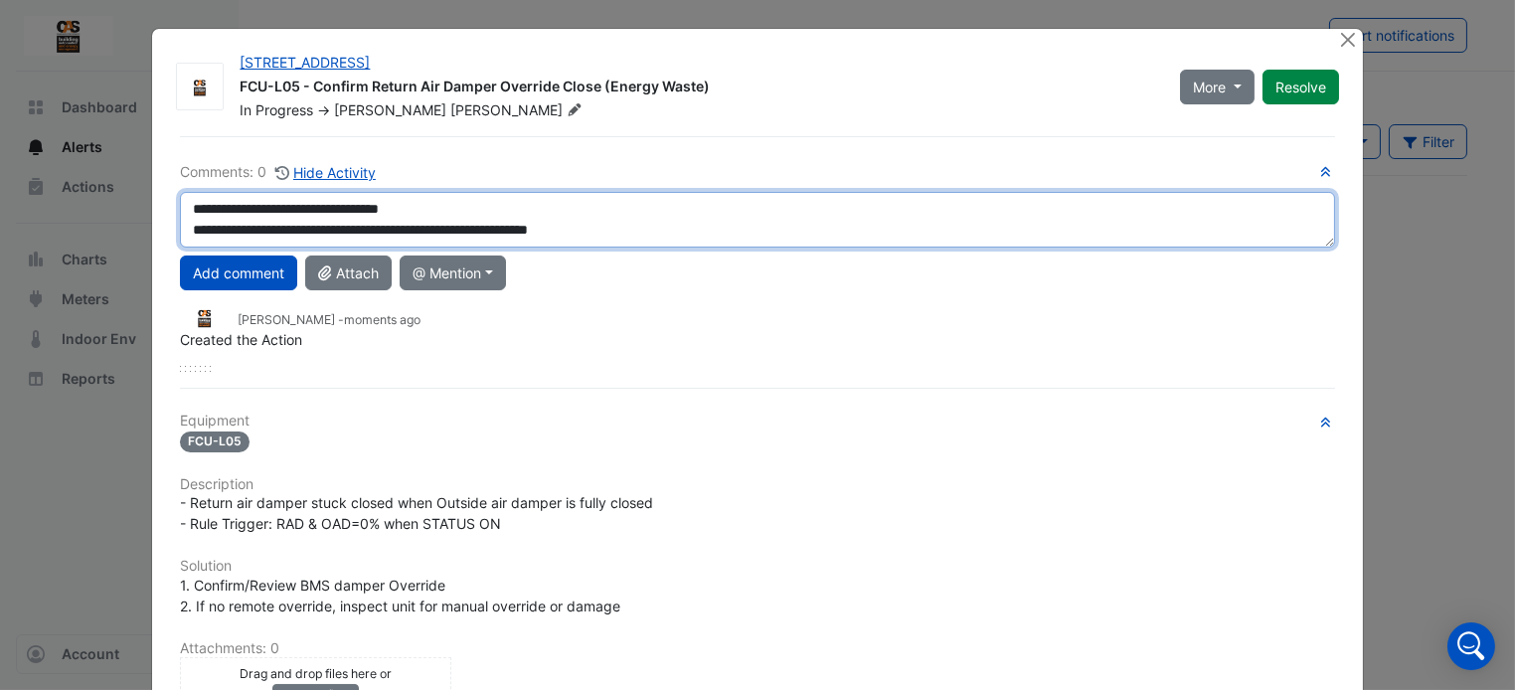
type textarea "**********"
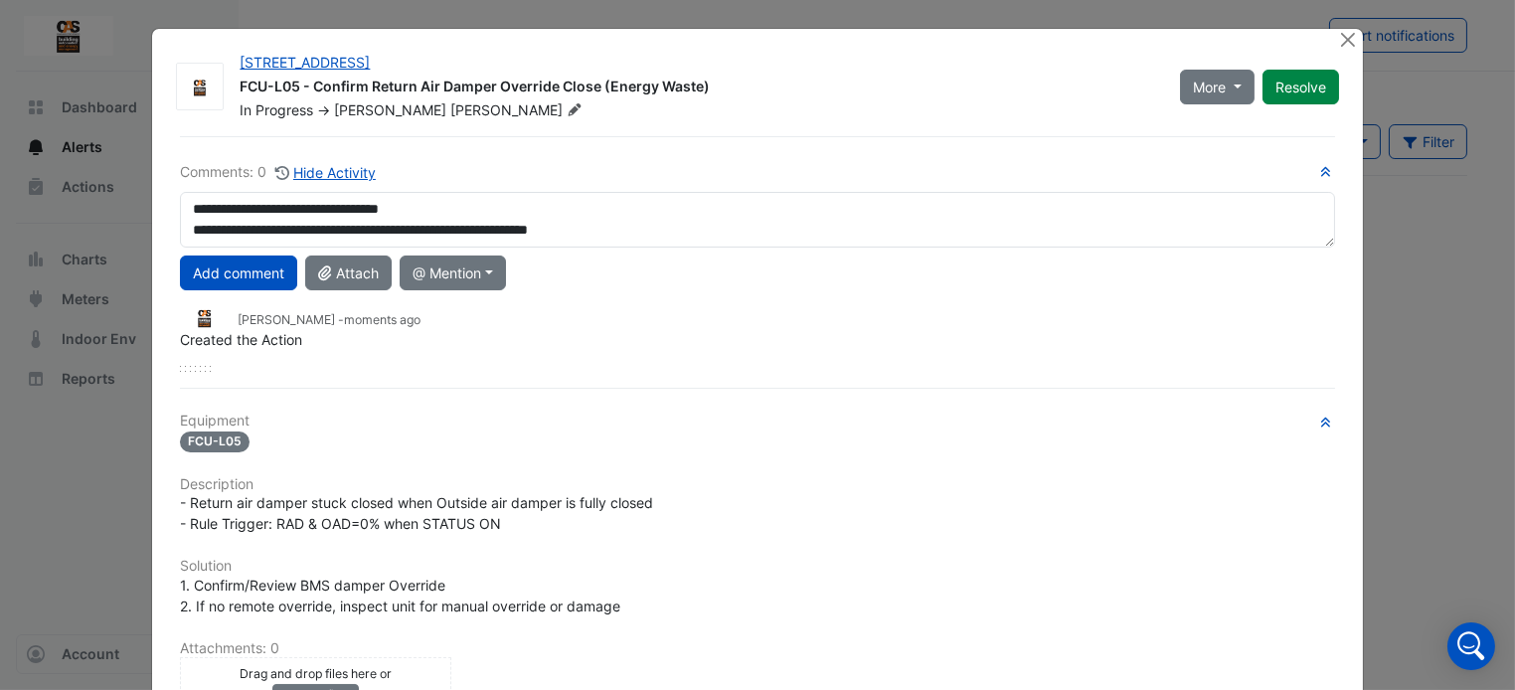
click at [256, 274] on button "Add comment" at bounding box center [238, 273] width 117 height 35
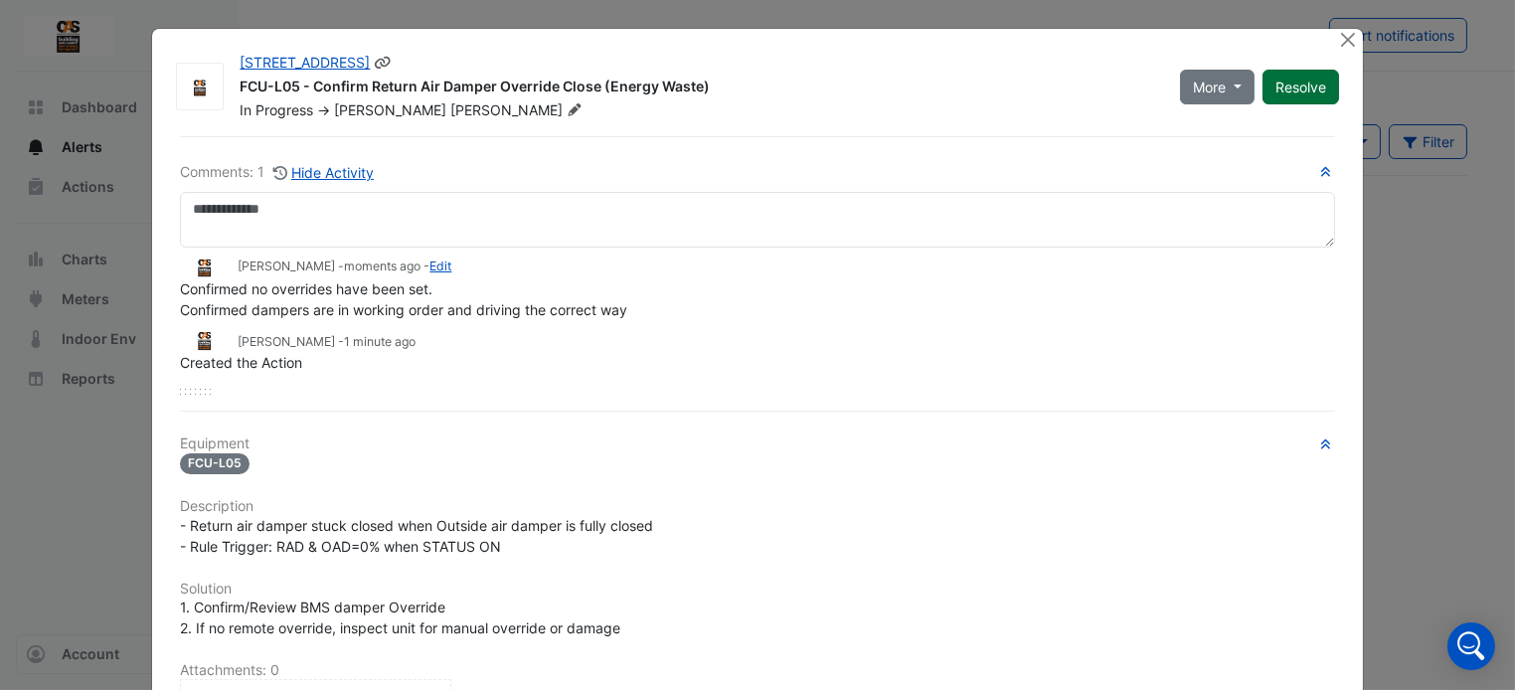
click at [1285, 83] on button "Resolve" at bounding box center [1301, 87] width 77 height 35
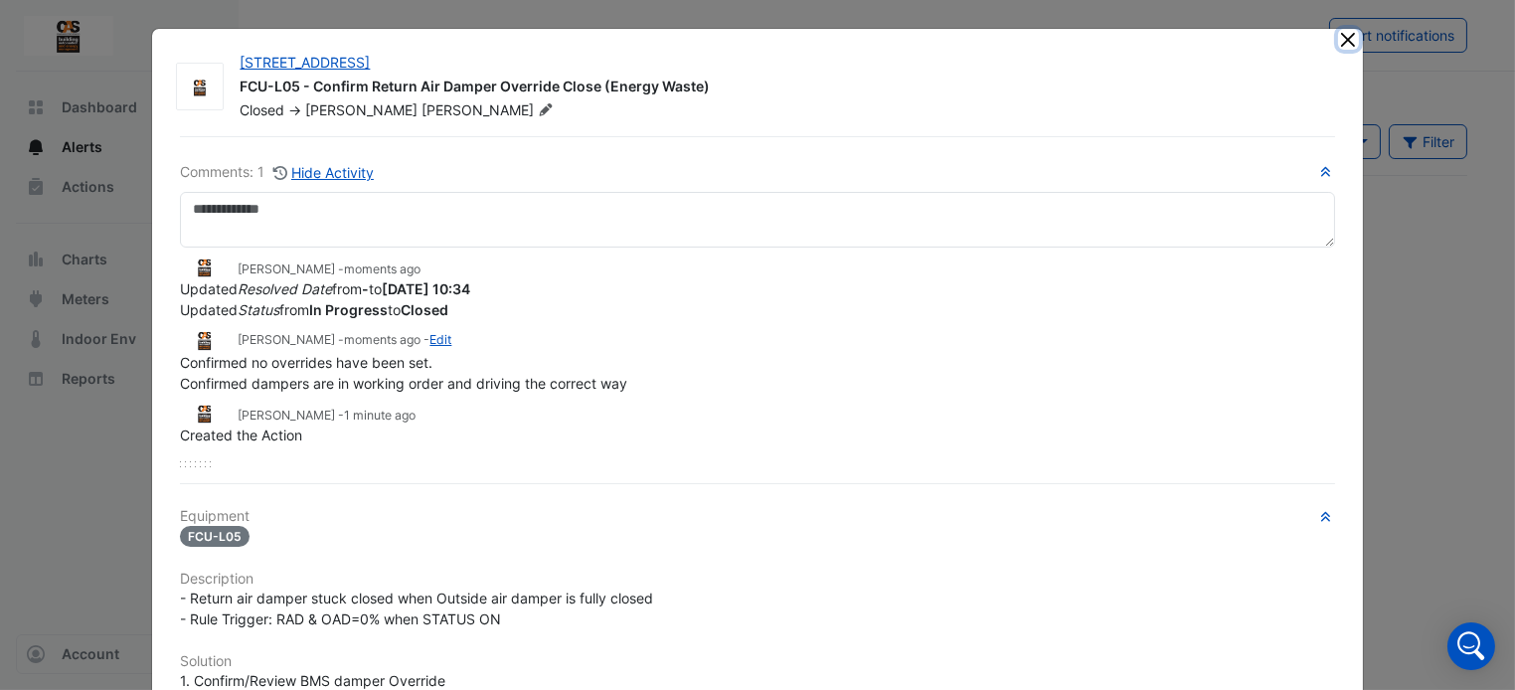
click at [1343, 46] on button "Close" at bounding box center [1348, 39] width 21 height 21
